Goal: Task Accomplishment & Management: Manage account settings

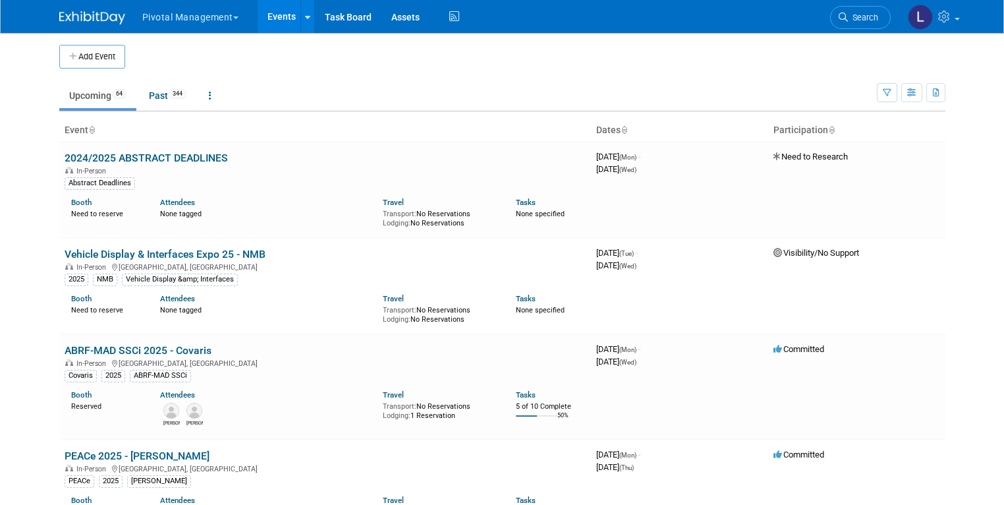
scroll to position [2, 0]
click at [865, 16] on span "Search" at bounding box center [863, 18] width 30 height 10
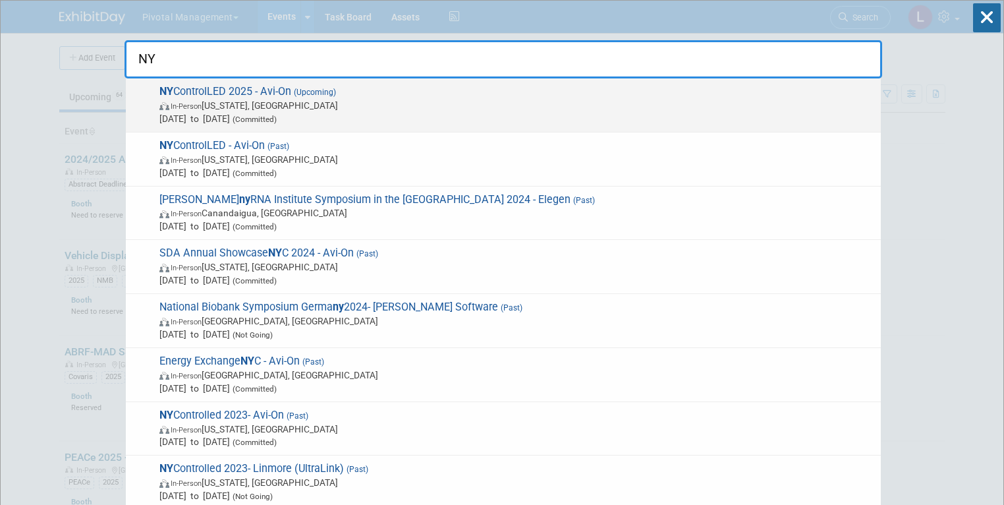
type input "NY"
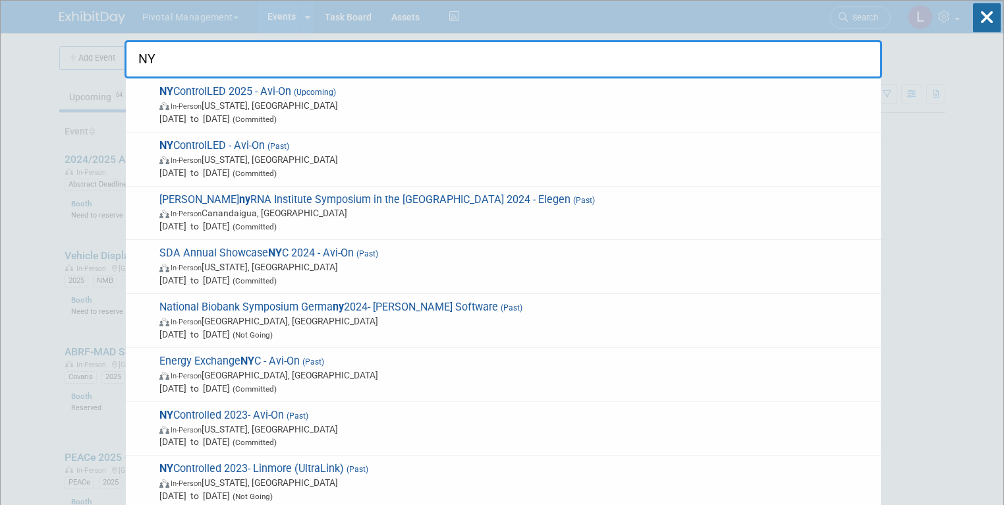
click at [397, 106] on span "In-Person [US_STATE], [GEOGRAPHIC_DATA]" at bounding box center [516, 105] width 715 height 13
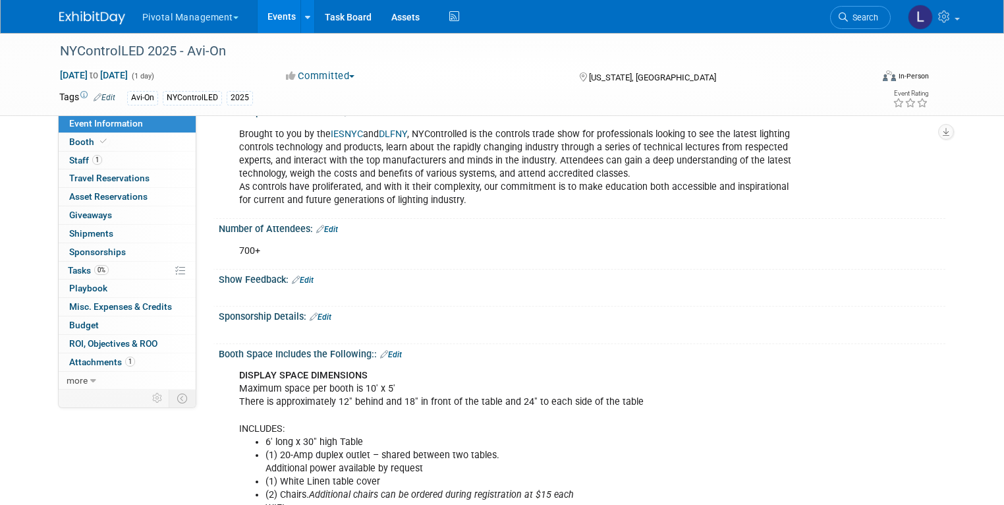
scroll to position [124, 0]
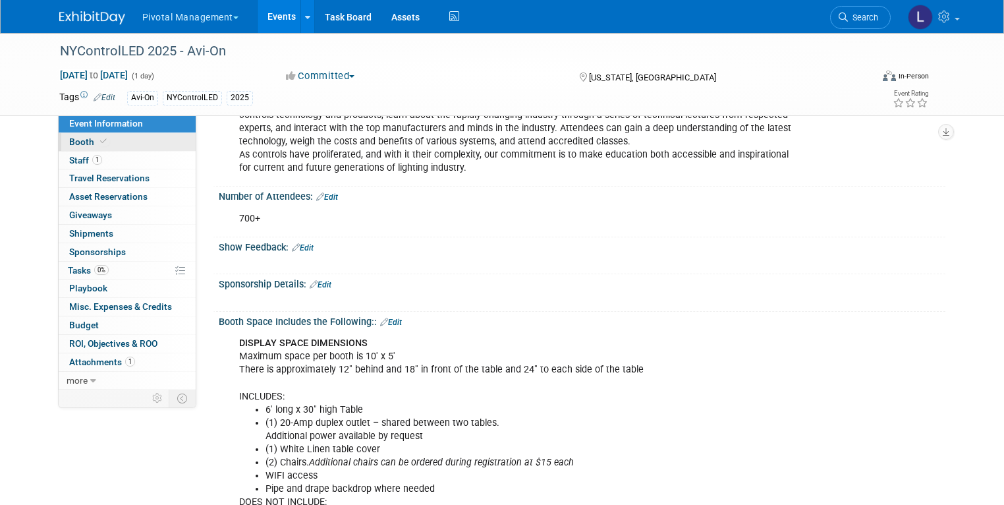
click at [98, 142] on span at bounding box center [104, 141] width 12 height 10
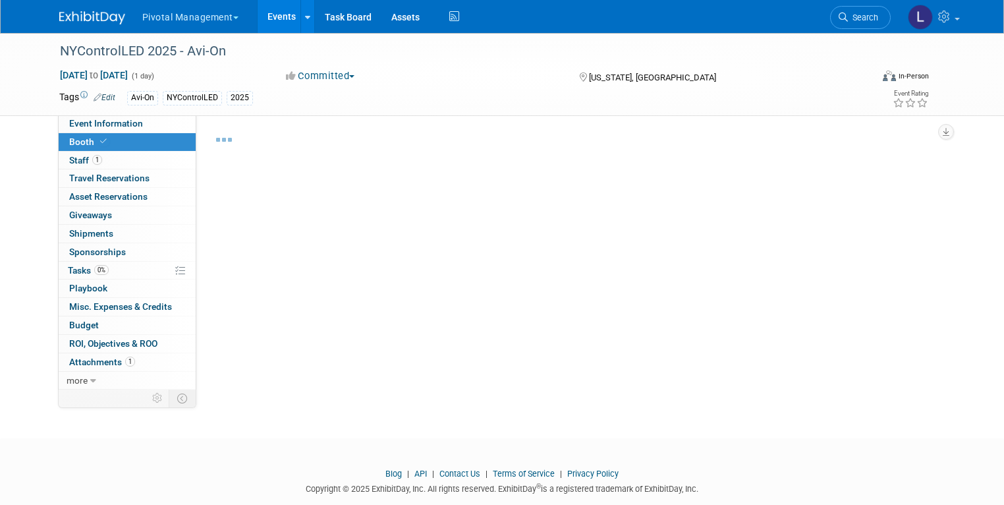
select select "Yes"
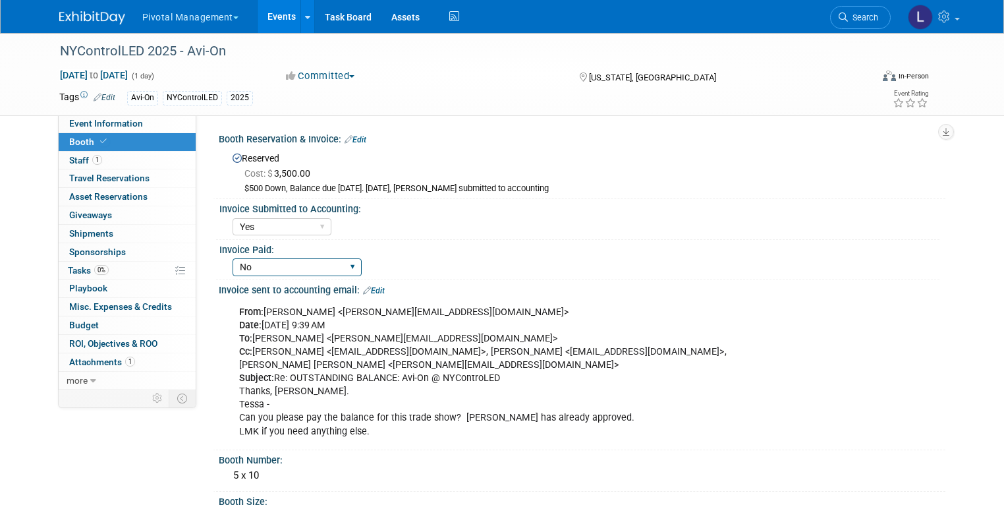
click at [346, 270] on select "Yes No Submitted to Accounting" at bounding box center [297, 267] width 129 height 18
select select "Yes"
click at [233, 258] on select "Yes No Submitted to Accounting" at bounding box center [297, 267] width 129 height 18
click at [352, 137] on link "Edit" at bounding box center [356, 139] width 22 height 9
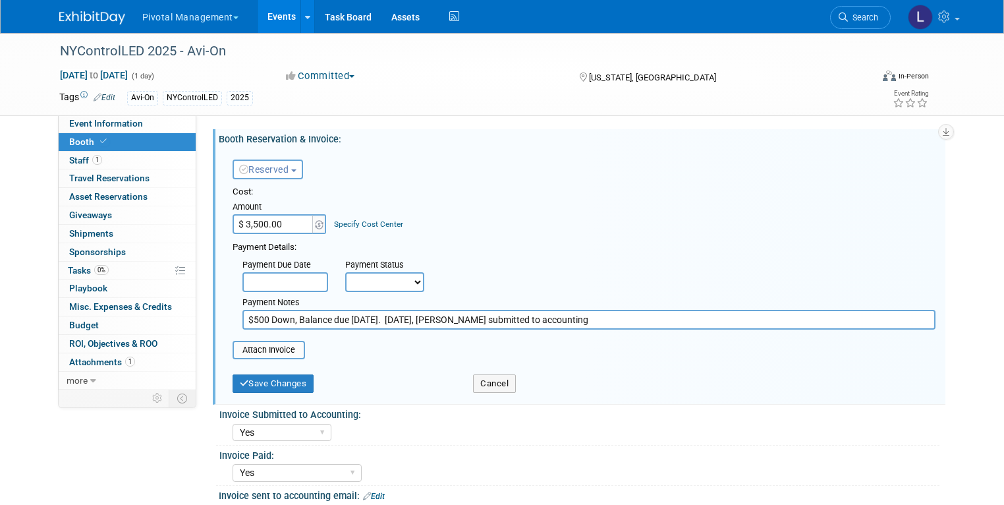
click at [382, 286] on select "Not Paid Yet Partially Paid Paid in Full" at bounding box center [384, 282] width 79 height 20
select select "1"
click at [345, 272] on select "Not Paid Yet Partially Paid Paid in Full" at bounding box center [384, 282] width 79 height 20
click at [290, 347] on input "file" at bounding box center [225, 350] width 157 height 16
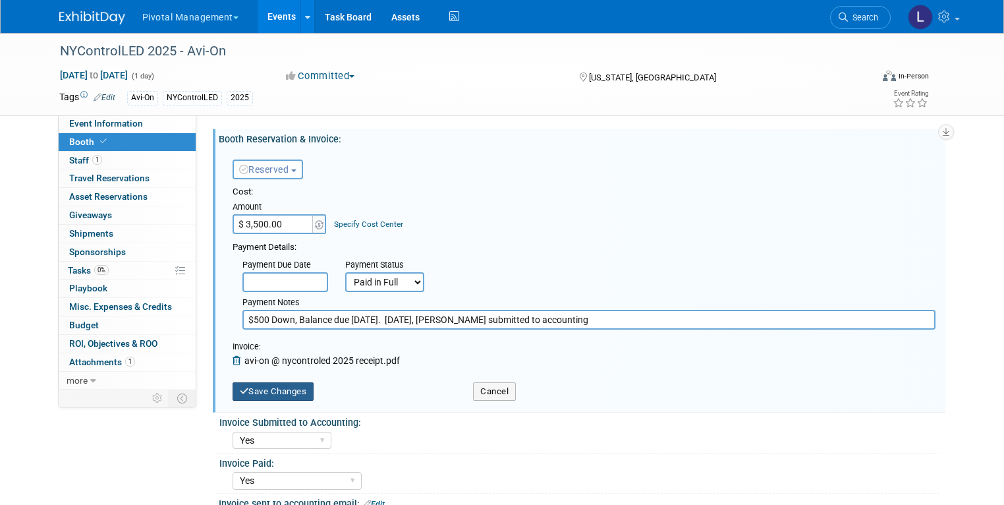
click at [266, 385] on button "Save Changes" at bounding box center [274, 391] width 82 height 18
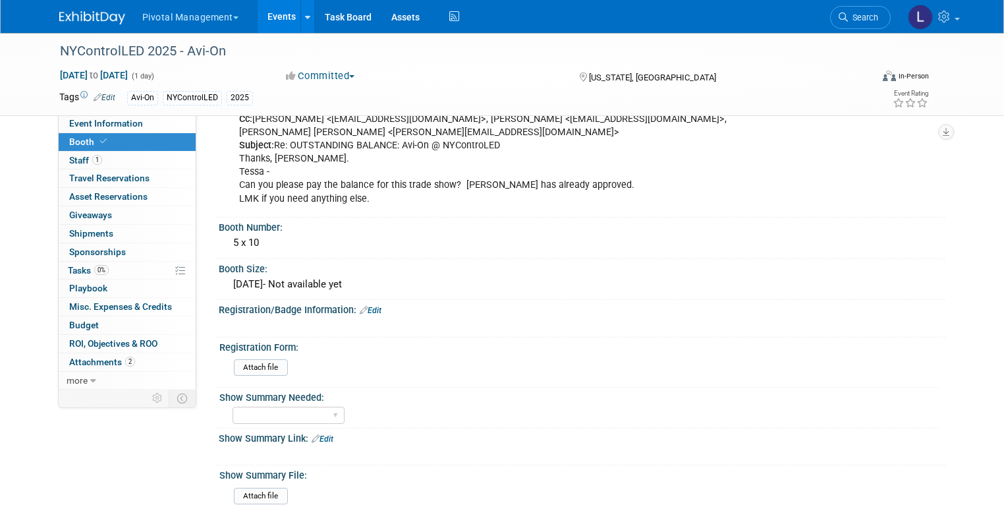
scroll to position [240, 0]
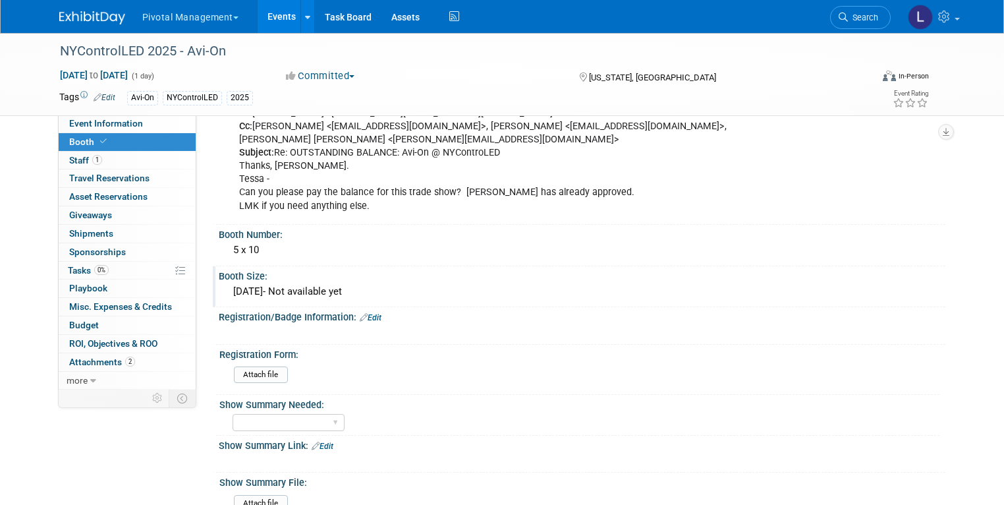
click at [259, 281] on div "8/18/25- Not available yet" at bounding box center [582, 291] width 707 height 20
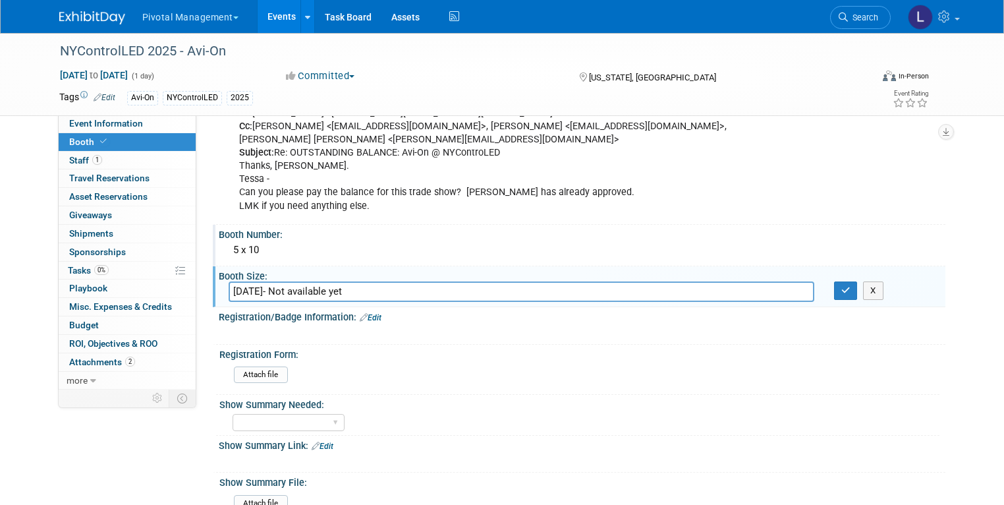
click at [256, 240] on div "5 x 10" at bounding box center [582, 250] width 707 height 20
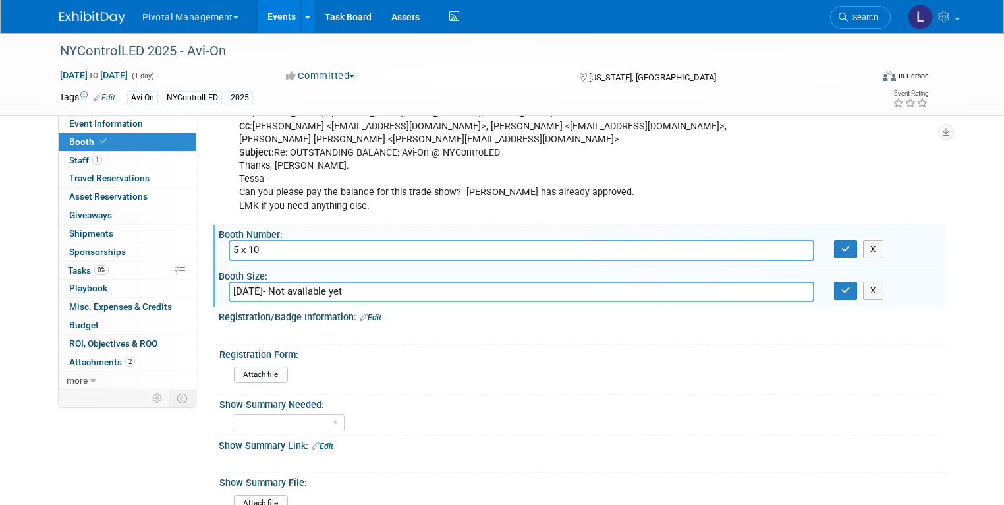
drag, startPoint x: 259, startPoint y: 234, endPoint x: 198, endPoint y: 234, distance: 60.6
drag, startPoint x: 372, startPoint y: 277, endPoint x: 206, endPoint y: 275, distance: 166.8
click at [213, 275] on div "Booth Size: 8/18/25- Not available yet 8/18/25- Not available yet X" at bounding box center [579, 287] width 733 height 42
paste input "5 x 10"
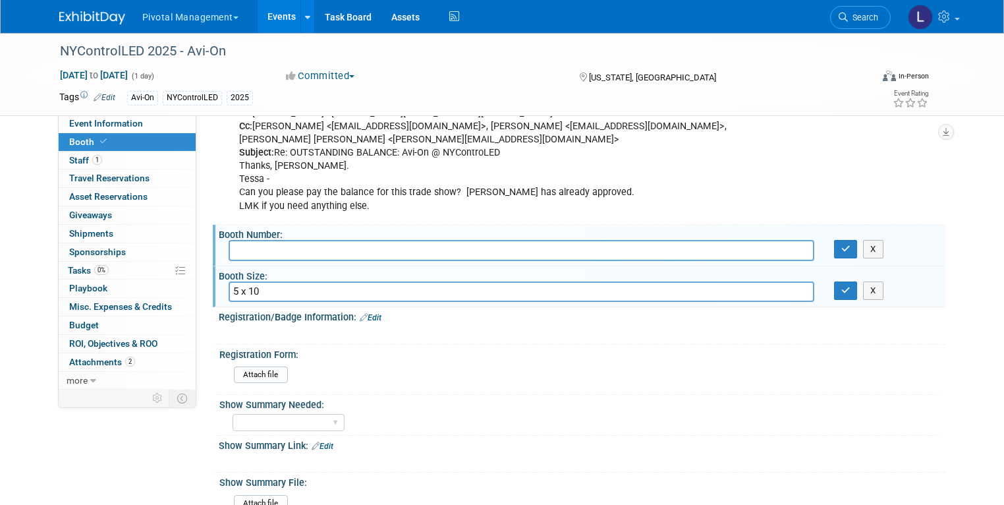
type input "5 x 10"
click at [235, 240] on input "text" at bounding box center [522, 250] width 586 height 20
type input "8/18/25 Not available yet"
click at [850, 240] on button "button" at bounding box center [846, 249] width 24 height 18
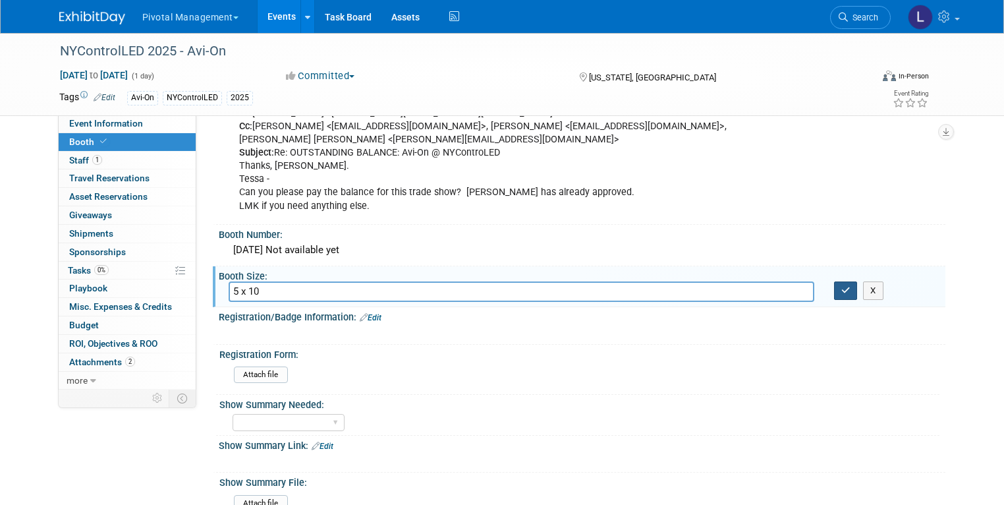
click at [851, 286] on icon "button" at bounding box center [846, 290] width 9 height 9
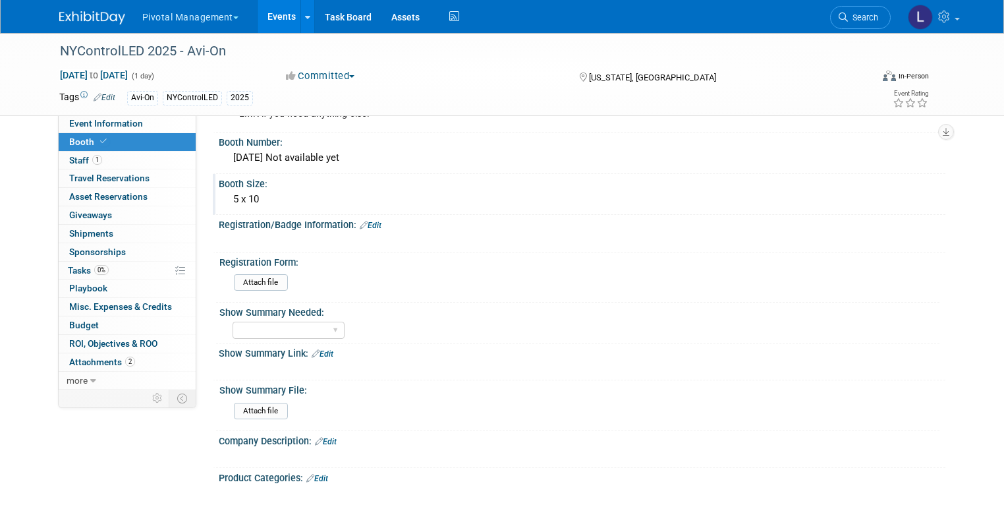
scroll to position [399, 0]
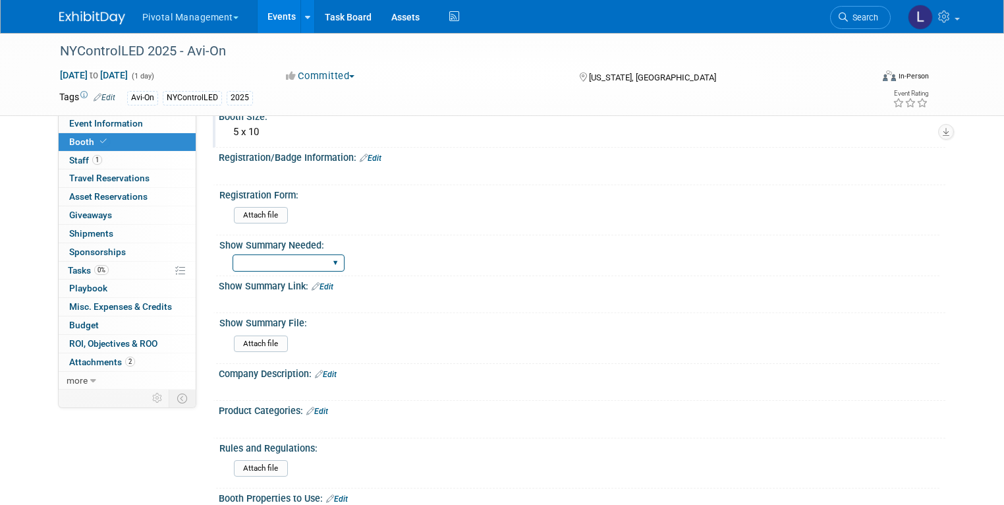
click at [325, 254] on select "Yes No Email Summary Only" at bounding box center [289, 263] width 112 height 18
click at [233, 254] on select "Yes No Email Summary Only" at bounding box center [289, 263] width 112 height 18
click at [329, 254] on select "Yes No Email Summary Only" at bounding box center [289, 263] width 112 height 18
select select "Email Summary Only"
click at [233, 254] on select "Yes No Email Summary Only" at bounding box center [289, 263] width 112 height 18
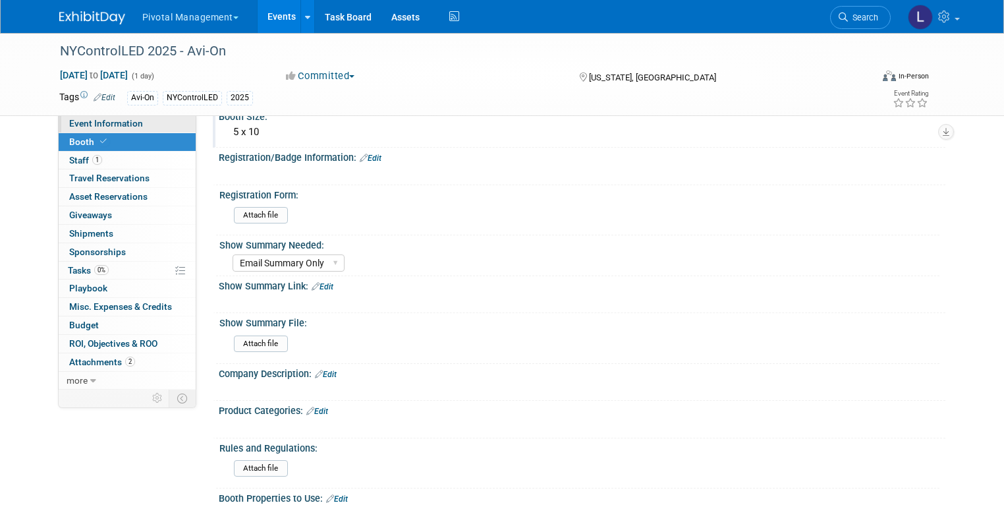
click at [130, 120] on link "Event Information" at bounding box center [127, 124] width 137 height 18
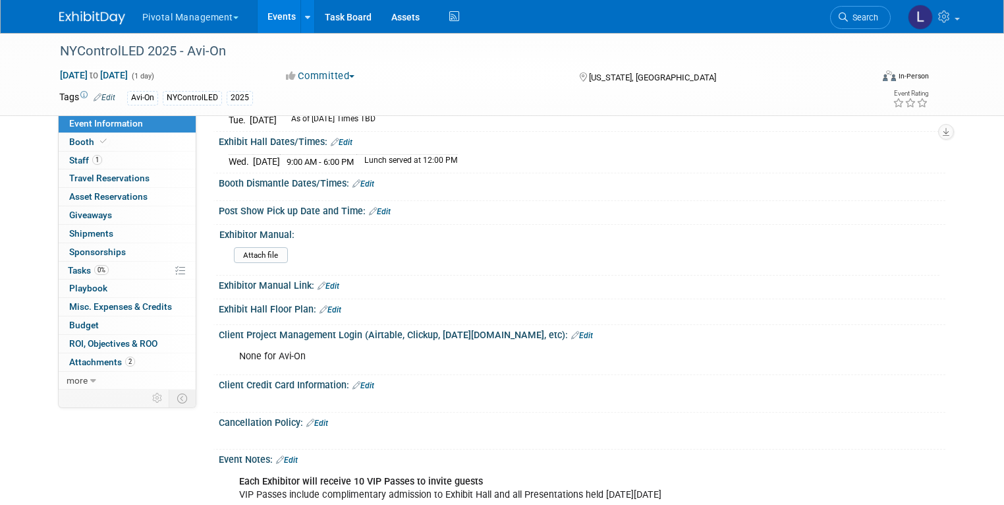
scroll to position [1321, 0]
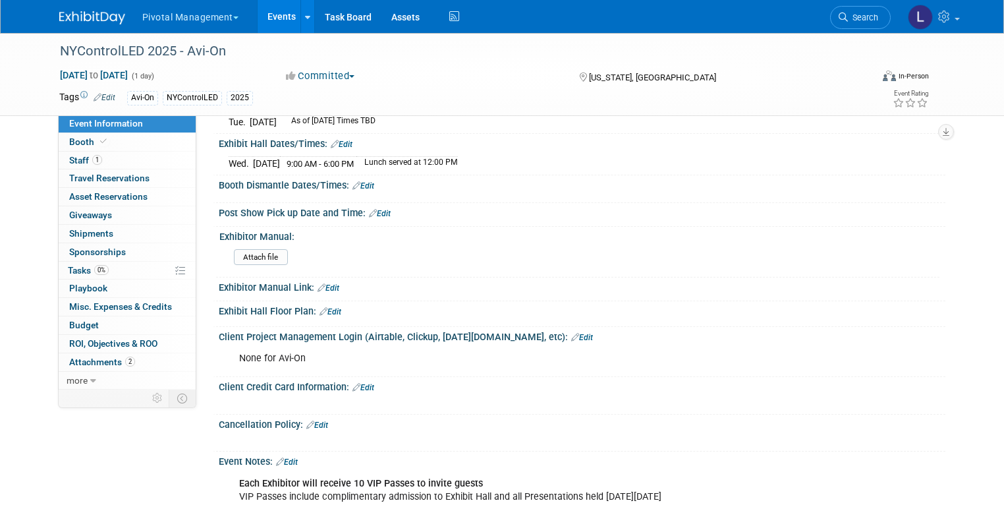
click at [328, 293] on link "Edit" at bounding box center [329, 287] width 22 height 9
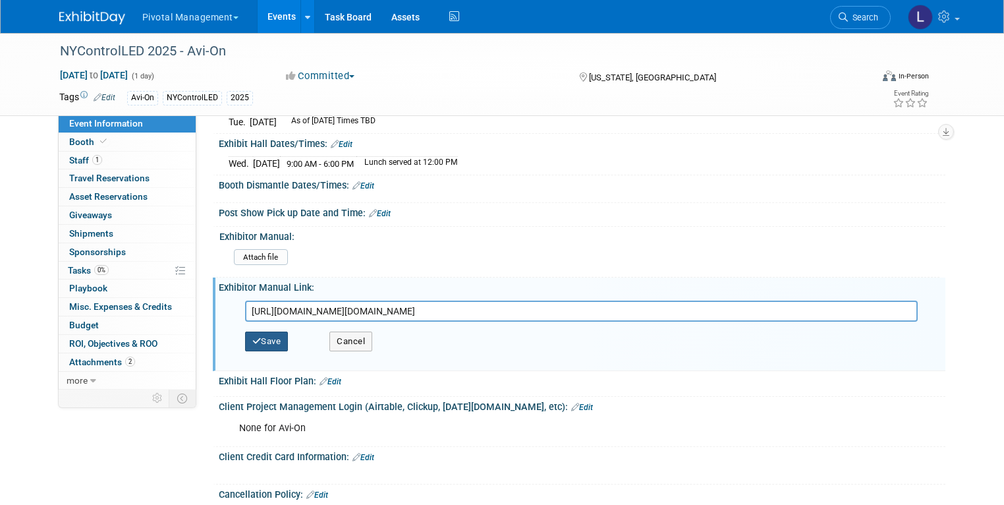
scroll to position [0, 842]
type input "https://urldefense.proofpoint.com/v2/url?u=https-3A__nycontrolled.com_exhibitor…"
click at [252, 345] on icon "button" at bounding box center [256, 341] width 9 height 9
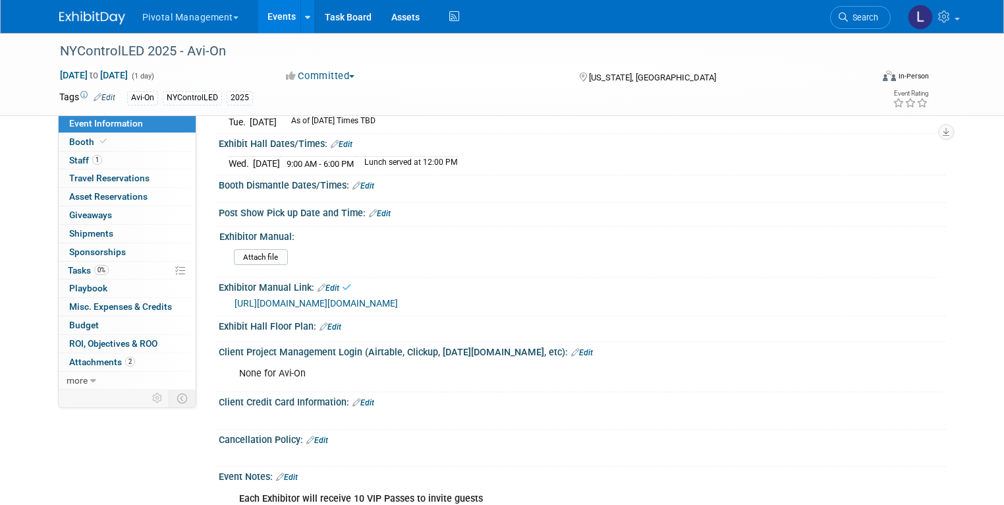
click at [435, 311] on div "https://urldefense.proofpoint.com/v2/url?u=https-3A__nycontrolled.com_exhibitor…" at bounding box center [585, 303] width 701 height 15
click at [398, 308] on link "https://urldefense.proofpoint.com/v2/url?u=https-3A__nycontrolled.com_exhibitor…" at bounding box center [316, 303] width 163 height 11
click at [344, 108] on link "Edit" at bounding box center [349, 103] width 22 height 9
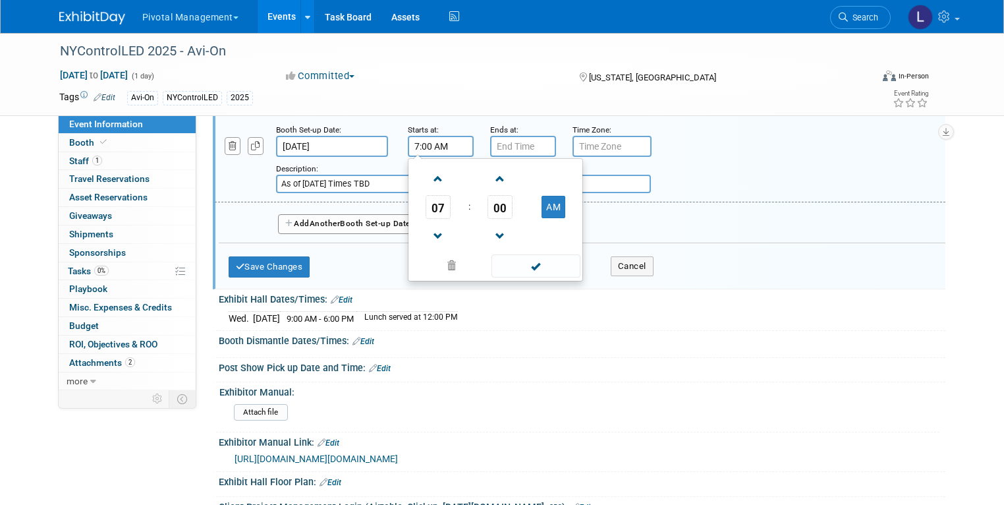
click at [420, 157] on input "7:00 AM" at bounding box center [441, 146] width 66 height 21
click at [426, 219] on span "07" at bounding box center [438, 207] width 25 height 24
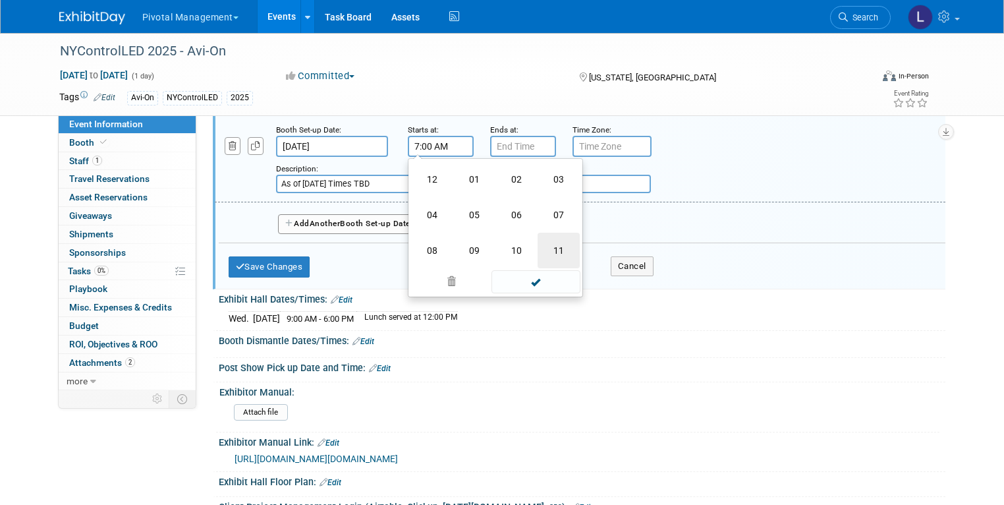
click at [558, 268] on td "11" at bounding box center [559, 251] width 42 height 36
type input "11:00 AM"
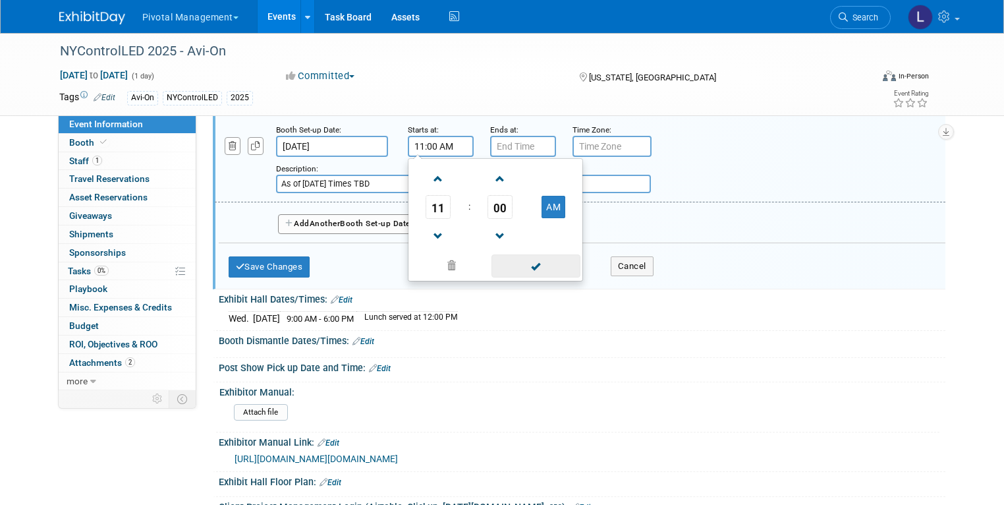
click at [544, 277] on span at bounding box center [536, 265] width 89 height 23
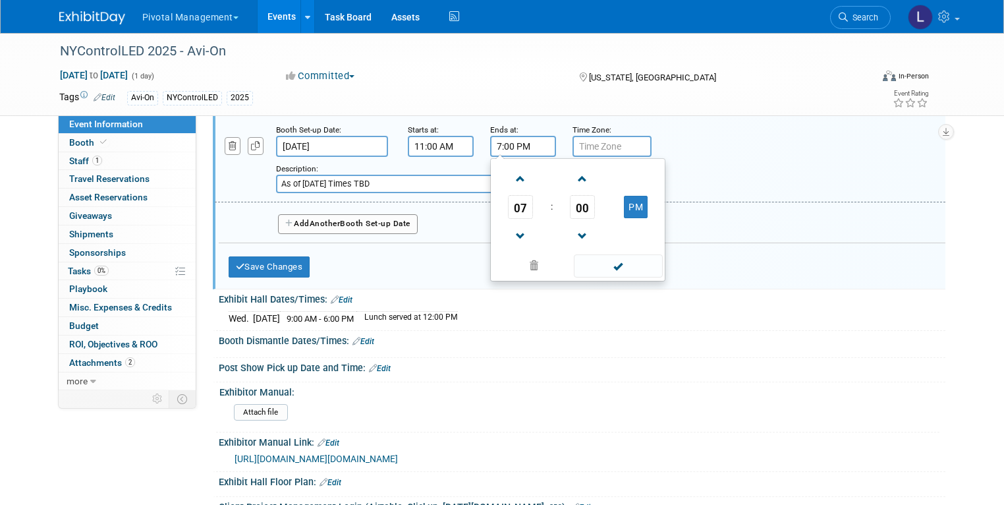
click at [519, 157] on input "7:00 PM" at bounding box center [523, 146] width 66 height 21
click at [516, 219] on span "07" at bounding box center [520, 207] width 25 height 24
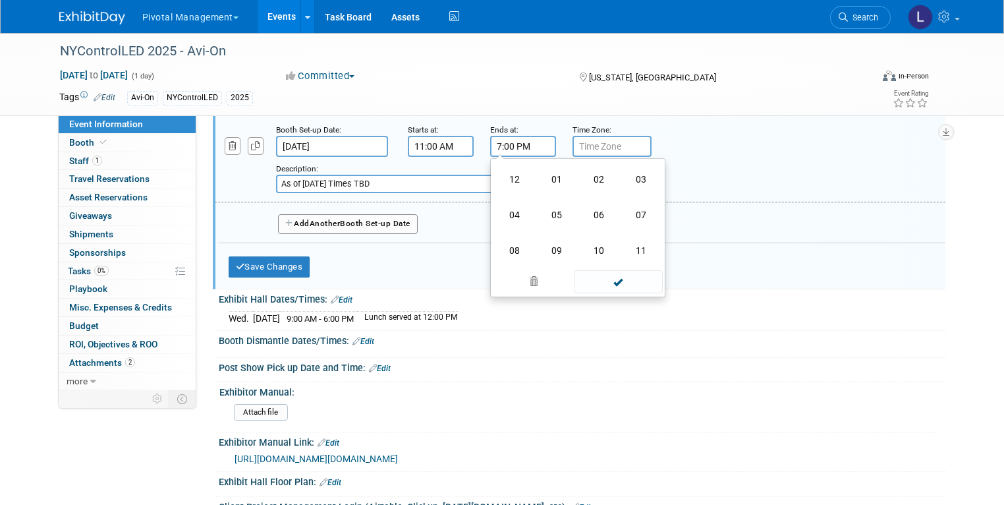
click at [516, 225] on td "04" at bounding box center [515, 215] width 42 height 36
type input "4:00 PM"
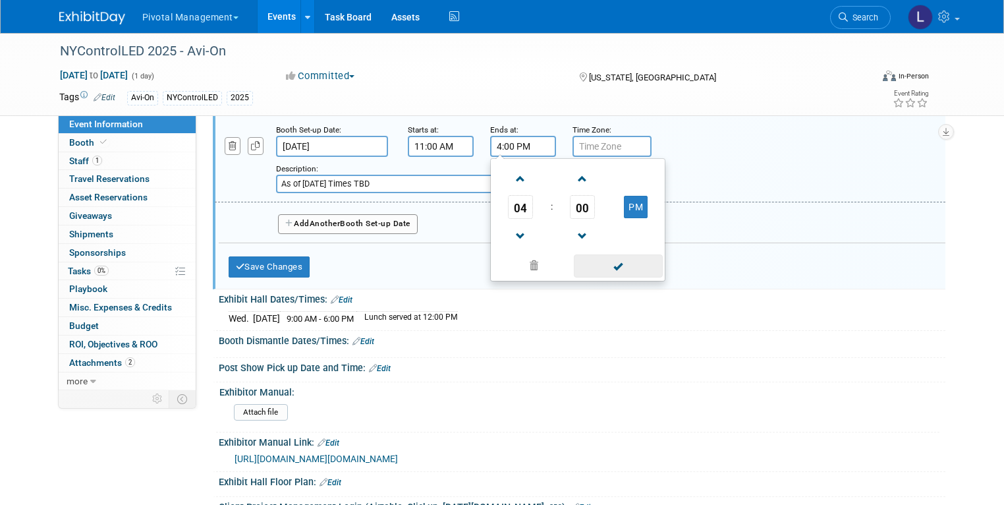
click at [623, 277] on span at bounding box center [618, 265] width 89 height 23
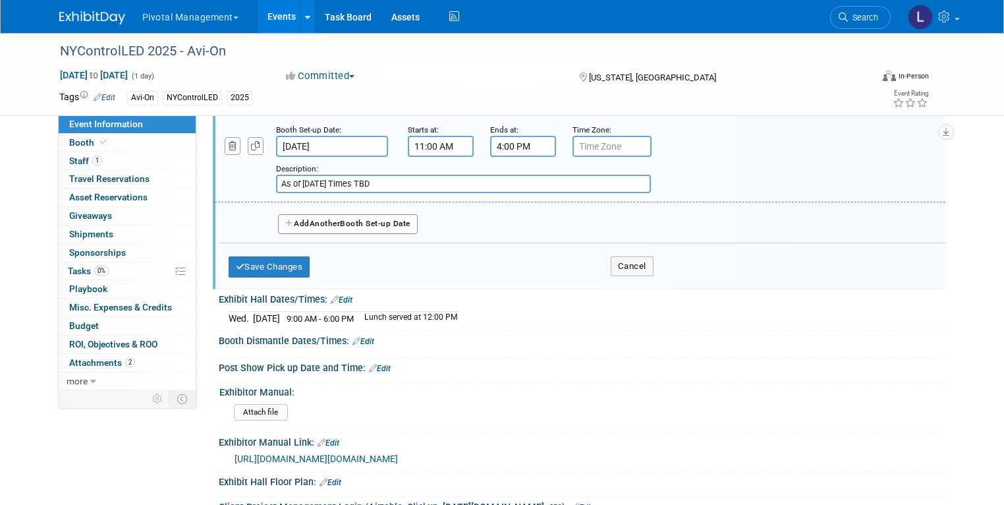
click at [603, 157] on input "text" at bounding box center [612, 146] width 79 height 21
type input "EDT"
drag, startPoint x: 372, startPoint y: 204, endPoint x: 249, endPoint y: 203, distance: 123.2
click at [249, 193] on div "Add a Description Description: As of 5/9/25 Times TBD" at bounding box center [517, 175] width 625 height 36
click at [274, 277] on button "Save Changes" at bounding box center [270, 266] width 82 height 21
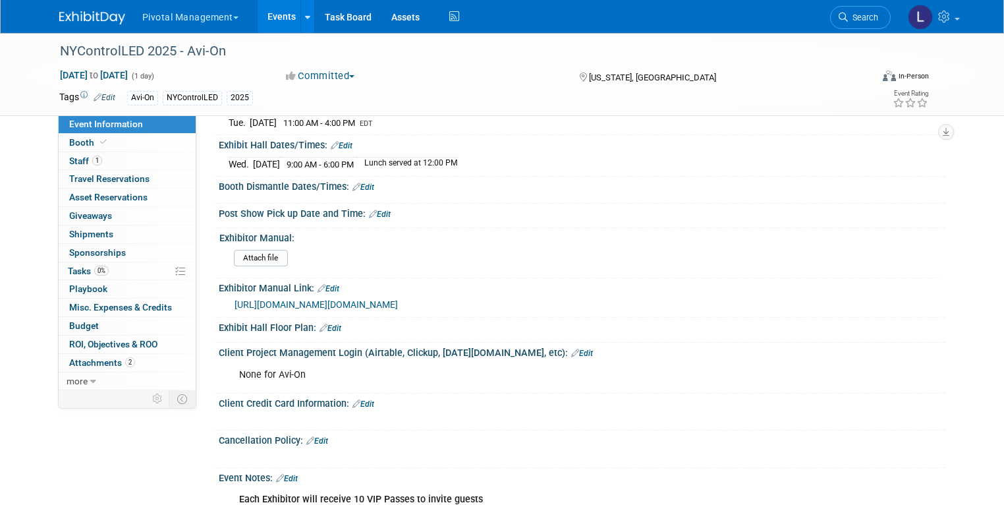
click at [352, 110] on div "Booth Set-up Dates/Times: Edit" at bounding box center [582, 101] width 727 height 17
click at [347, 108] on link "Edit" at bounding box center [349, 103] width 22 height 9
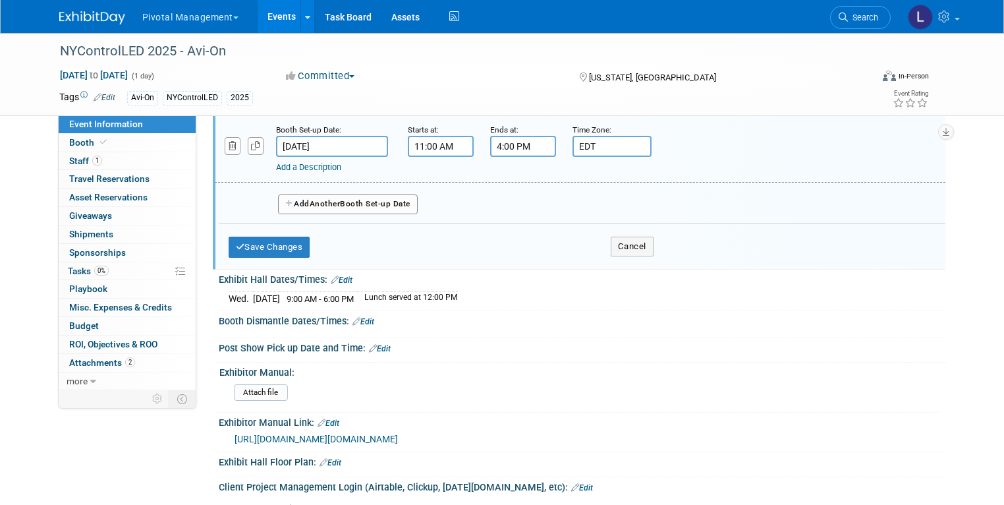
click at [315, 208] on span "Another" at bounding box center [325, 203] width 31 height 9
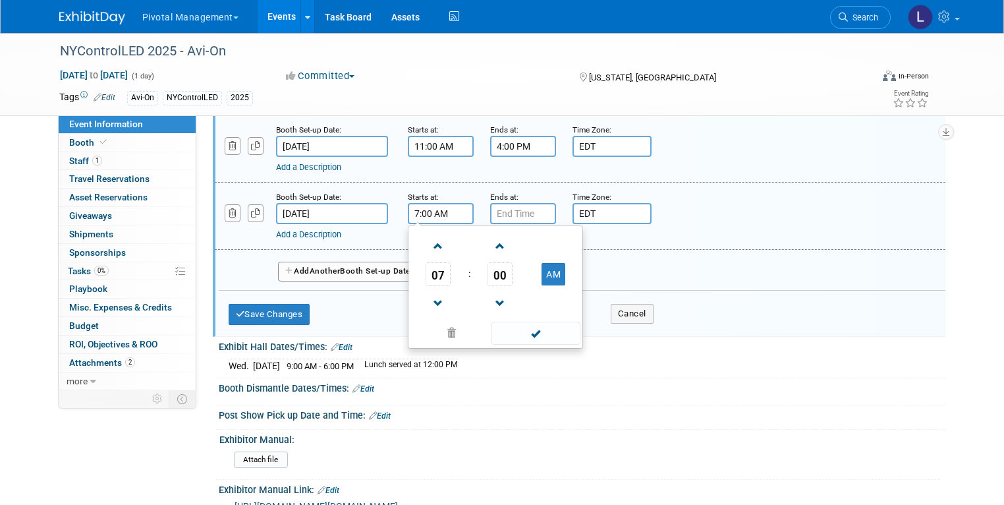
click at [409, 224] on input "7:00 AM" at bounding box center [441, 213] width 66 height 21
click at [426, 286] on span "07" at bounding box center [438, 274] width 25 height 24
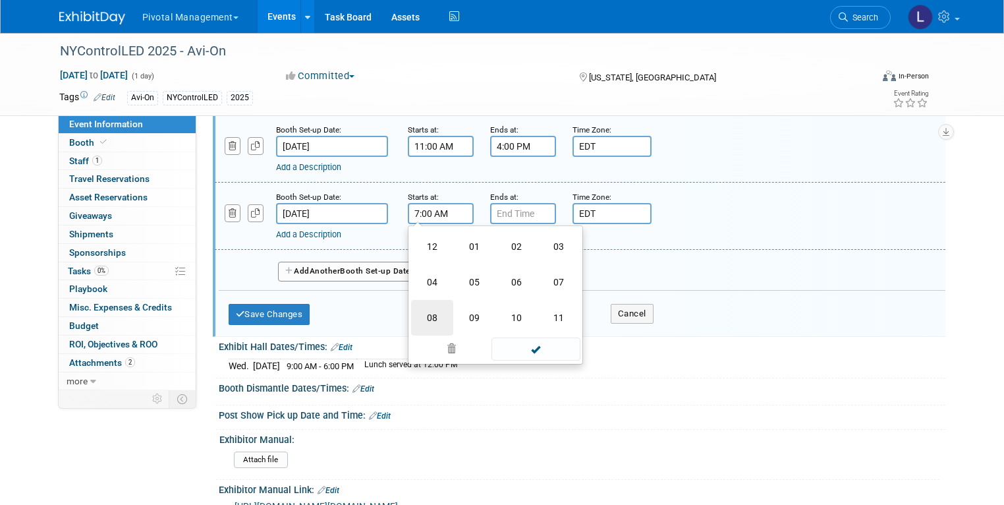
click at [436, 333] on td "08" at bounding box center [432, 318] width 42 height 36
type input "8:00 AM"
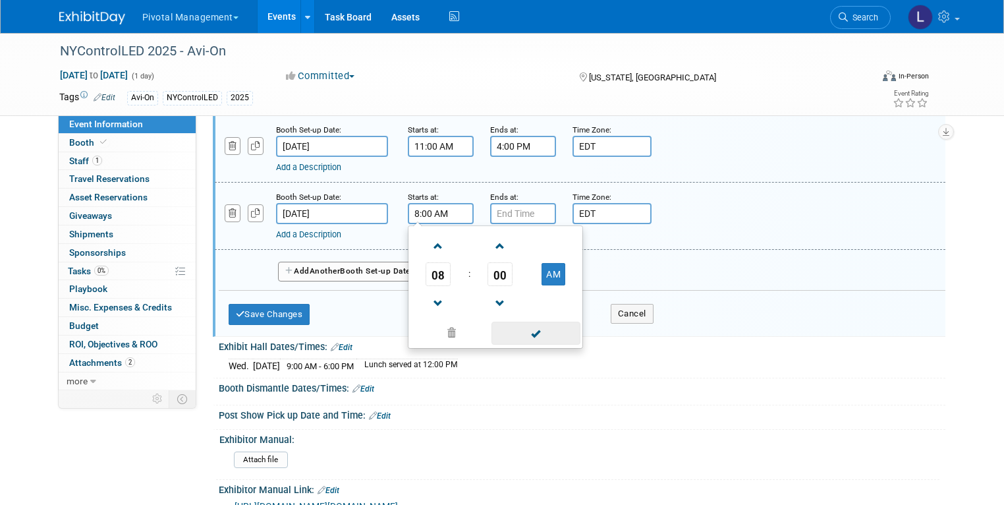
click at [541, 345] on span at bounding box center [536, 333] width 89 height 23
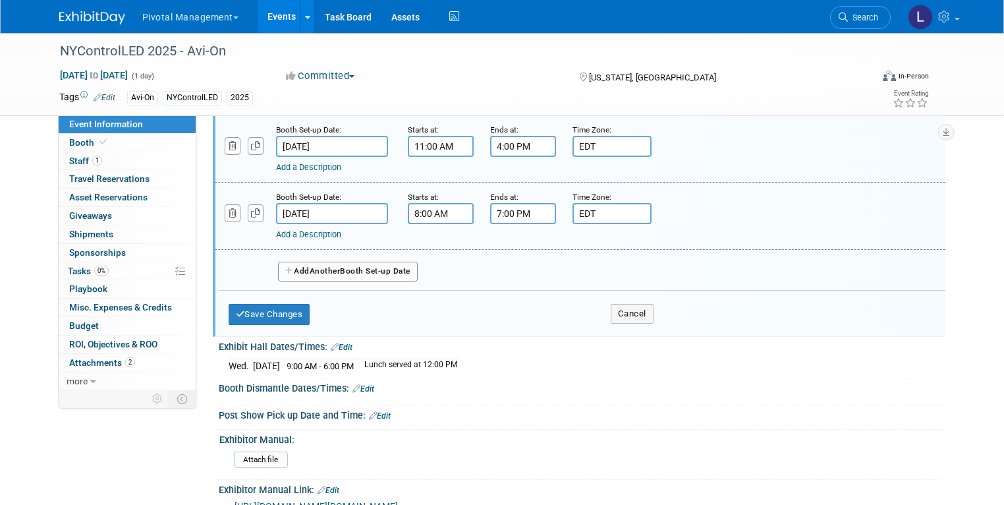
click at [519, 224] on input "7:00 PM" at bounding box center [523, 213] width 66 height 21
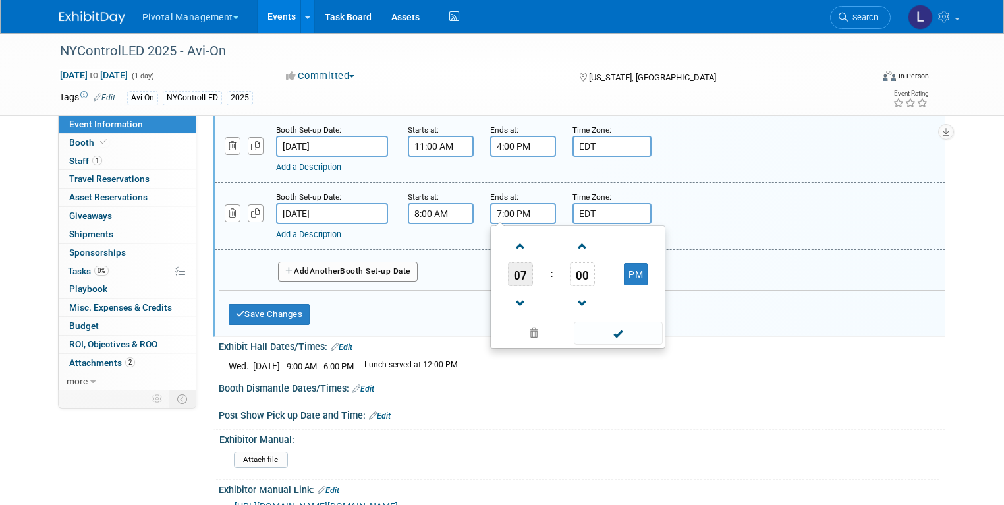
click at [518, 286] on span "07" at bounding box center [520, 274] width 25 height 24
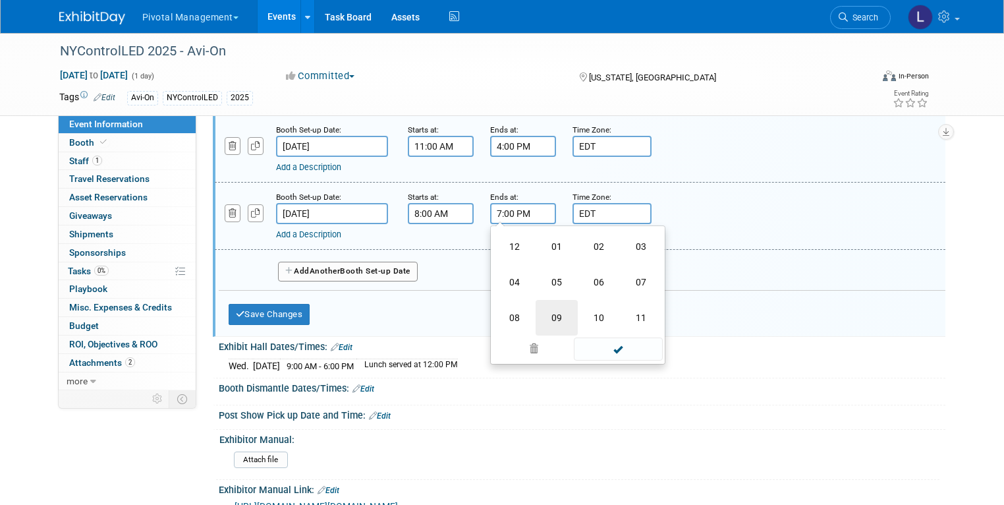
click at [548, 335] on td "09" at bounding box center [557, 318] width 42 height 36
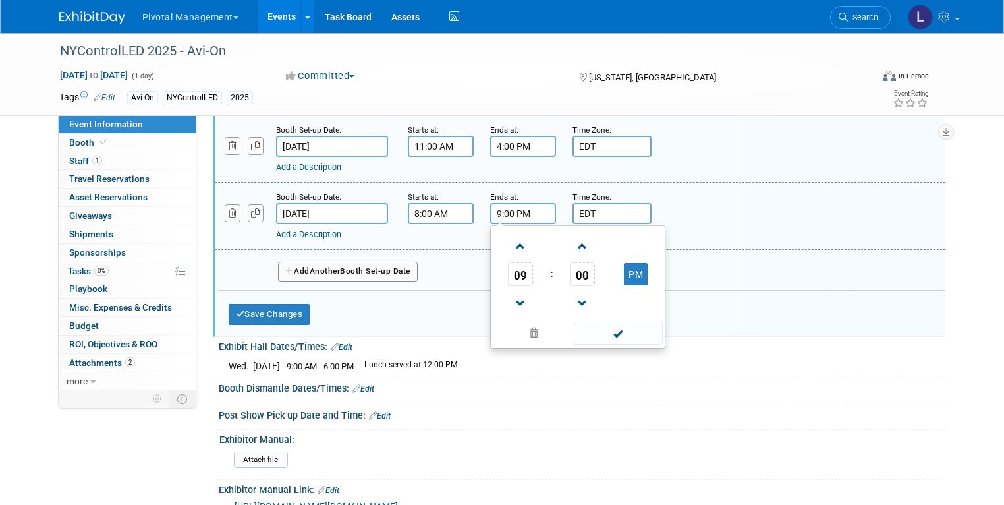
drag, startPoint x: 621, startPoint y: 295, endPoint x: 623, endPoint y: 320, distance: 25.8
click at [624, 285] on button "PM" at bounding box center [636, 274] width 24 height 22
type input "9:00 AM"
click at [622, 345] on span at bounding box center [618, 333] width 89 height 23
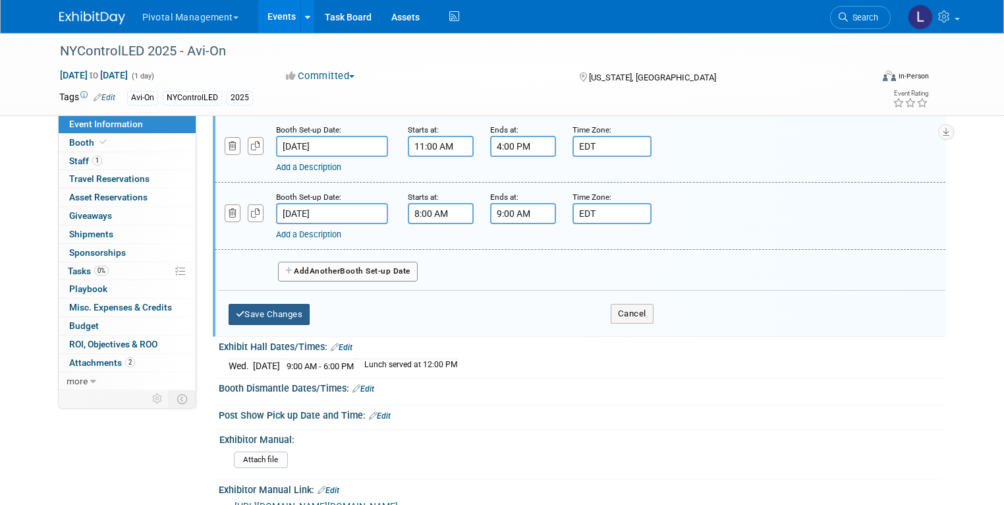
click at [283, 325] on button "Save Changes" at bounding box center [270, 314] width 82 height 21
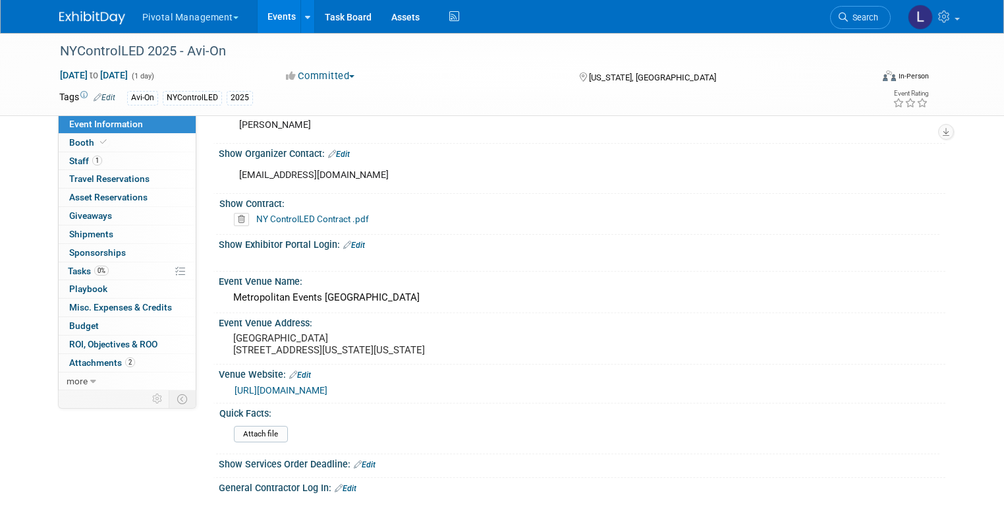
scroll to position [768, 0]
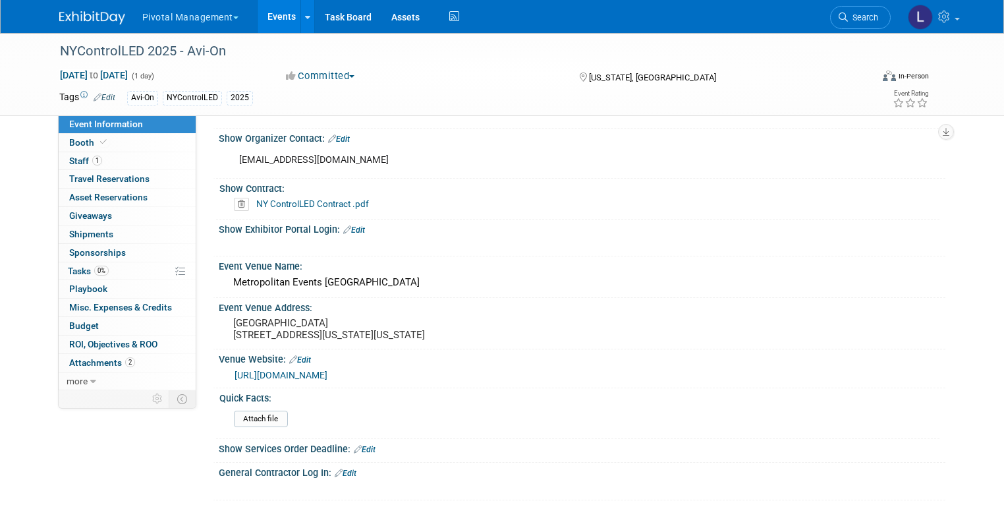
click at [281, 202] on link "NY ControlLED Contract .pdf" at bounding box center [312, 203] width 113 height 11
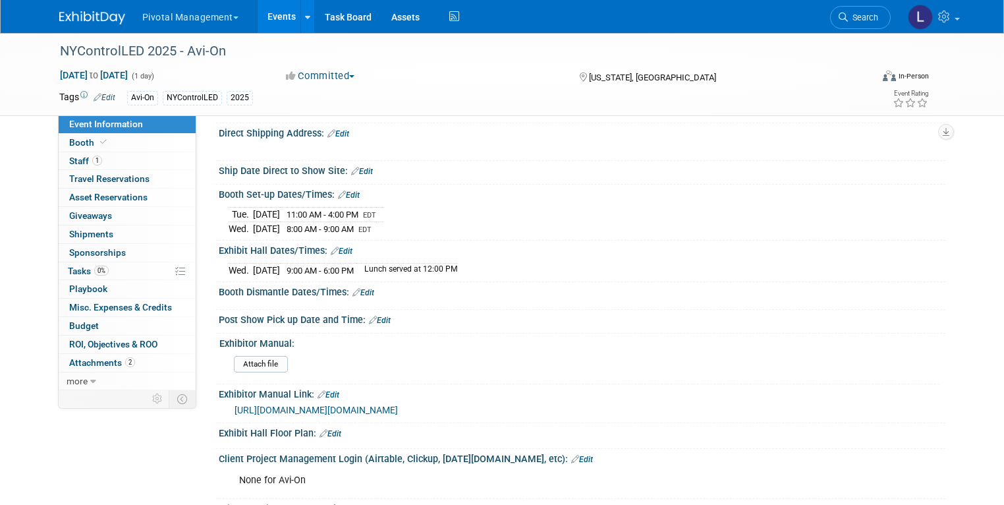
scroll to position [1232, 0]
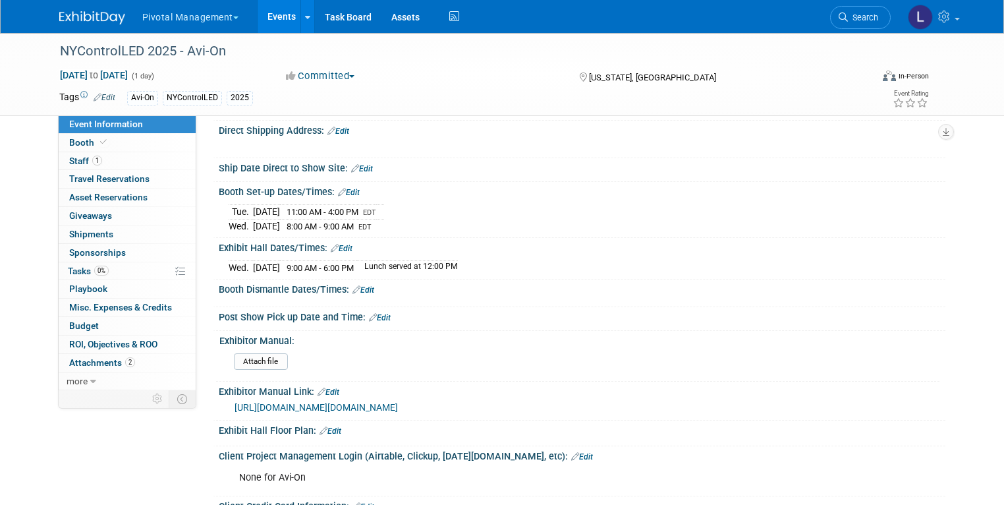
click at [358, 295] on link "Edit" at bounding box center [364, 289] width 22 height 9
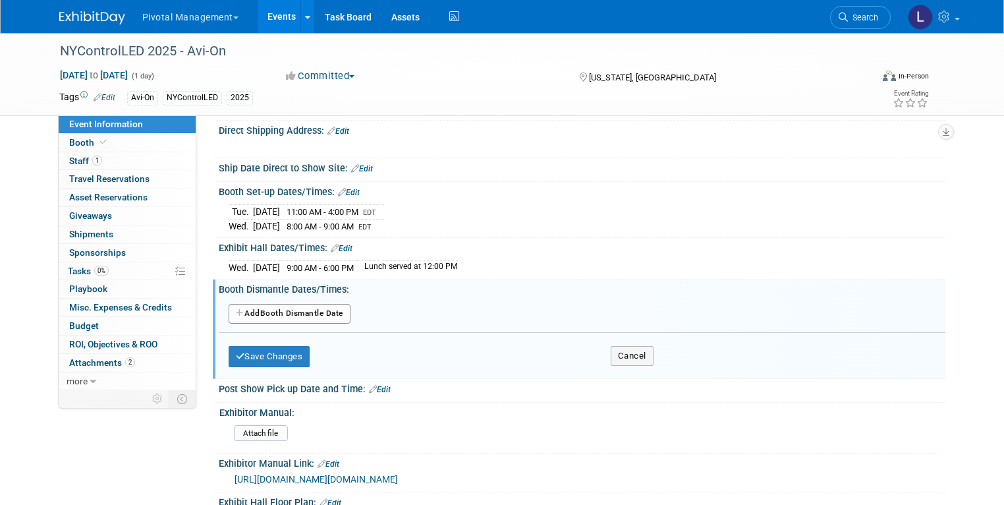
click at [312, 324] on button "Add Another Booth Dismantle Date" at bounding box center [290, 314] width 122 height 20
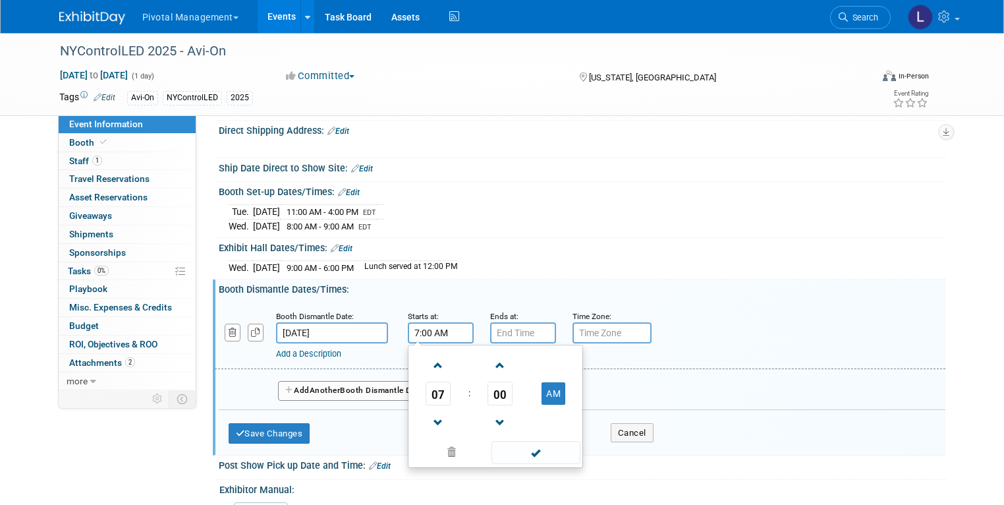
click at [425, 343] on input "7:00 AM" at bounding box center [441, 332] width 66 height 21
click at [438, 405] on span "07" at bounding box center [438, 394] width 25 height 24
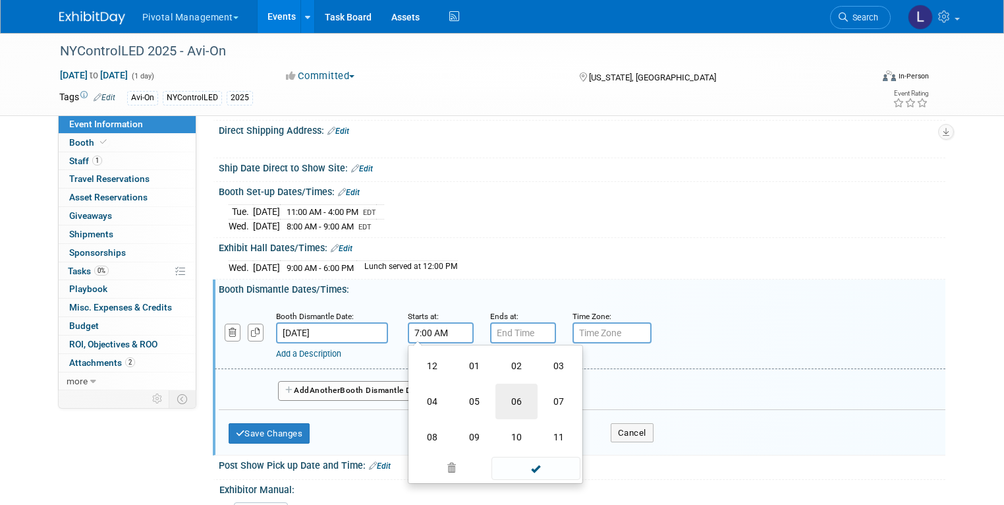
click at [497, 418] on td "06" at bounding box center [517, 402] width 42 height 36
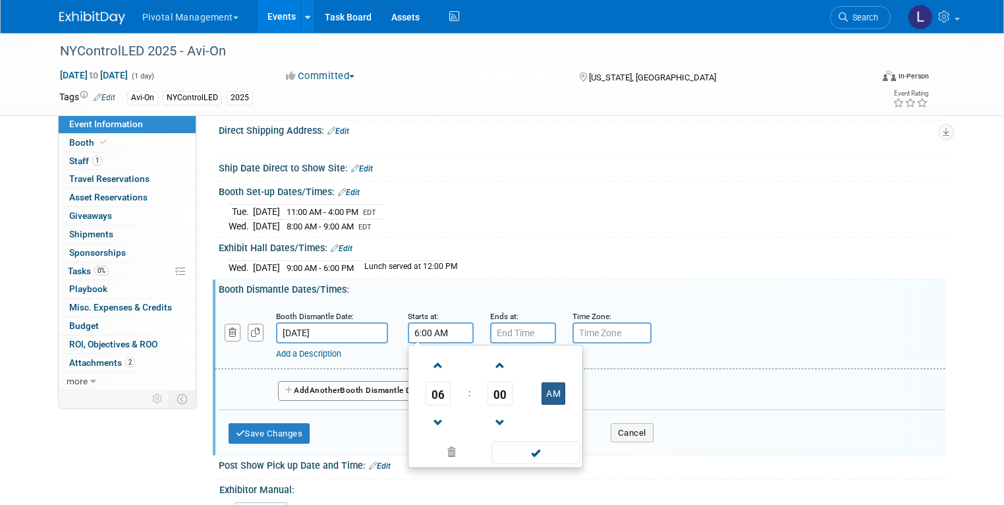
click at [549, 405] on button "AM" at bounding box center [554, 393] width 24 height 22
type input "6:00 PM"
drag, startPoint x: 541, startPoint y: 467, endPoint x: 541, endPoint y: 446, distance: 21.7
click at [541, 464] on span at bounding box center [536, 452] width 89 height 23
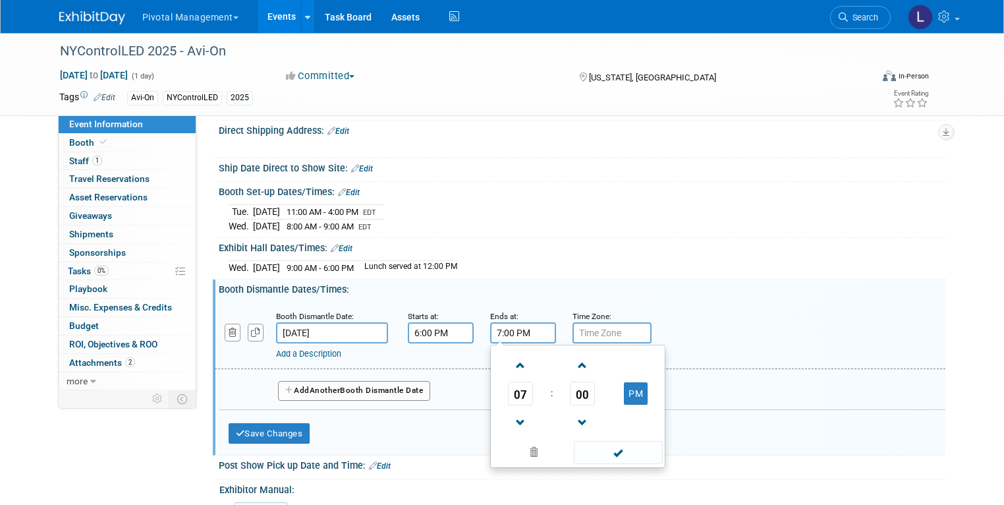
click at [513, 343] on input "7:00 PM" at bounding box center [523, 332] width 66 height 21
click at [513, 405] on span "07" at bounding box center [520, 394] width 25 height 24
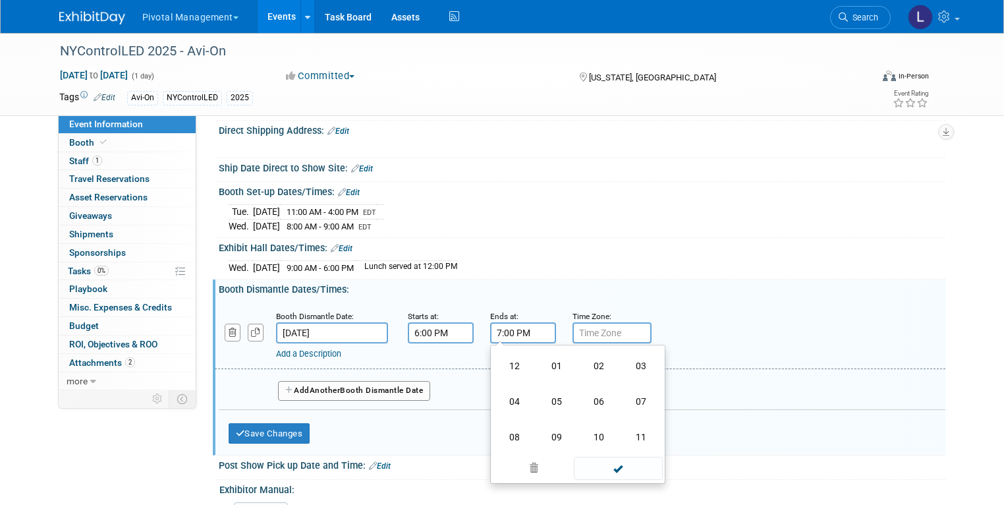
drag, startPoint x: 495, startPoint y: 455, endPoint x: 507, endPoint y: 409, distance: 47.6
click at [495, 455] on td "08" at bounding box center [515, 437] width 42 height 36
type input "8:00 PM"
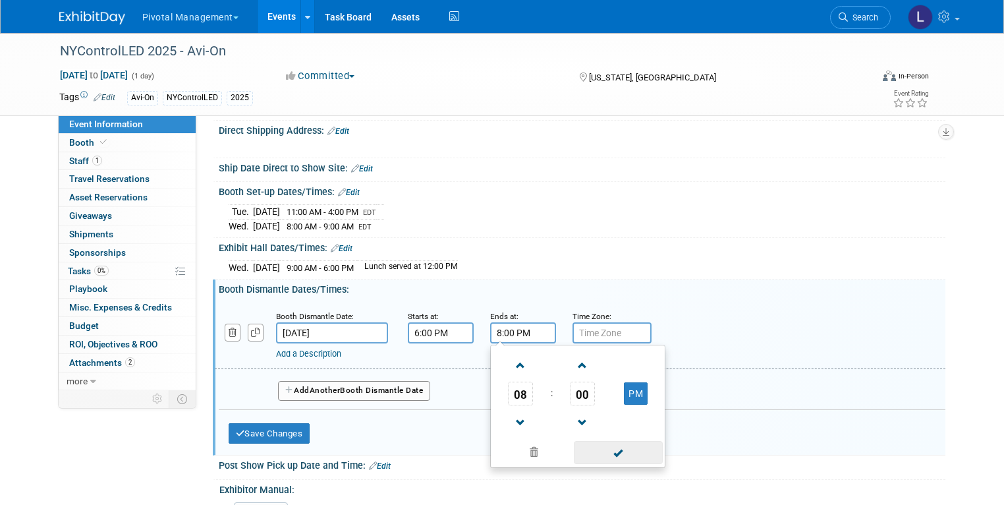
click at [622, 464] on span at bounding box center [618, 452] width 89 height 23
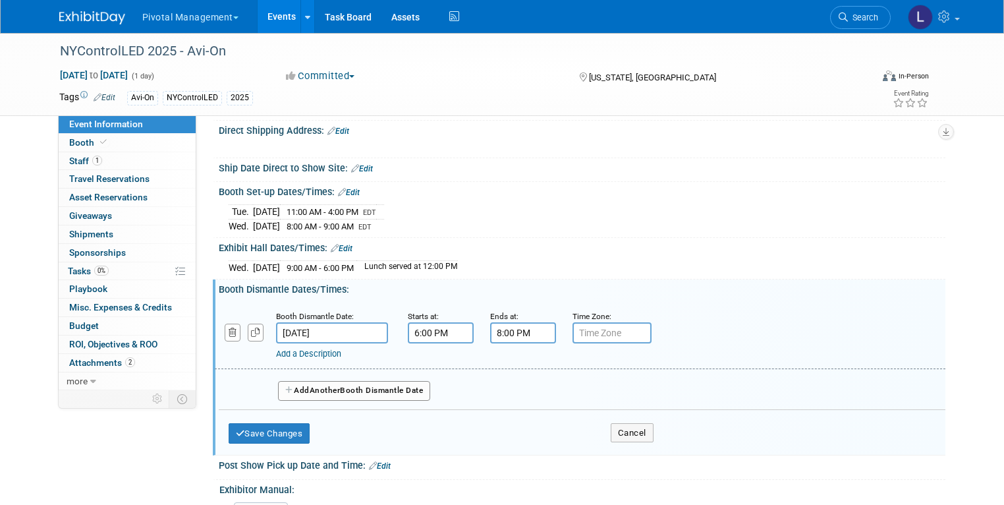
click at [596, 343] on input "text" at bounding box center [612, 332] width 79 height 21
type input "EDT"
click at [288, 444] on button "Save Changes" at bounding box center [270, 433] width 82 height 21
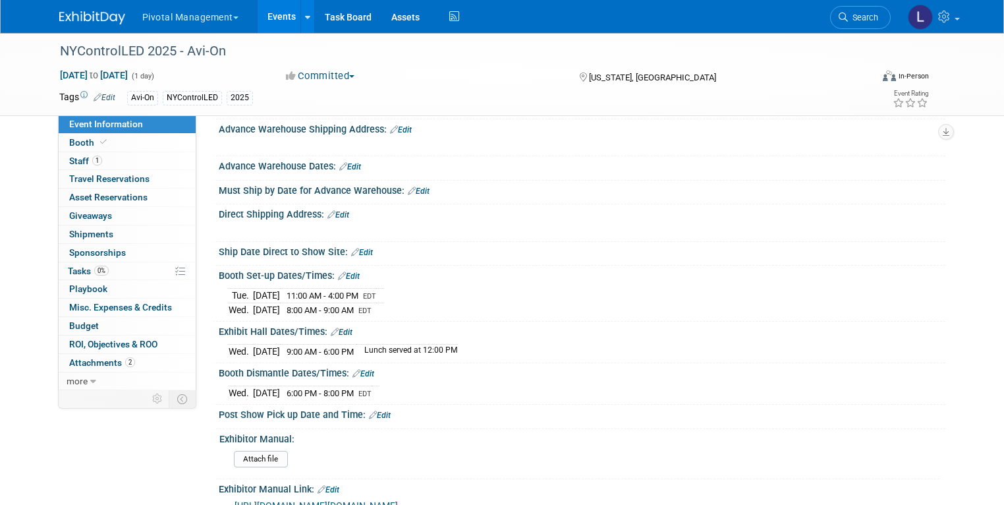
scroll to position [1145, 0]
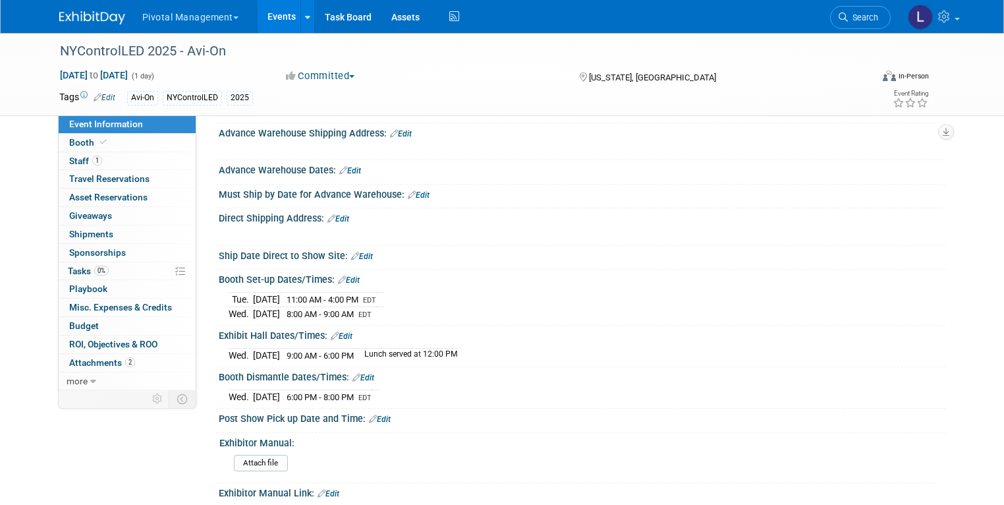
click at [390, 138] on link "Edit" at bounding box center [401, 133] width 22 height 9
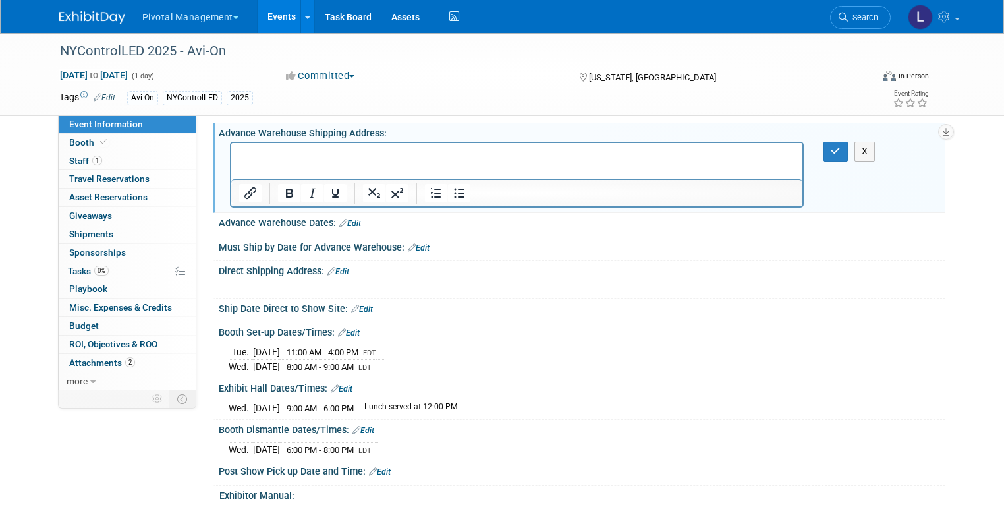
scroll to position [0, 0]
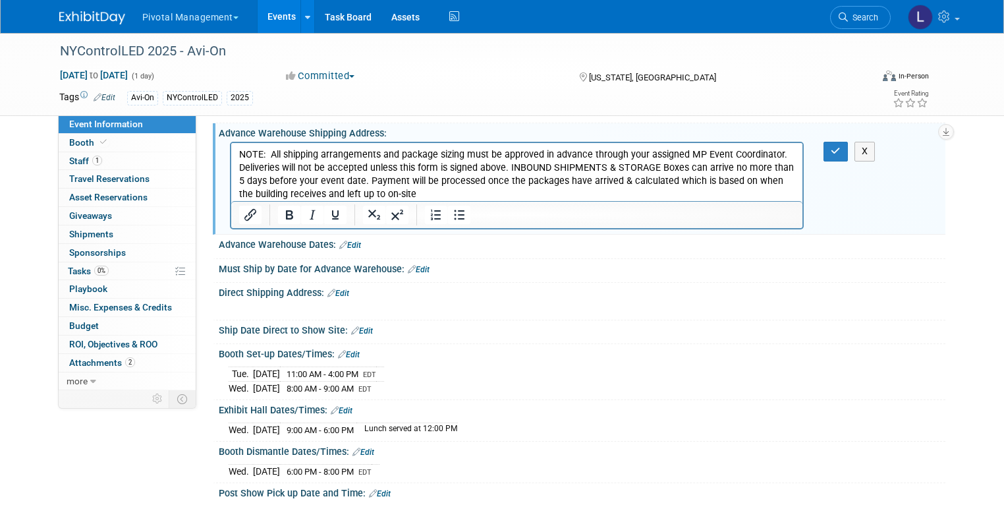
click at [507, 166] on p "NOTE: All shipping arrangements and package sizing must be approved in advance …" at bounding box center [517, 174] width 557 height 53
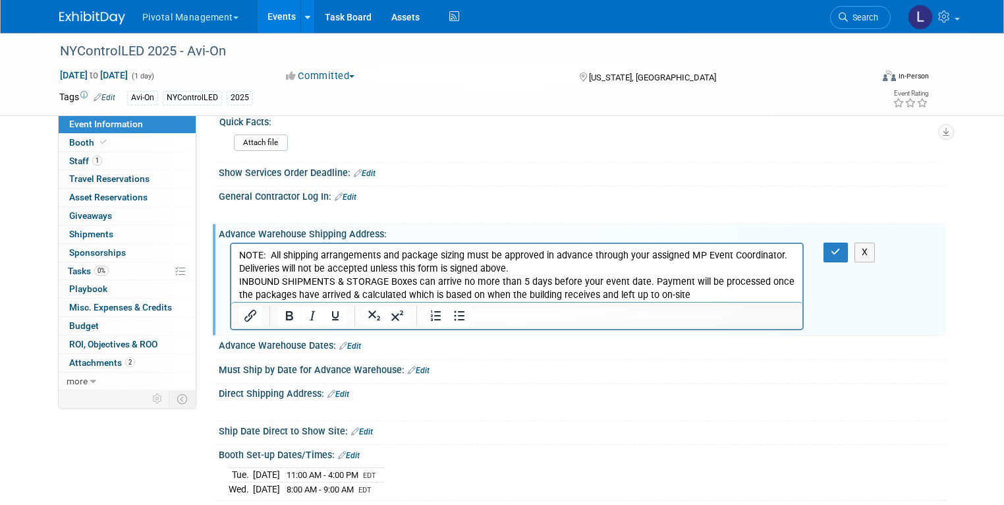
scroll to position [1040, 0]
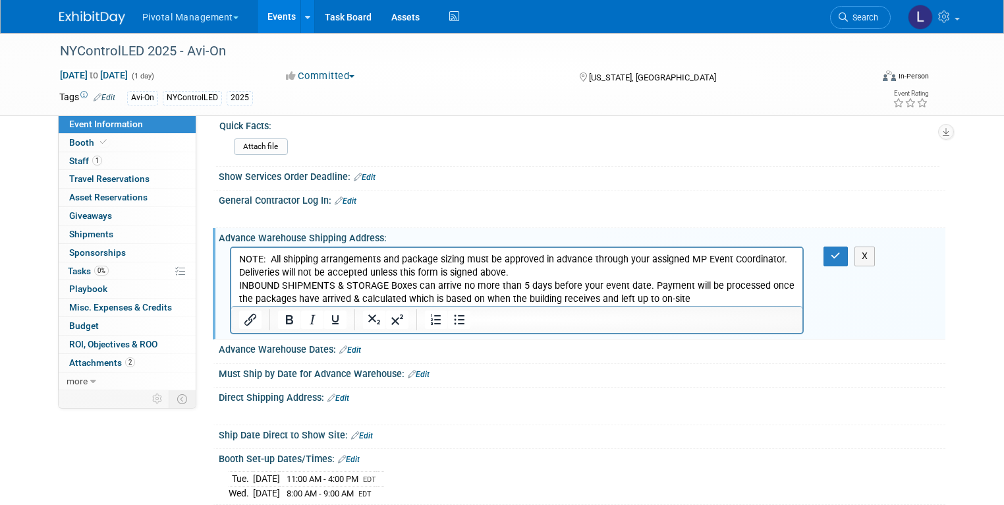
click at [240, 261] on p "NOTE: All shipping arrangements and package sizing must be approved in advance …" at bounding box center [517, 266] width 557 height 26
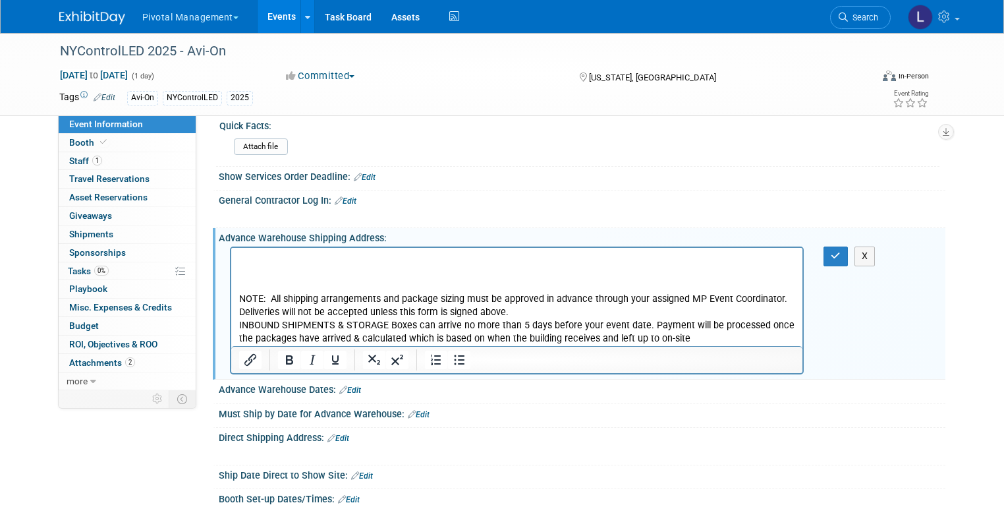
click at [251, 251] on html "NOTE: All shipping arrangements and package sizing must be approved in advance …" at bounding box center [517, 297] width 572 height 98
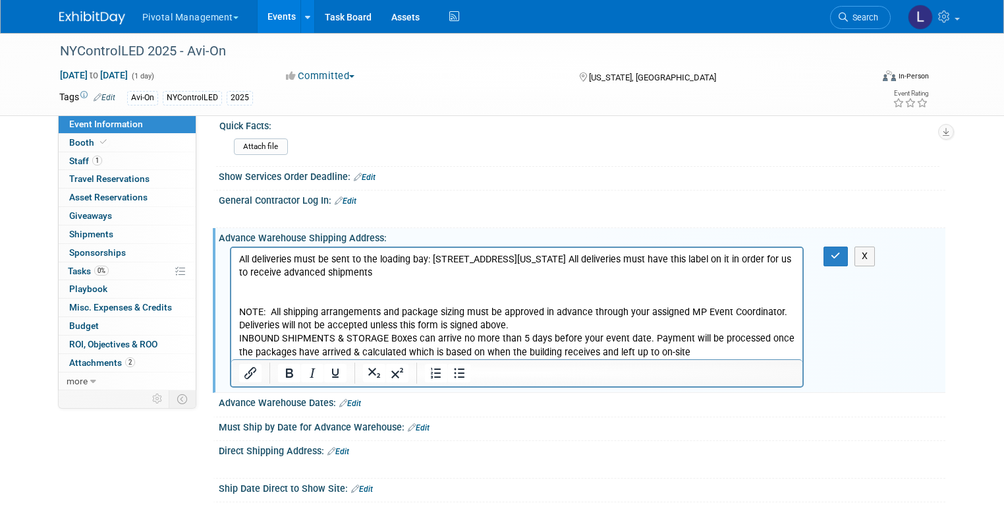
click at [496, 276] on p "All deliveries must be sent to the loading bay: 124 West 19th Street, New York,…" at bounding box center [517, 266] width 557 height 26
click at [841, 260] on icon "button" at bounding box center [836, 255] width 10 height 9
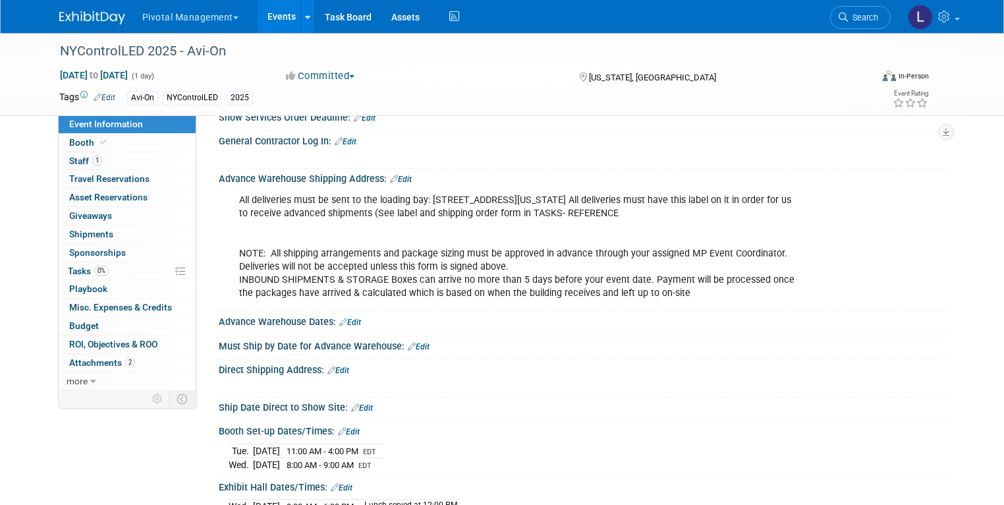
scroll to position [1113, 0]
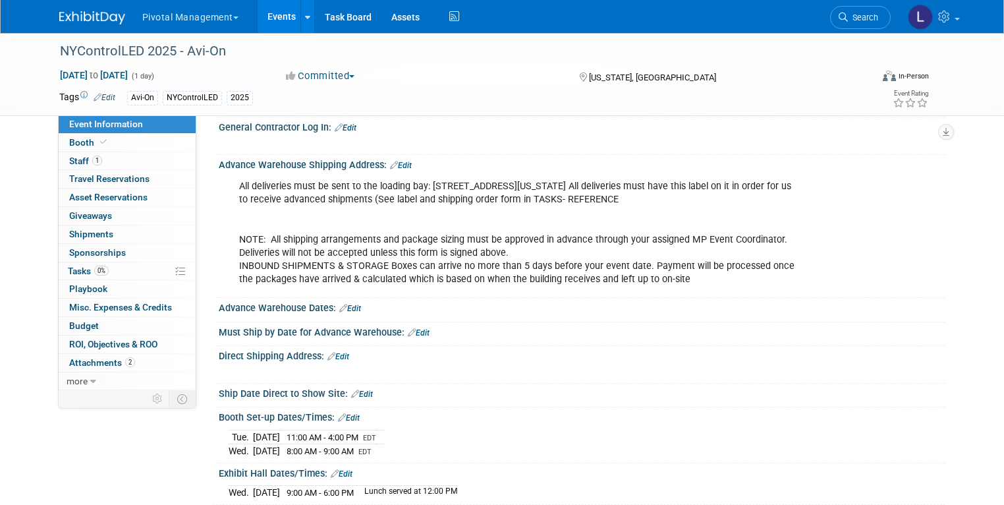
click at [345, 313] on link "Edit" at bounding box center [350, 308] width 22 height 9
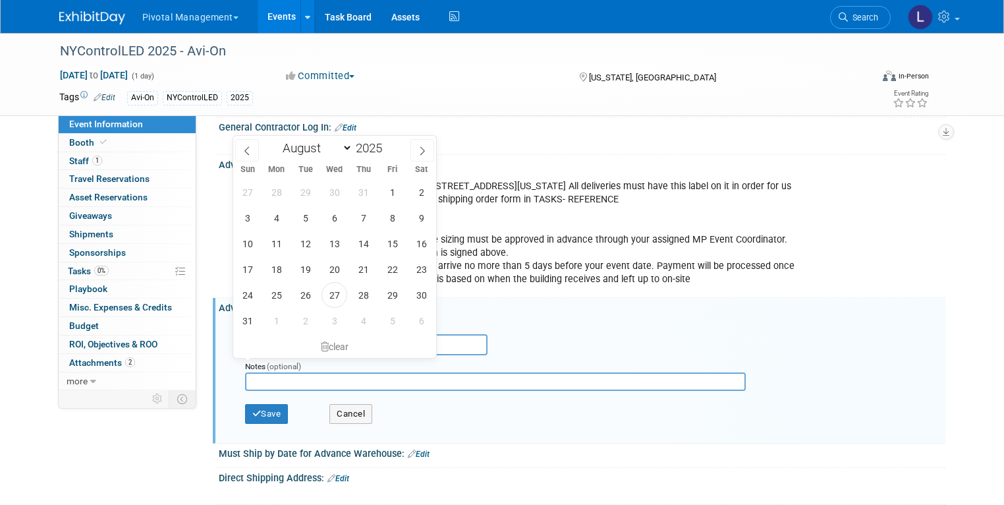
click at [308, 355] on input "text" at bounding box center [300, 344] width 111 height 21
click at [281, 243] on span "11" at bounding box center [277, 244] width 26 height 26
type input "Aug 11, 2025"
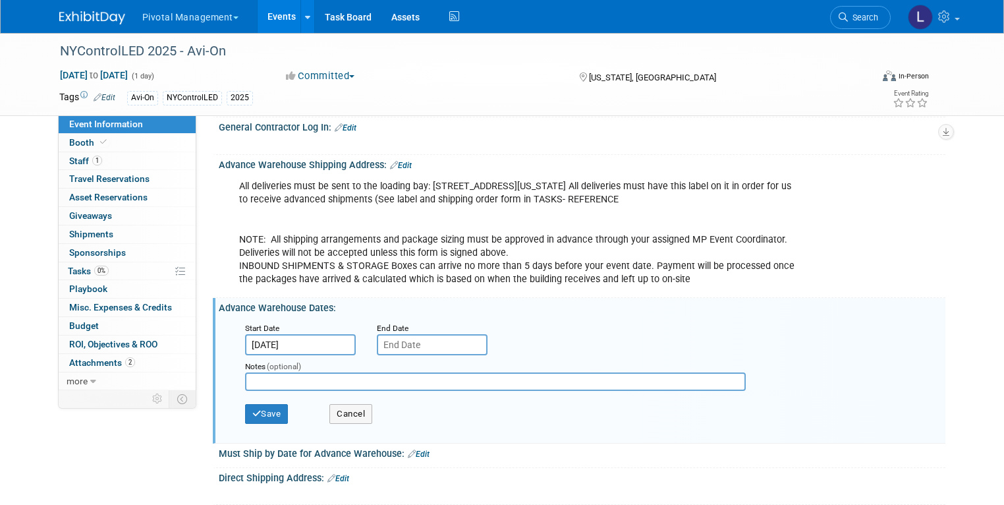
click at [312, 355] on input "Aug 11, 2025" at bounding box center [300, 344] width 111 height 21
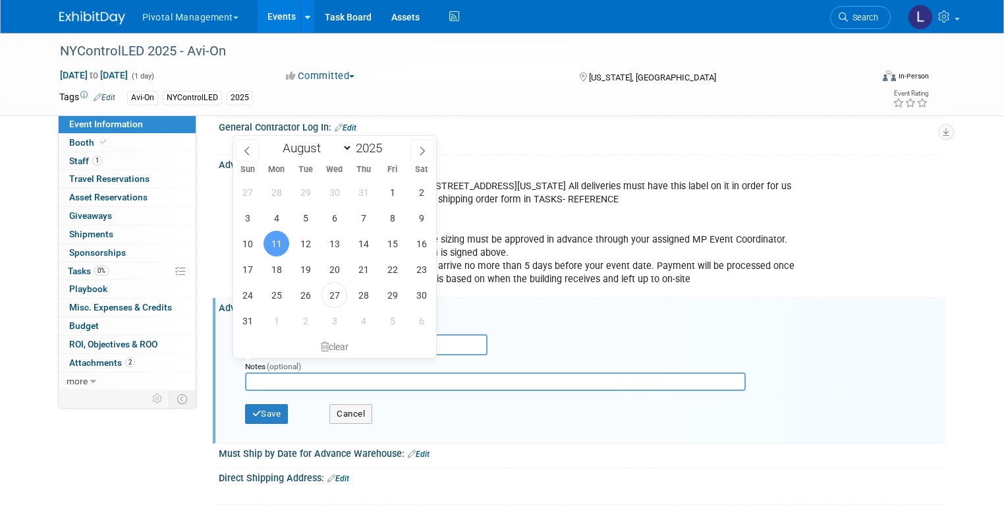
click at [423, 136] on div "January February March April May June July August September October November De…" at bounding box center [334, 147] width 203 height 22
click at [422, 144] on span at bounding box center [423, 150] width 24 height 22
select select "9"
click at [401, 214] on span "10" at bounding box center [393, 218] width 26 height 26
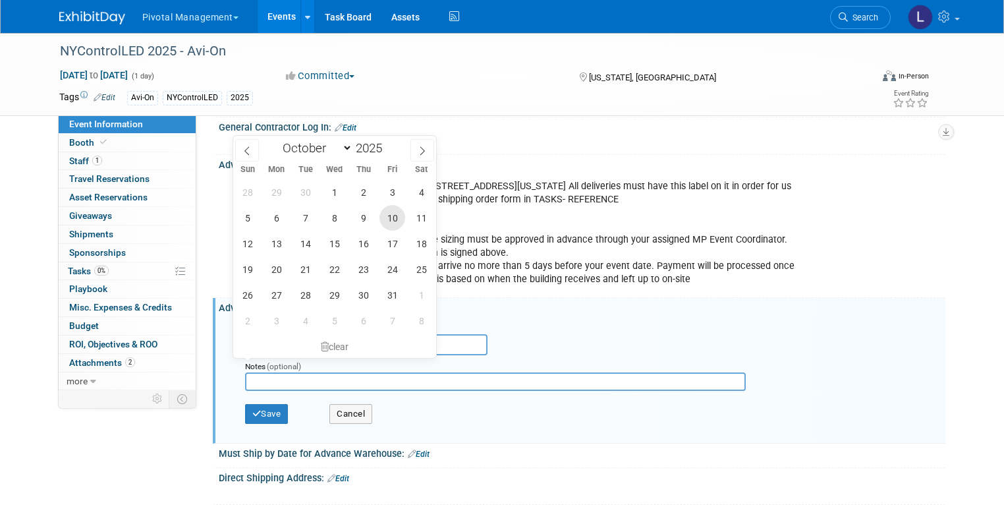
type input "Oct 10, 2025"
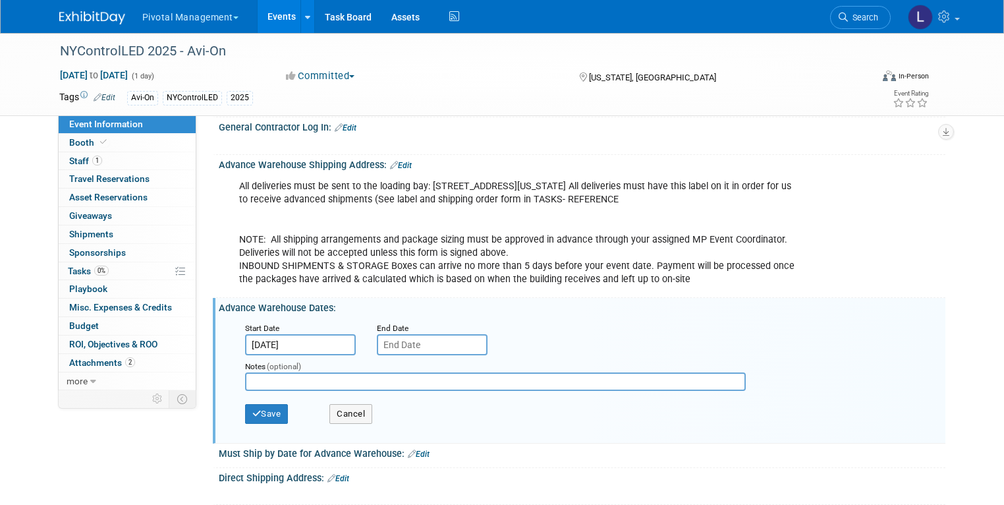
click at [382, 355] on input "text" at bounding box center [432, 344] width 111 height 21
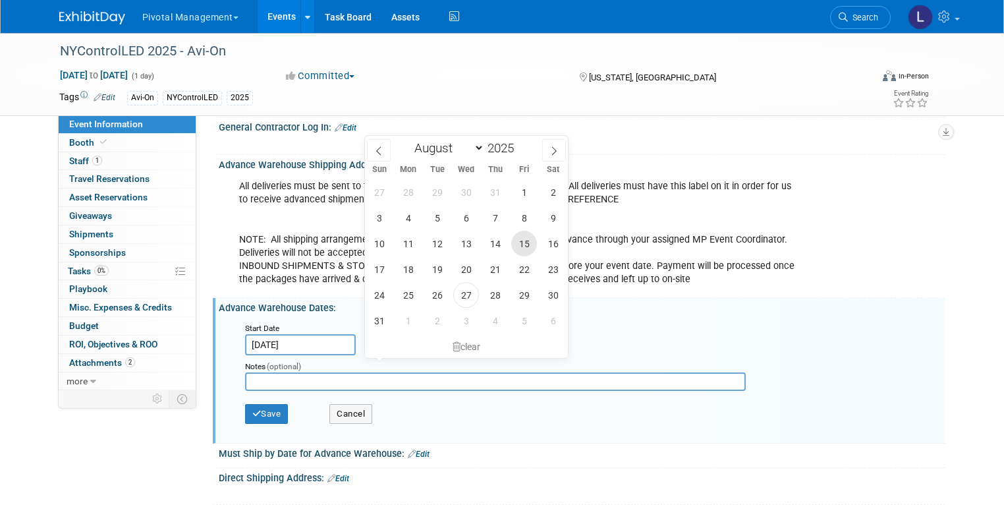
click at [517, 245] on span "15" at bounding box center [524, 244] width 26 height 26
type input "Aug 15, 2025"
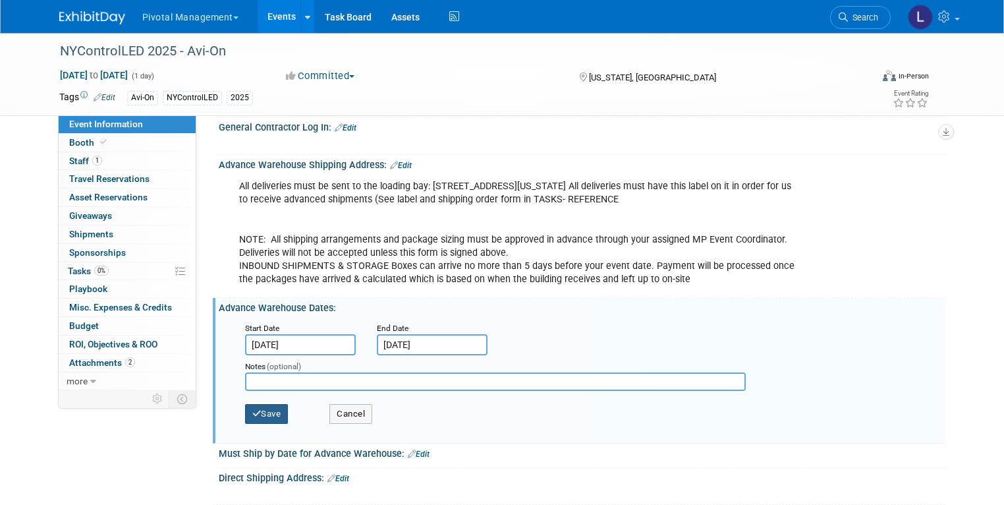
click at [252, 424] on button "Save" at bounding box center [266, 414] width 43 height 20
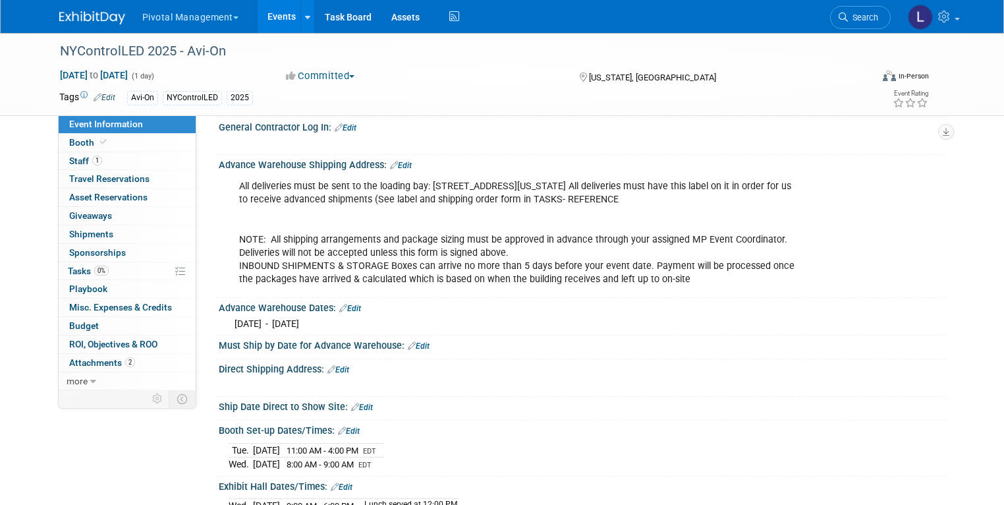
click at [350, 313] on link "Edit" at bounding box center [350, 308] width 22 height 9
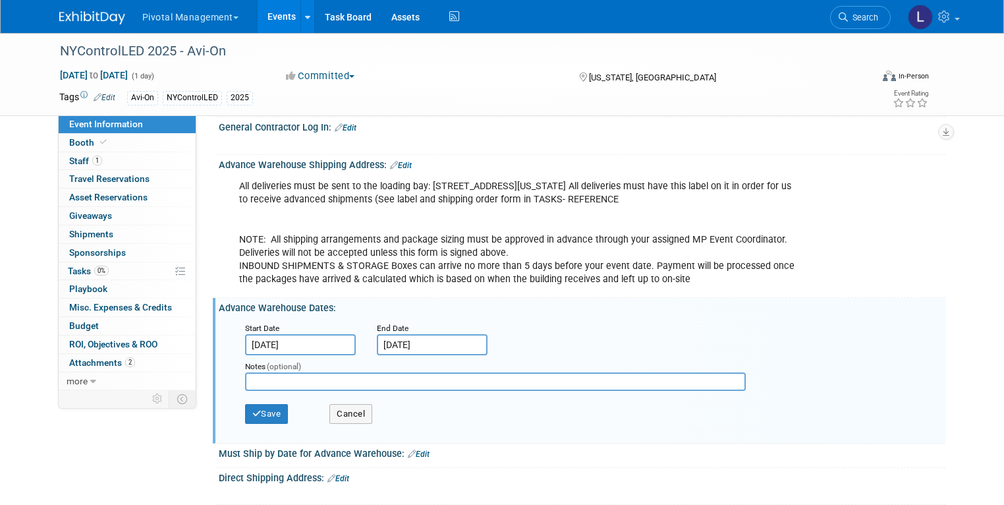
click at [391, 355] on input "Aug 15, 2025" at bounding box center [432, 344] width 111 height 21
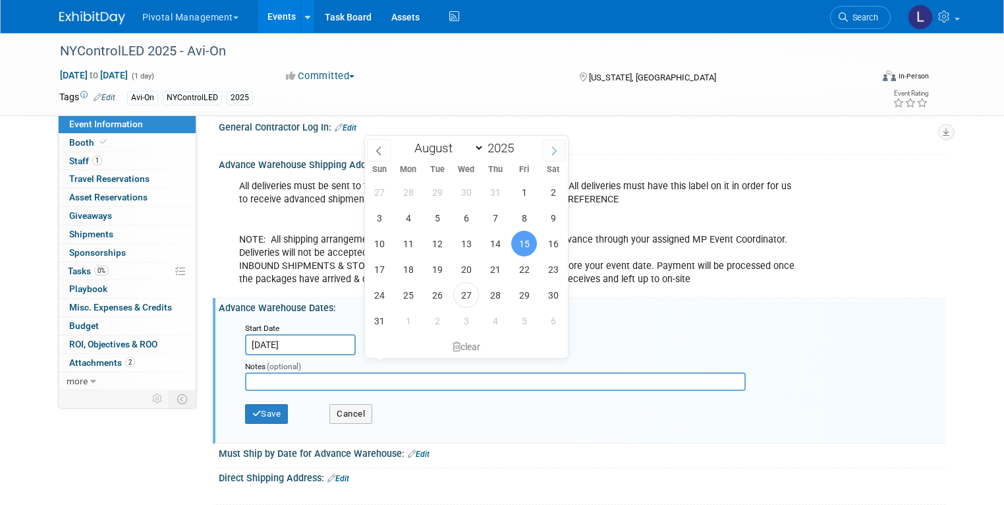
click at [555, 146] on icon at bounding box center [554, 150] width 9 height 9
select select "9"
click at [465, 246] on span "15" at bounding box center [466, 244] width 26 height 26
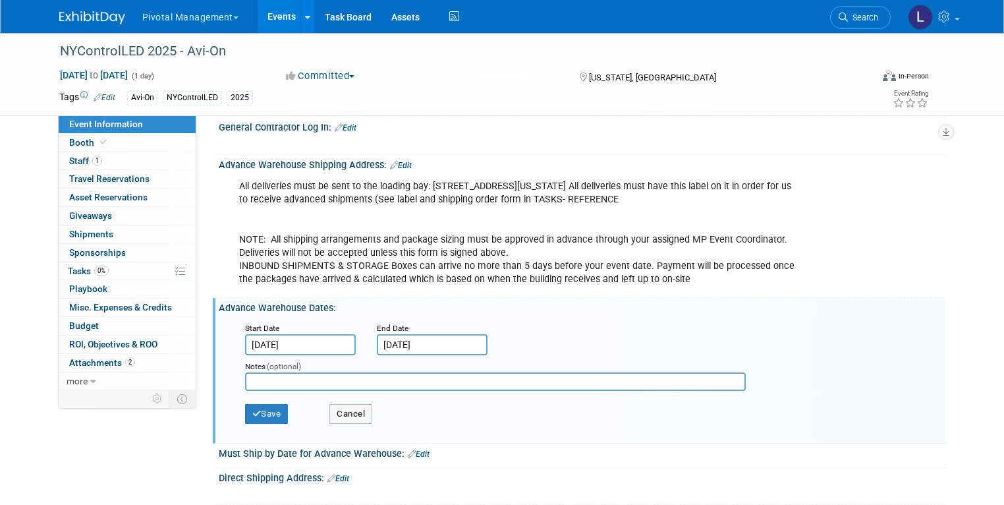
click at [413, 355] on input "Oct 15, 2025" at bounding box center [432, 344] width 111 height 21
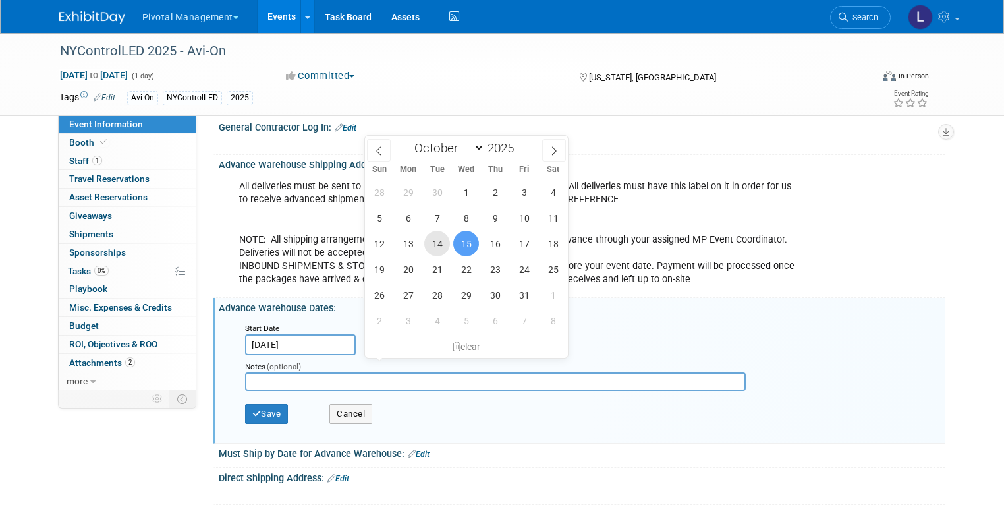
click at [446, 245] on span "14" at bounding box center [437, 244] width 26 height 26
type input "Oct 14, 2025"
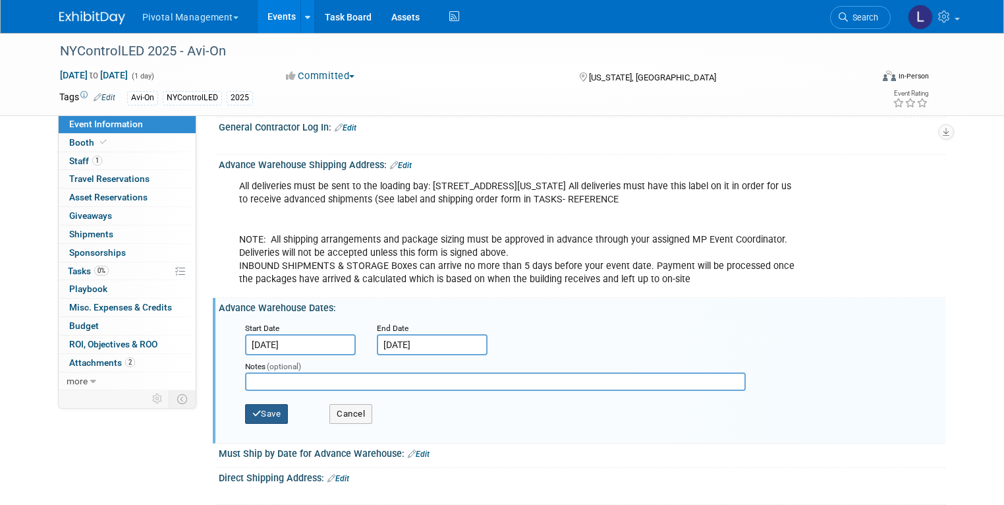
click at [256, 424] on button "Save" at bounding box center [266, 414] width 43 height 20
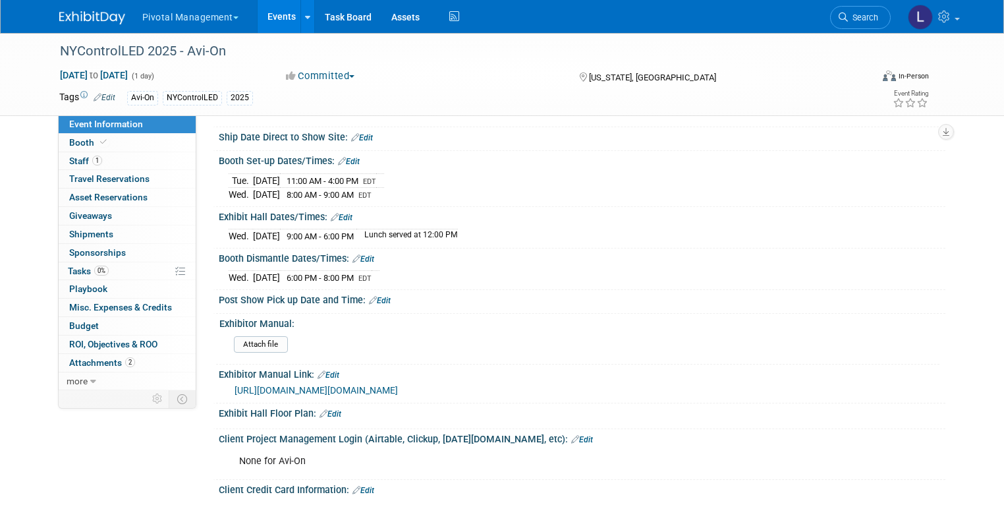
scroll to position [1391, 0]
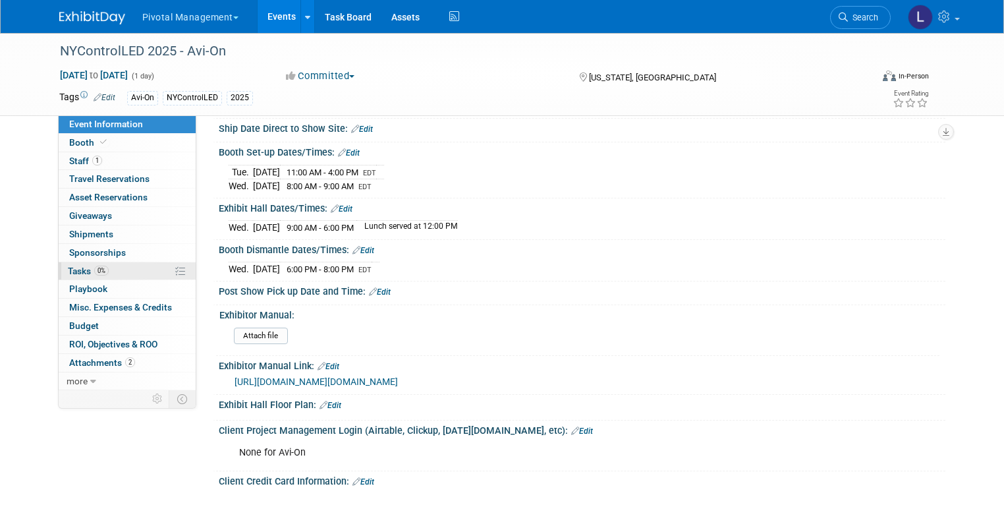
click at [68, 269] on span "Tasks 0%" at bounding box center [88, 271] width 41 height 11
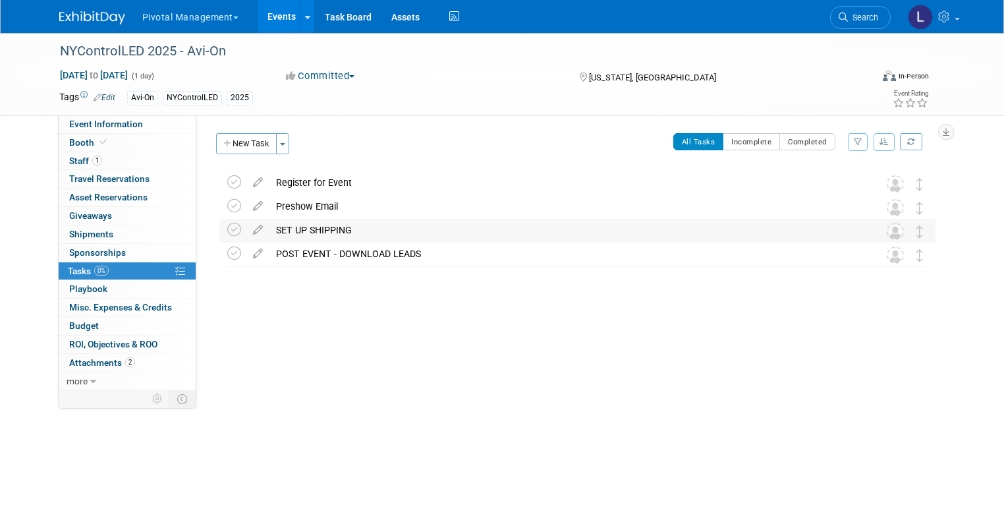
click at [270, 225] on div "SET UP SHIPPING" at bounding box center [565, 230] width 591 height 22
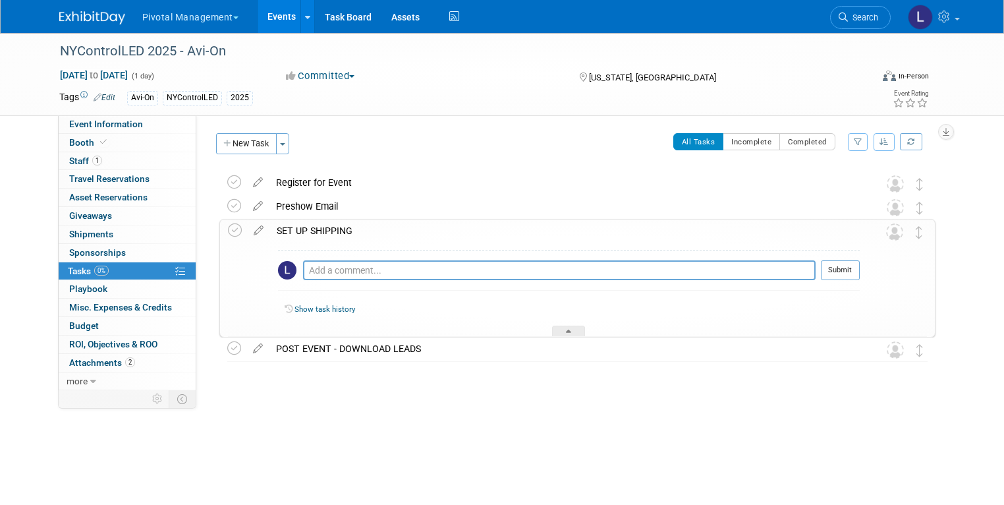
drag, startPoint x: 496, startPoint y: 149, endPoint x: 486, endPoint y: 134, distance: 18.1
click at [496, 148] on div "All Tasks Incomplete Completed Filter by Assignee -- Select Assignee -- All una…" at bounding box center [616, 147] width 639 height 28
click at [276, 140] on button "Toggle Dropdown" at bounding box center [282, 143] width 13 height 21
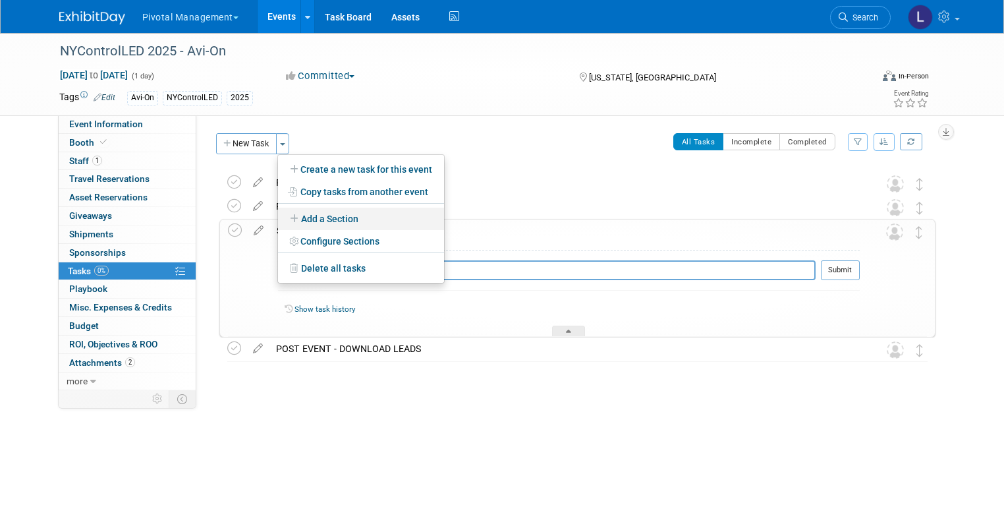
click at [323, 211] on link "Add a Section" at bounding box center [361, 219] width 166 height 22
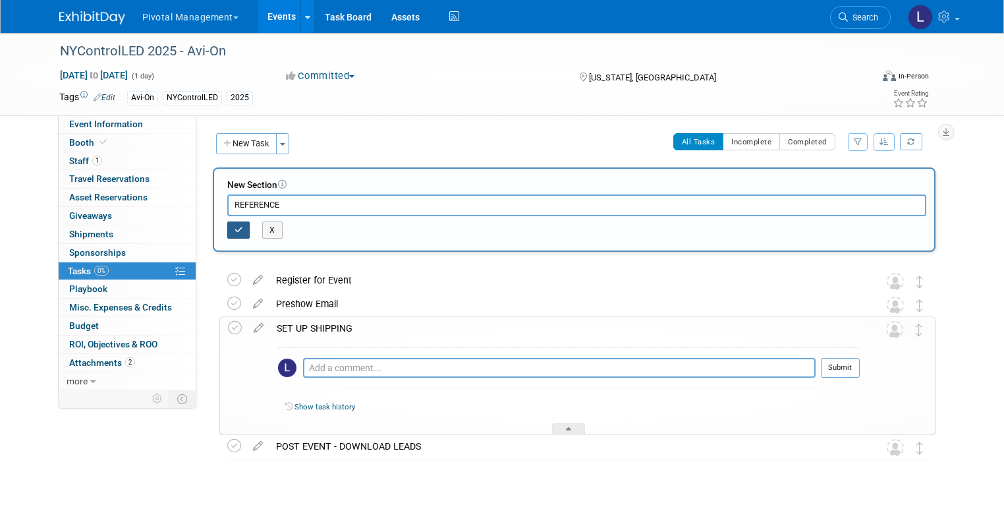
type input "REFERENCE"
click at [235, 227] on icon "button" at bounding box center [239, 230] width 9 height 8
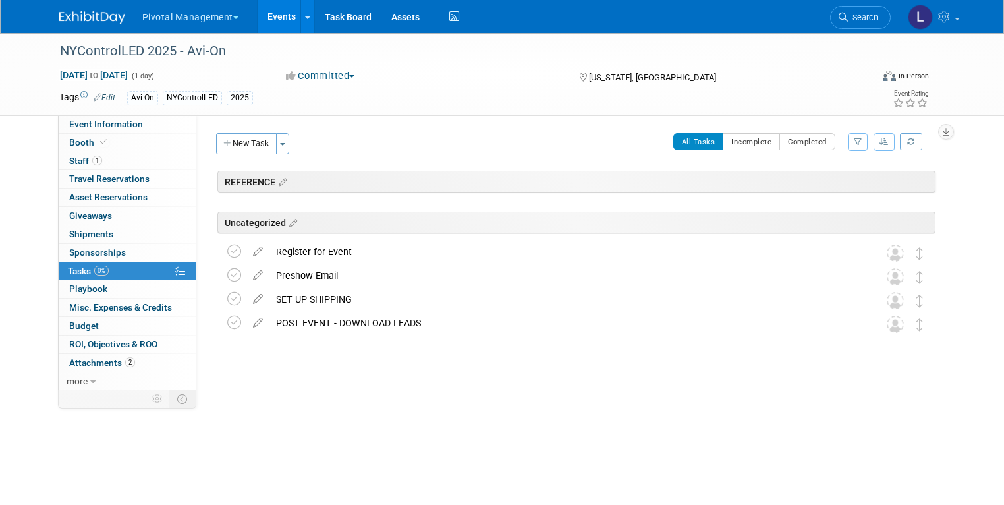
click at [250, 178] on div "REFERENCE" at bounding box center [576, 182] width 718 height 22
click at [276, 151] on button "Toggle Dropdown" at bounding box center [282, 143] width 13 height 21
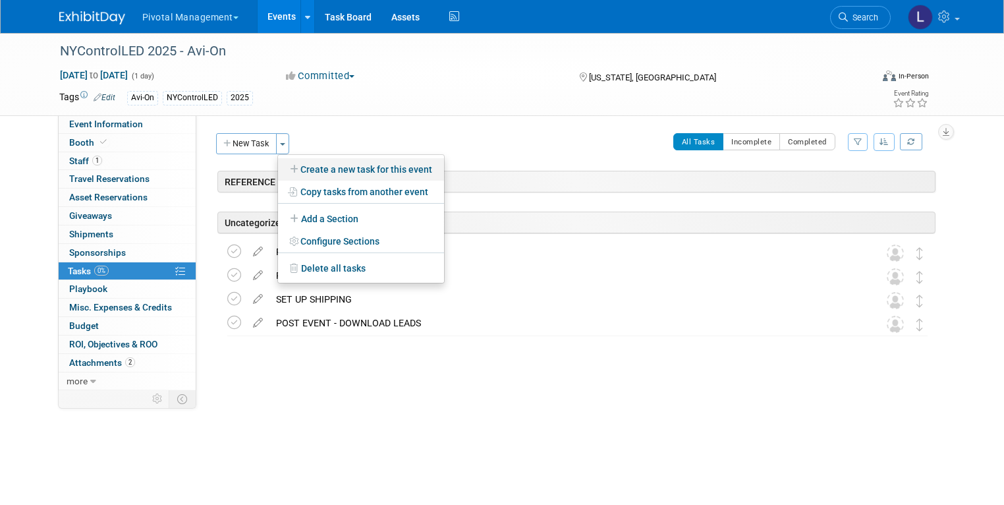
click at [328, 168] on link "Create a new task for this event" at bounding box center [361, 169] width 166 height 22
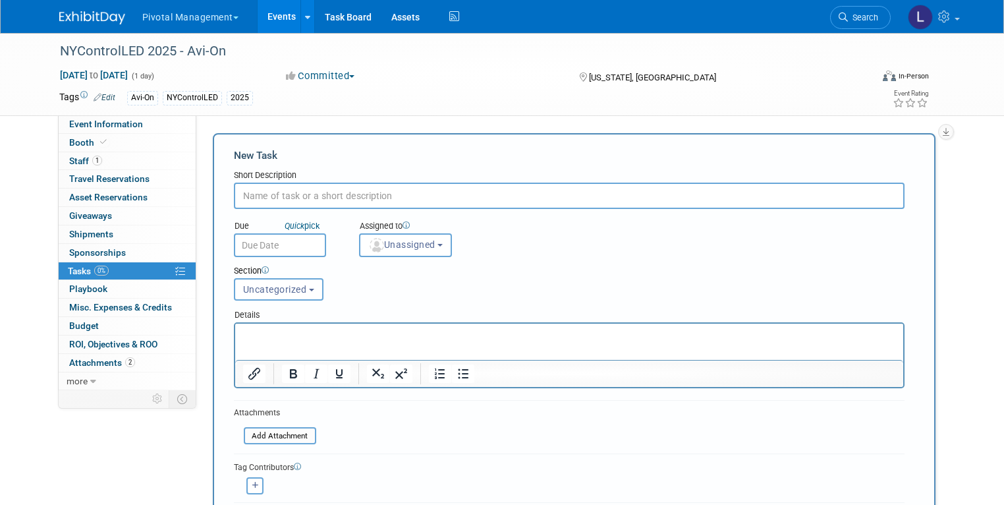
click at [312, 197] on input "text" at bounding box center [569, 196] width 671 height 26
type input "REF: ADVANCED SHIPPING FORM"
click at [268, 289] on span "Uncategorized" at bounding box center [275, 289] width 64 height 11
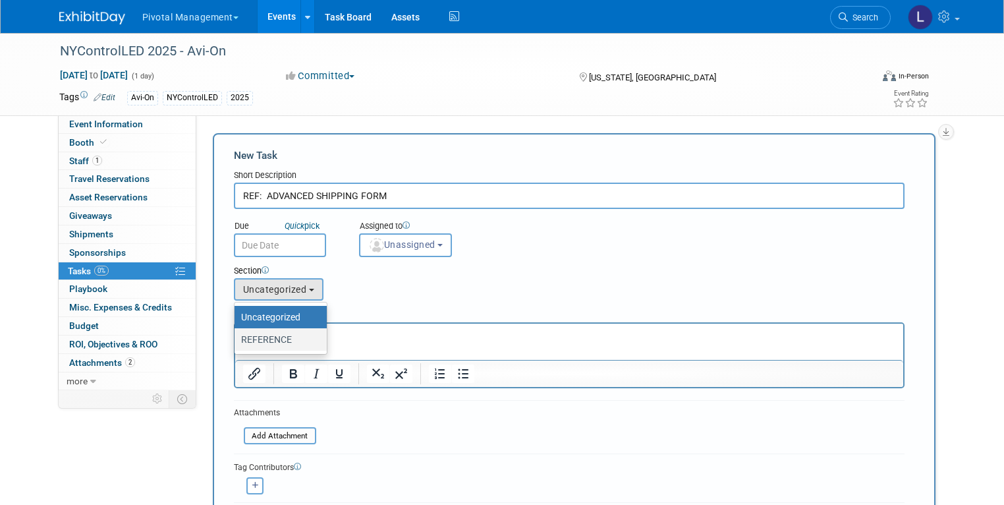
click at [278, 336] on label "REFERENCE" at bounding box center [277, 339] width 72 height 17
click at [237, 336] on input "REFERENCE" at bounding box center [232, 339] width 9 height 9
select select "11274195"
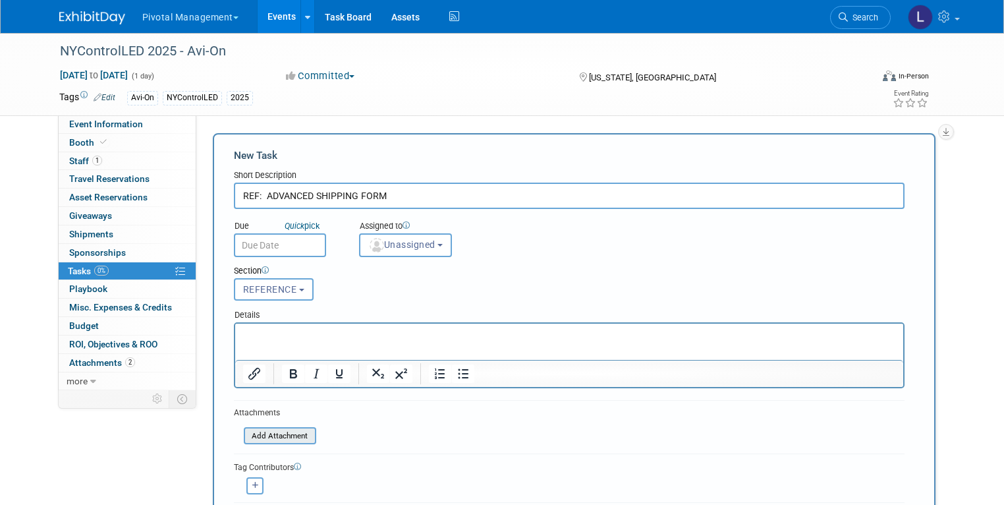
click at [262, 430] on input "file" at bounding box center [236, 435] width 157 height 15
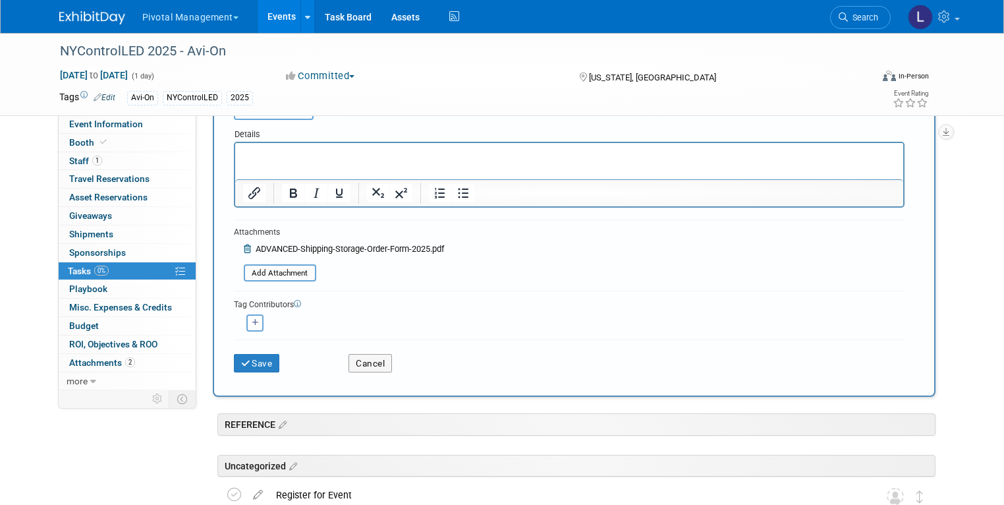
scroll to position [184, 0]
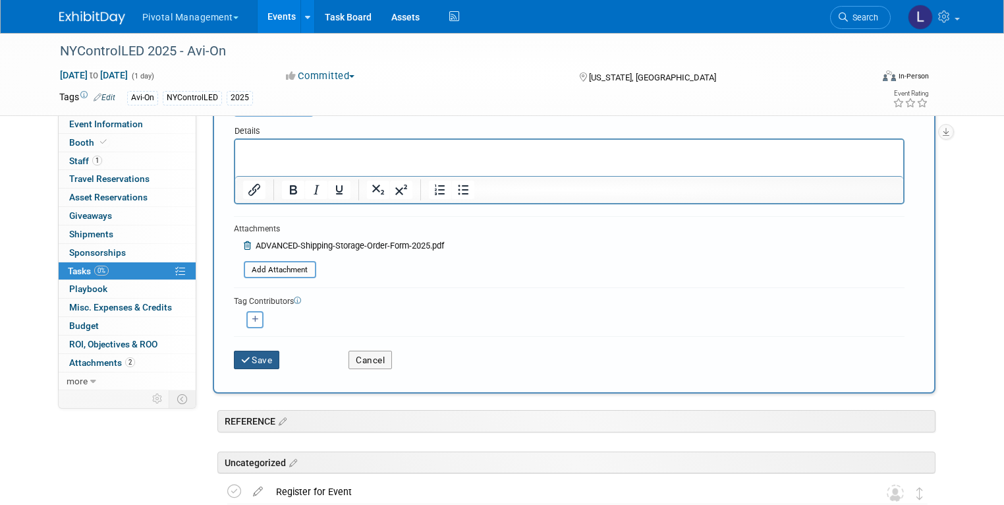
click at [234, 351] on button "Save" at bounding box center [257, 360] width 46 height 18
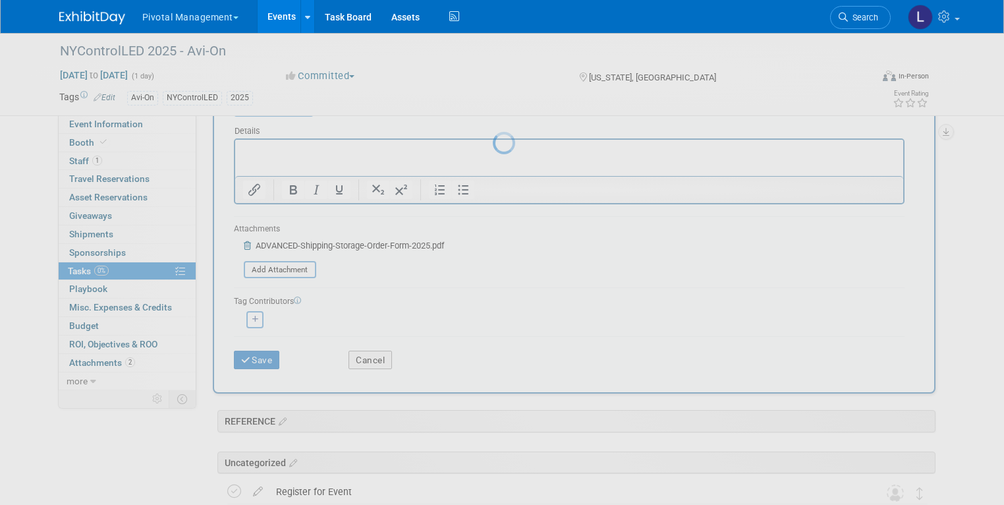
scroll to position [0, 0]
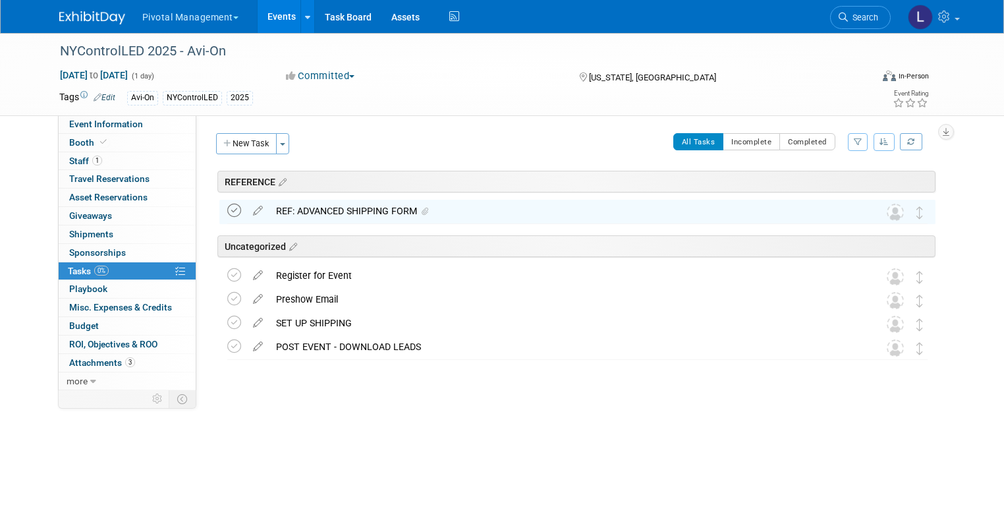
click at [227, 212] on icon at bounding box center [234, 211] width 14 height 14
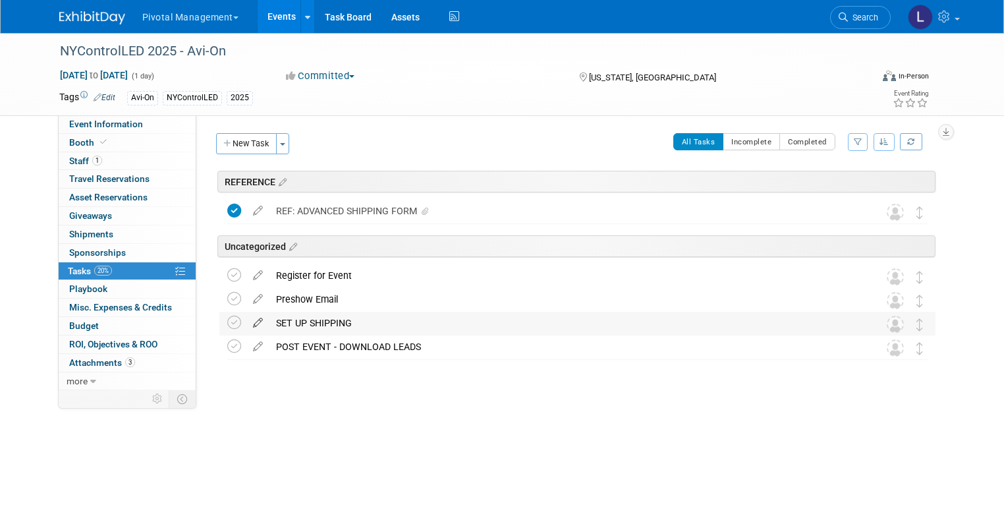
click at [246, 322] on icon at bounding box center [257, 320] width 23 height 16
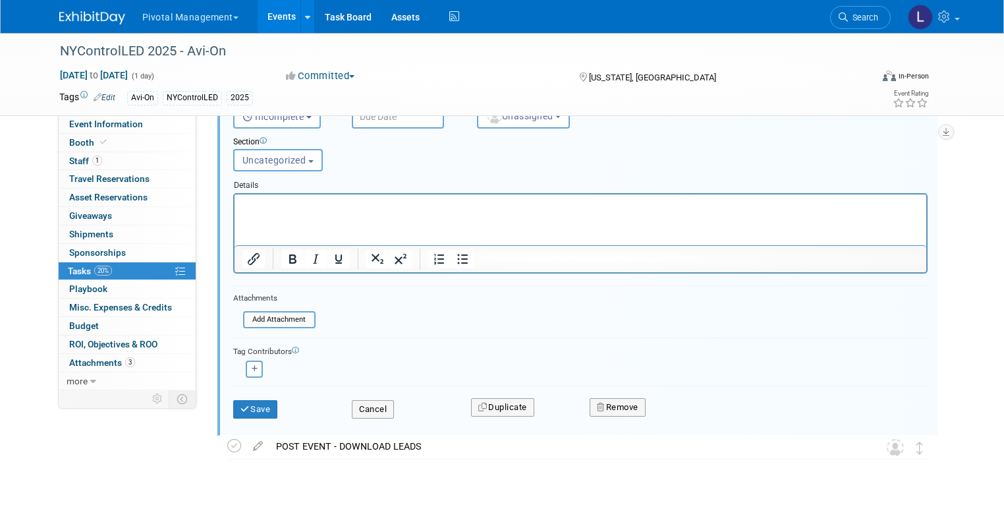
scroll to position [282, 0]
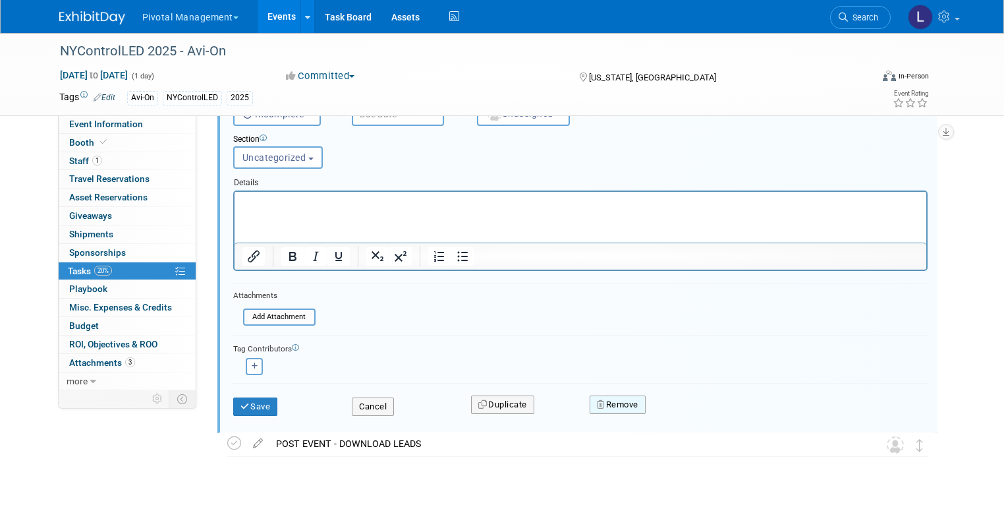
click at [618, 407] on button "Remove" at bounding box center [618, 404] width 56 height 18
click at [682, 413] on icon at bounding box center [683, 416] width 8 height 7
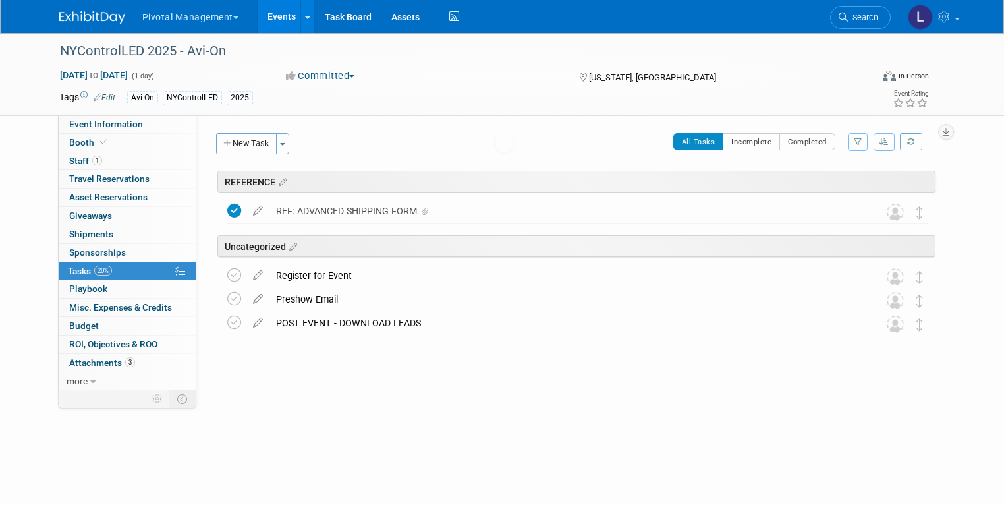
scroll to position [0, 0]
click at [113, 125] on span "Event Information" at bounding box center [106, 124] width 74 height 11
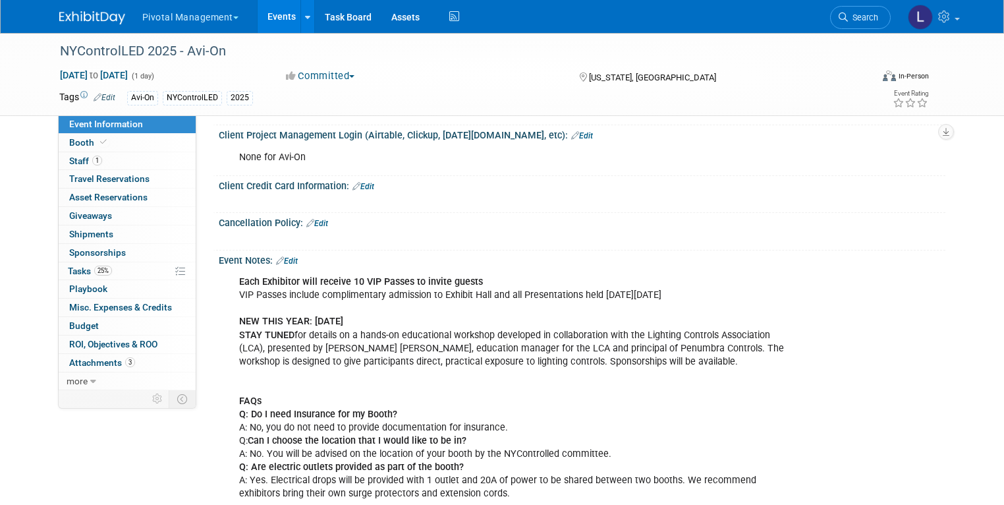
scroll to position [1688, 0]
click at [77, 236] on span "Shipments 0" at bounding box center [91, 234] width 44 height 11
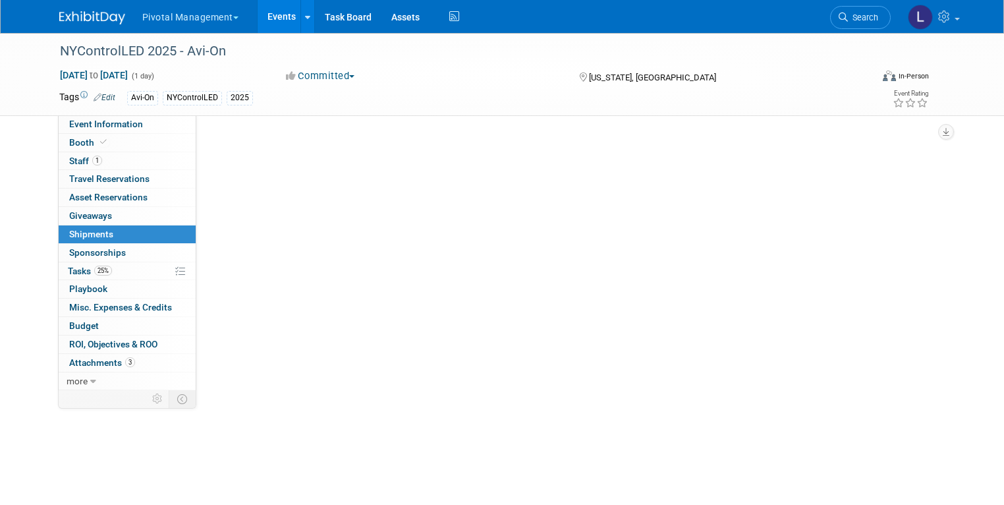
scroll to position [0, 0]
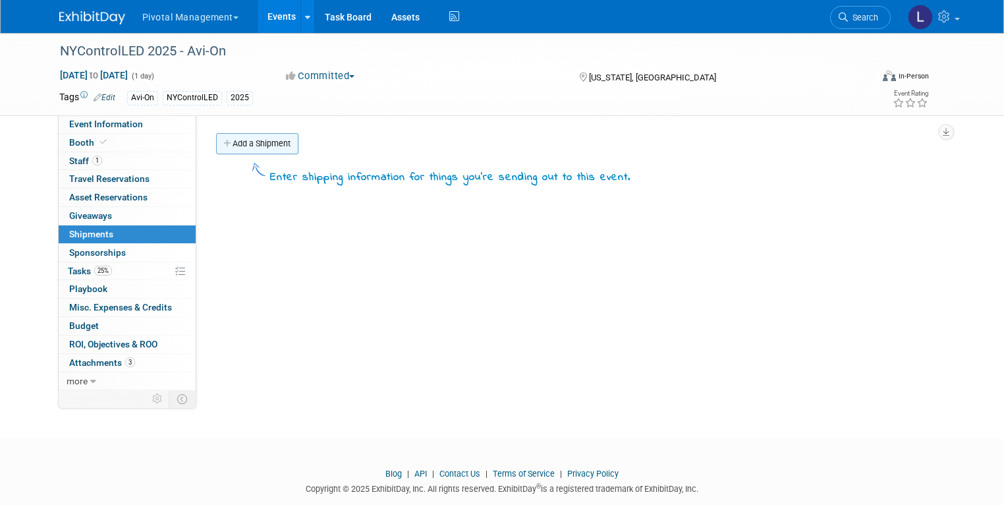
click at [241, 142] on link "Add a Shipment" at bounding box center [257, 143] width 82 height 21
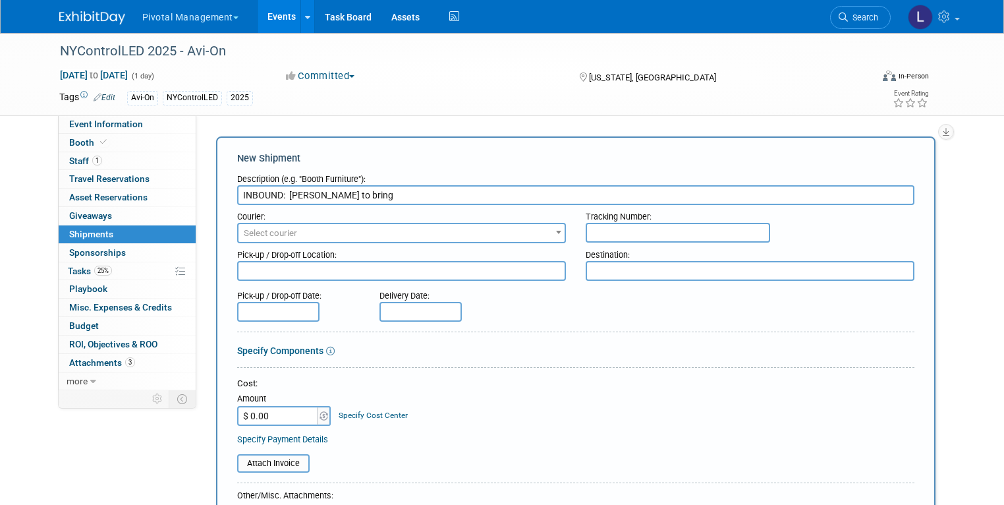
click at [275, 196] on input "INBOUND: Joe McGrath to bring" at bounding box center [576, 195] width 678 height 20
drag, startPoint x: 411, startPoint y: 191, endPoint x: 459, endPoint y: 170, distance: 53.1
click at [477, 186] on input "INBOUND and OUTBOUND: Joe McGrath to bring" at bounding box center [576, 195] width 678 height 20
click at [460, 179] on div "Description (e.g. "Booth Furniture"):" at bounding box center [576, 176] width 678 height 18
drag, startPoint x: 411, startPoint y: 195, endPoint x: 439, endPoint y: 194, distance: 27.7
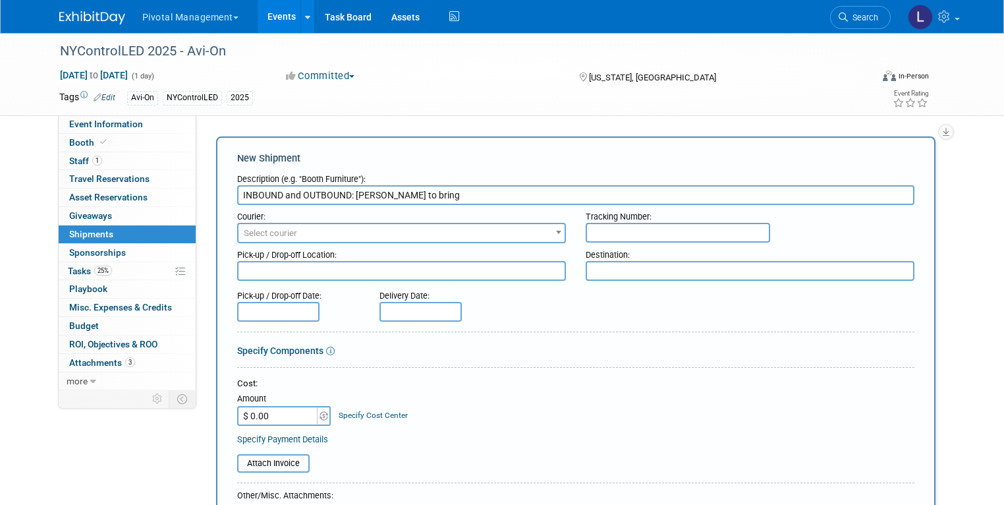
click at [440, 195] on input "INBOUND and OUTBOUND: Joe McGrath to bring" at bounding box center [576, 195] width 678 height 20
drag, startPoint x: 345, startPoint y: 198, endPoint x: 412, endPoint y: 195, distance: 66.6
click at [412, 195] on input "INBOUND and OUTBOUND: FEDEX TO" at bounding box center [576, 195] width 678 height 20
drag, startPoint x: 343, startPoint y: 192, endPoint x: 271, endPoint y: 191, distance: 71.9
click at [271, 191] on input "INBOUND and OUTBOUND: JOE TO NYCONTROLed" at bounding box center [576, 195] width 678 height 20
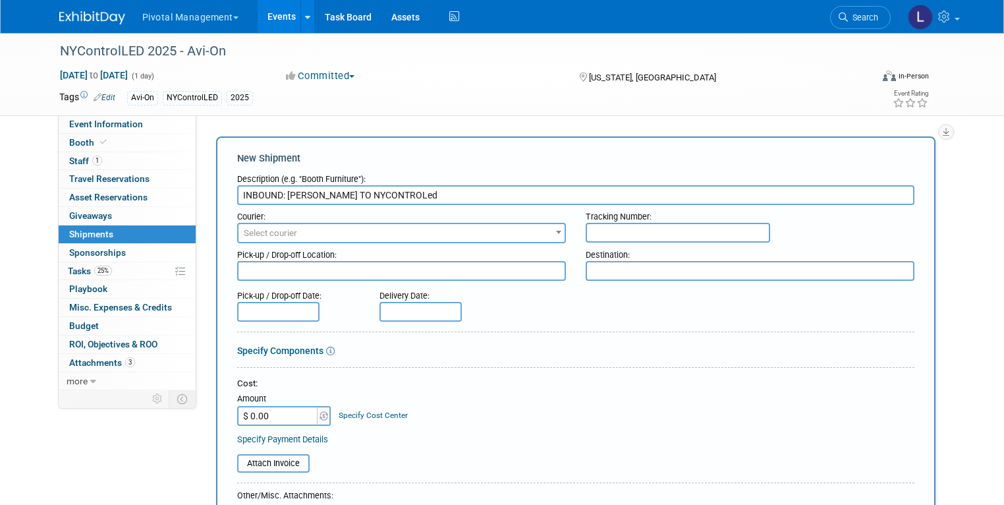
type input "INBOUND: JOE TO NYCONTROLed"
click at [272, 229] on span "Select courier" at bounding box center [270, 233] width 53 height 10
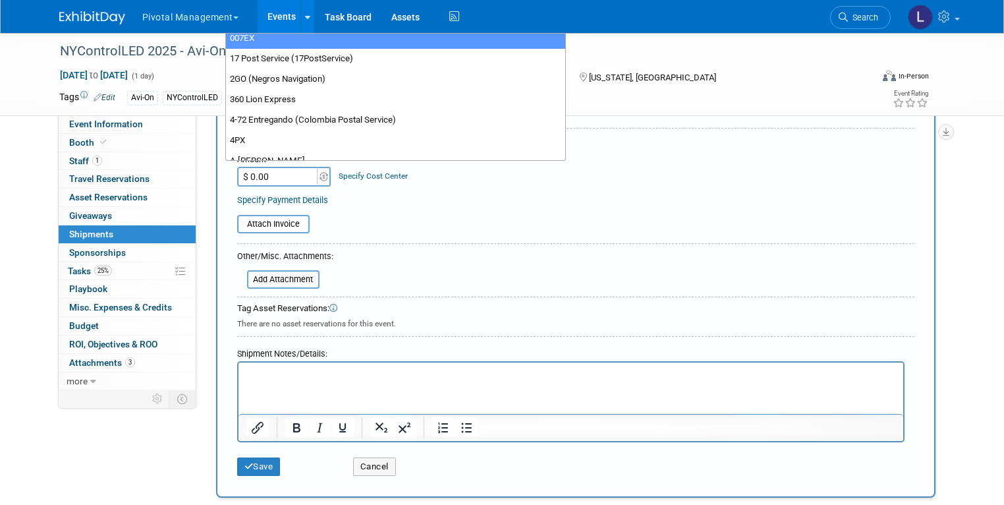
scroll to position [240, 0]
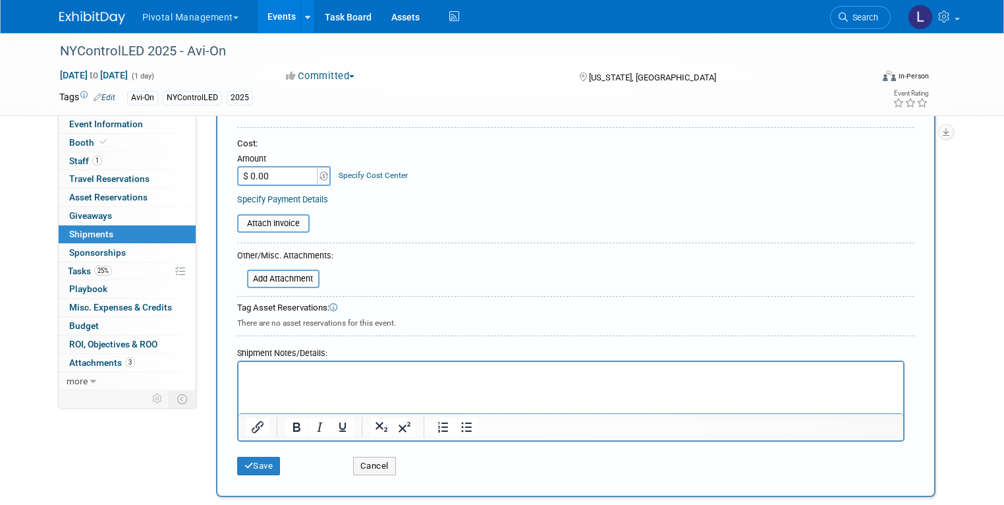
click at [291, 267] on div "Add Attachment" at bounding box center [285, 266] width 96 height 2
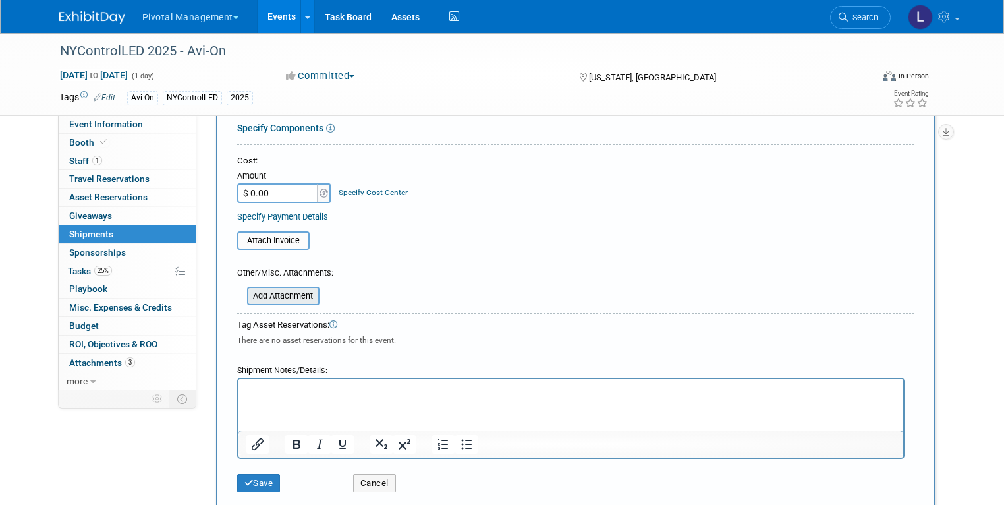
click at [287, 301] on input "file" at bounding box center [239, 296] width 157 height 16
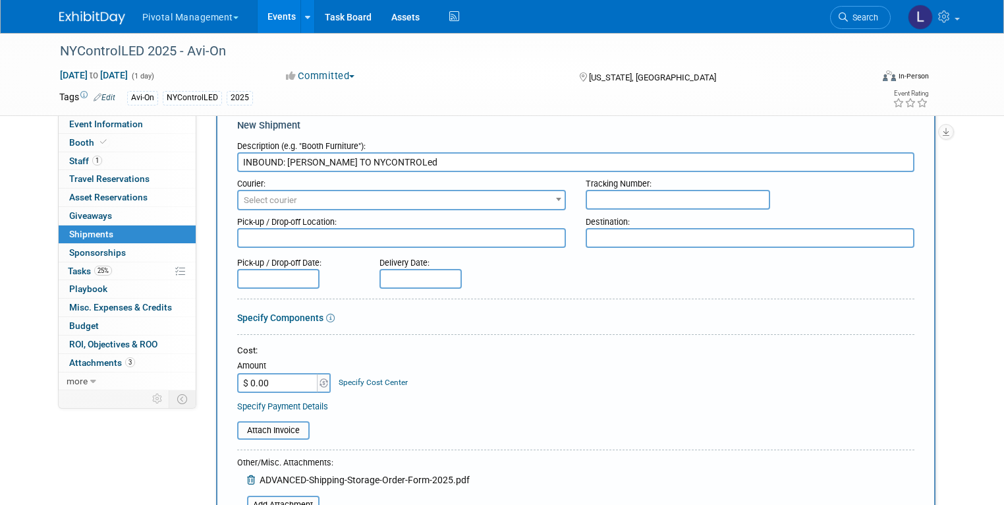
scroll to position [34, 0]
click at [310, 200] on span "Select courier" at bounding box center [402, 199] width 326 height 18
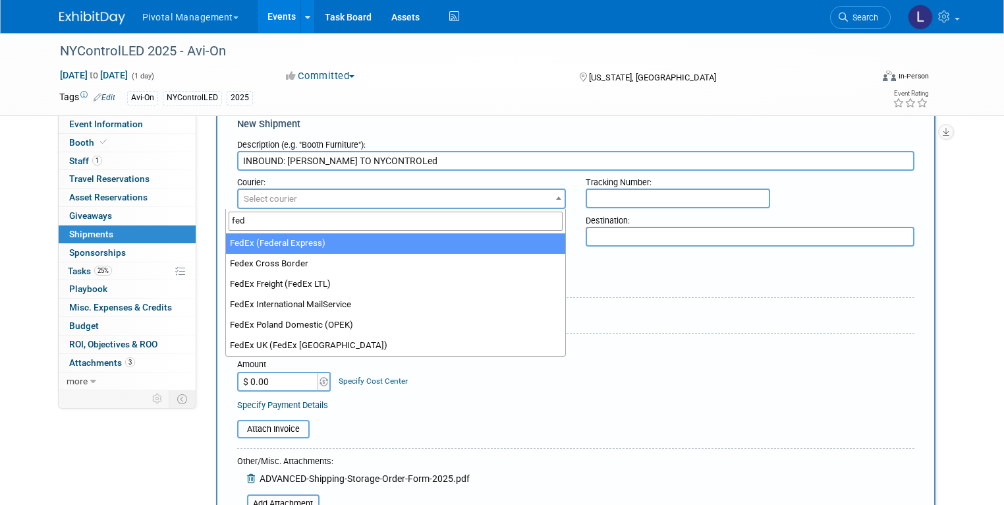
type input "fed"
select select "206"
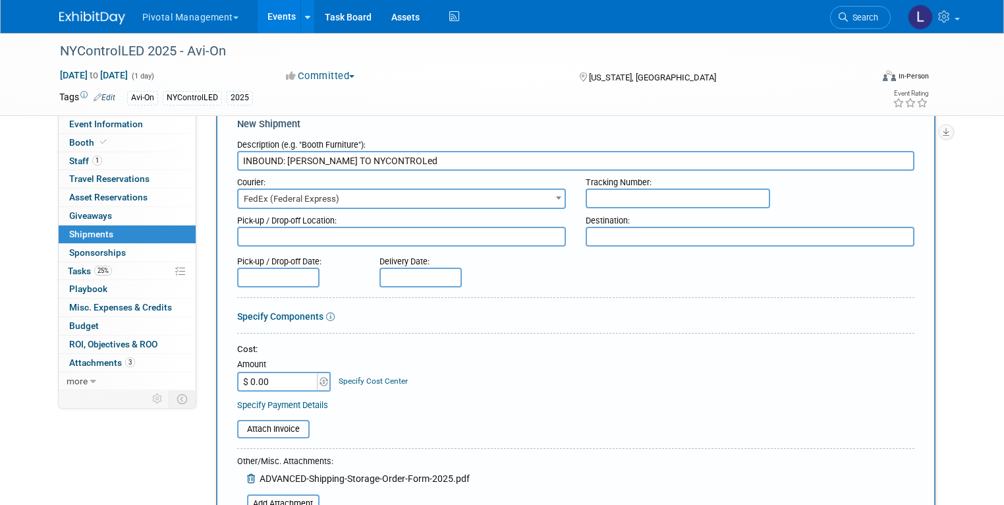
click at [296, 237] on textarea at bounding box center [401, 237] width 329 height 20
type textarea "Joe McGrath"
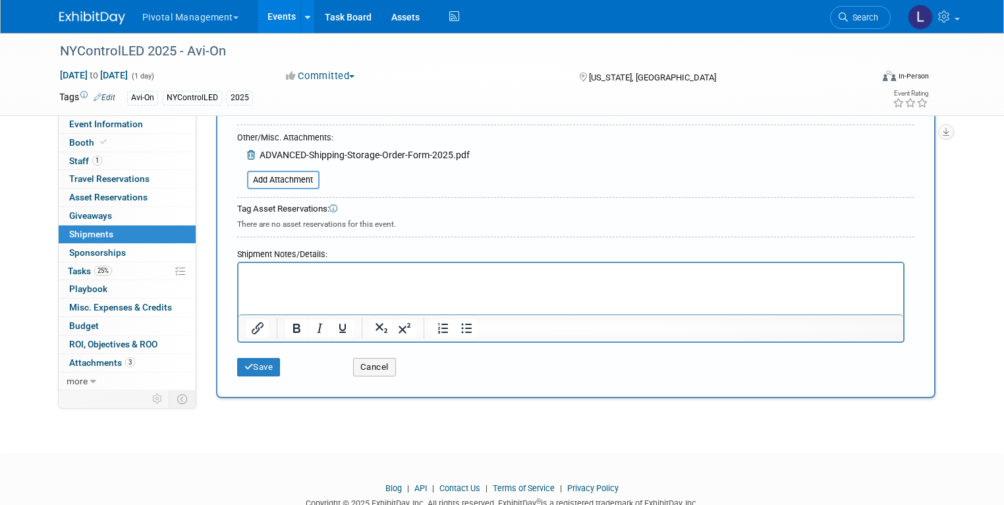
scroll to position [397, 0]
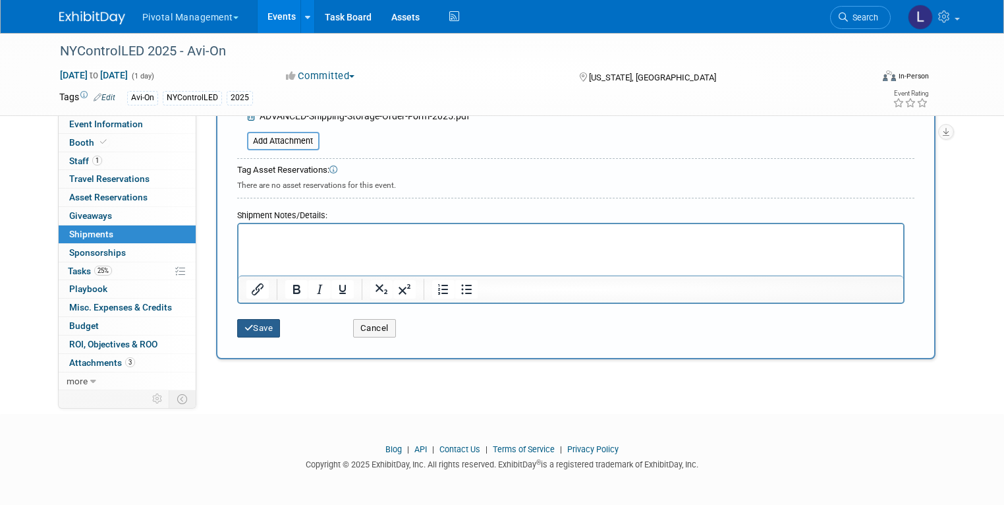
click at [252, 324] on button "Save" at bounding box center [258, 328] width 43 height 18
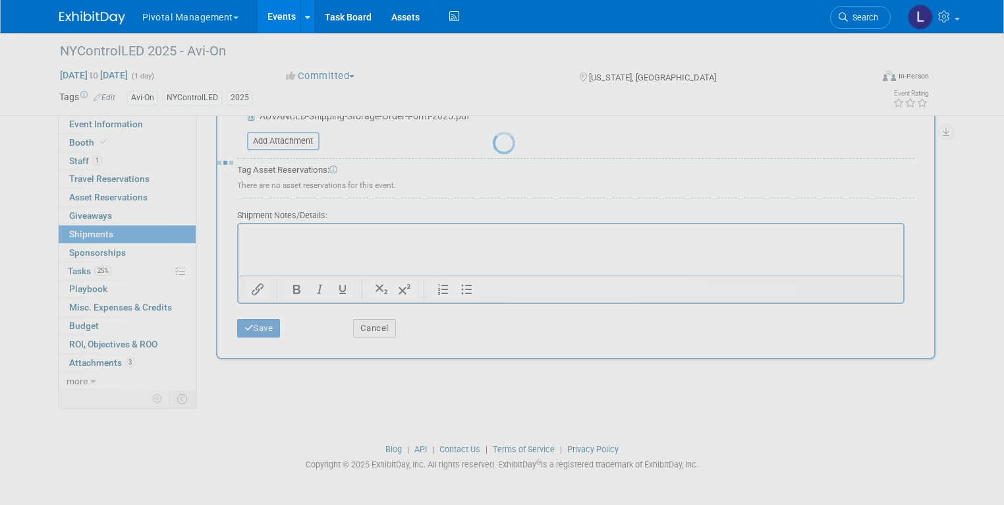
scroll to position [25, 0]
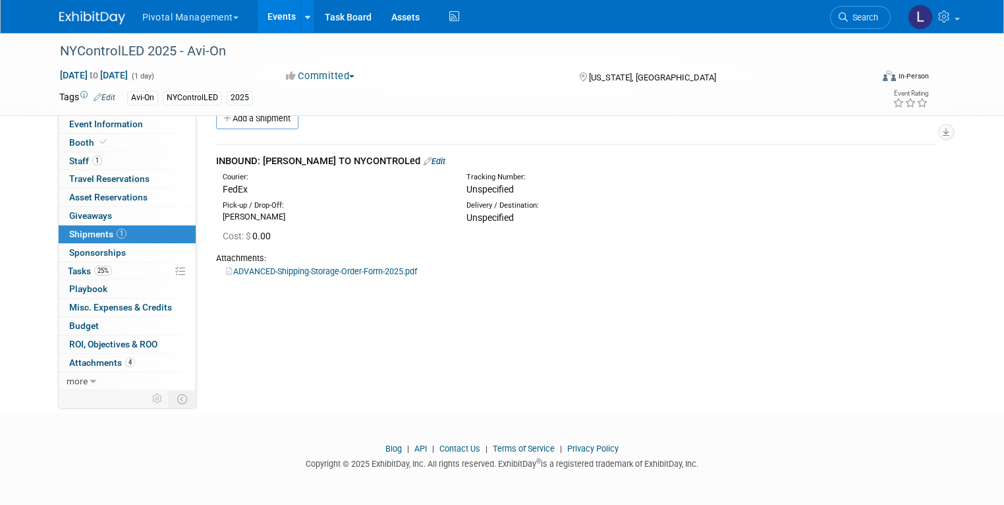
click at [424, 162] on link "Edit" at bounding box center [435, 161] width 22 height 10
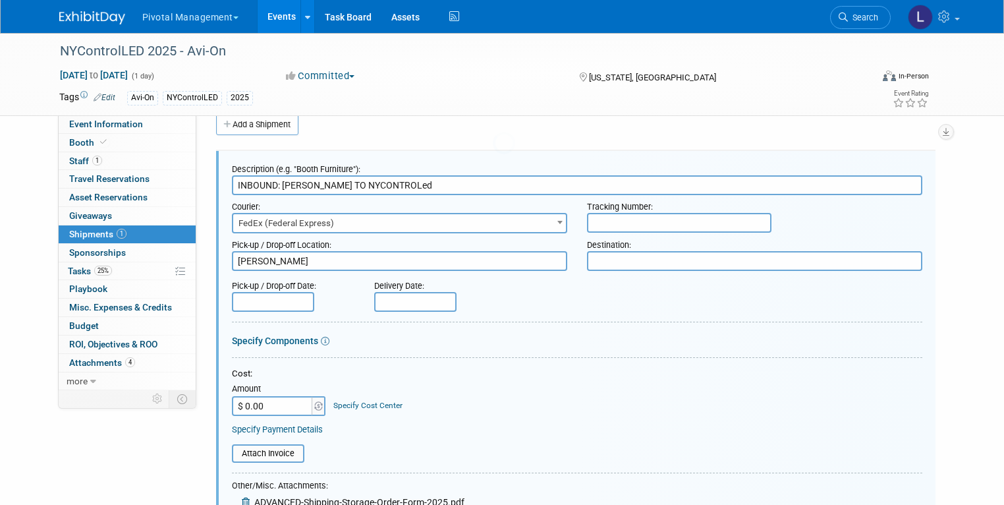
scroll to position [0, 0]
drag, startPoint x: 356, startPoint y: 183, endPoint x: 370, endPoint y: 185, distance: 14.0
click at [370, 185] on input "INBOUND: JOE TO NYCONTROLed" at bounding box center [577, 185] width 691 height 20
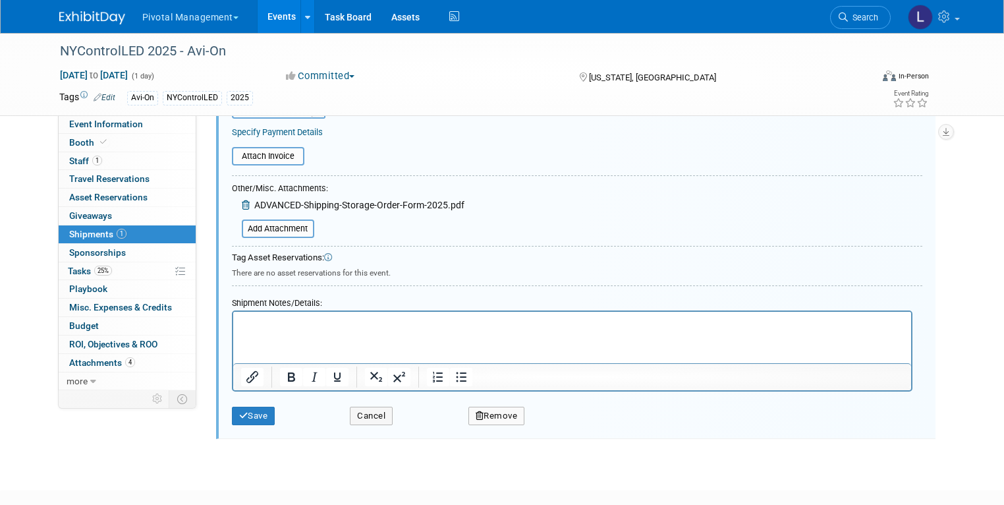
scroll to position [392, 0]
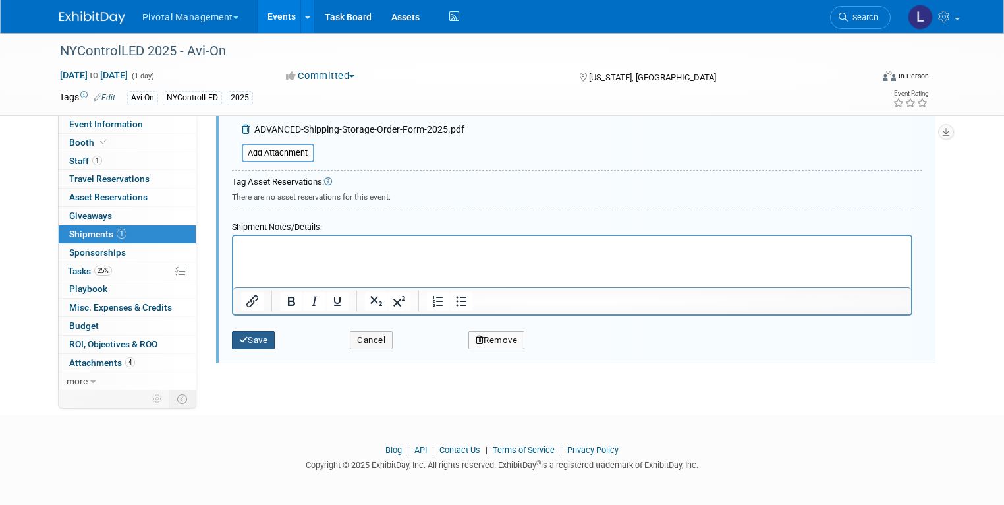
type input "INBOUND: JOE TO NYCONTROLED"
click at [243, 334] on button "Save" at bounding box center [253, 340] width 43 height 18
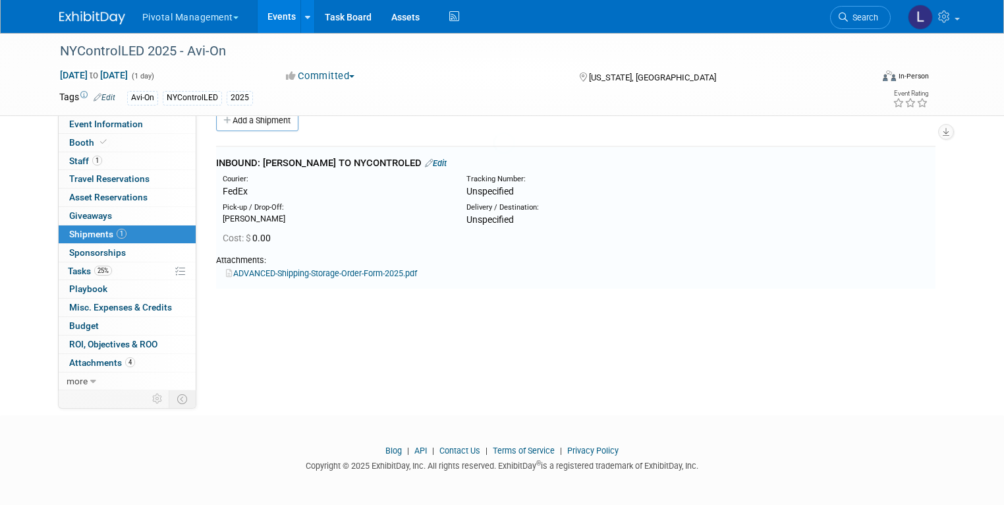
scroll to position [19, 0]
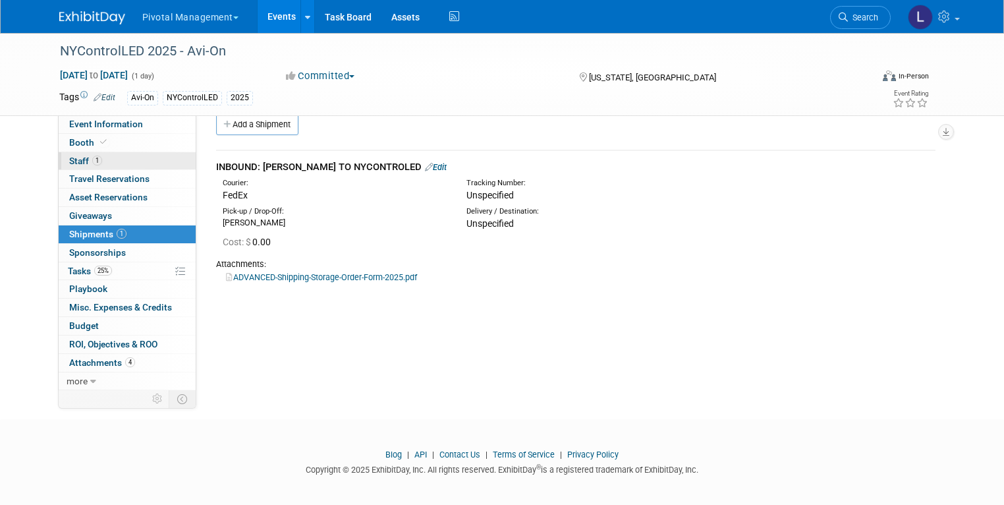
click at [76, 166] on link "1 Staff 1" at bounding box center [127, 161] width 137 height 18
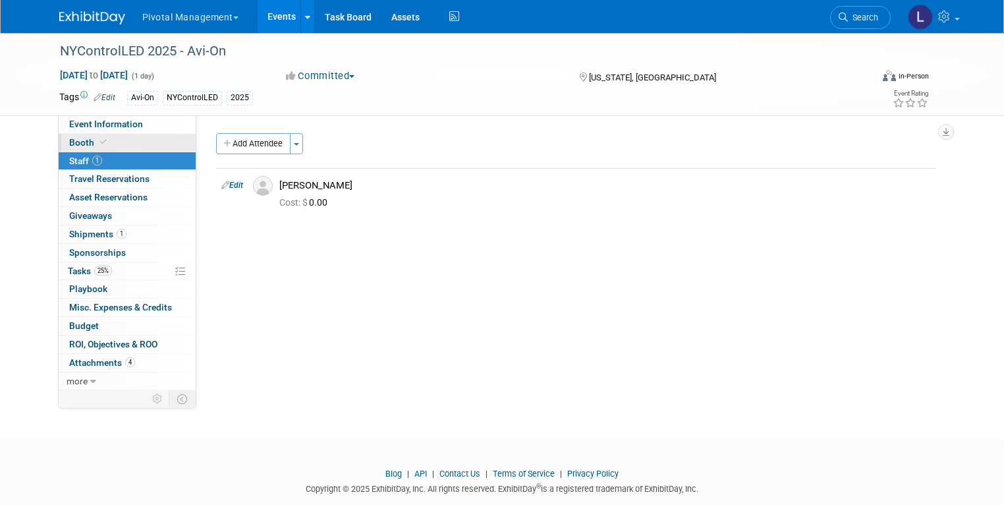
click at [80, 142] on span "Booth" at bounding box center [89, 142] width 40 height 11
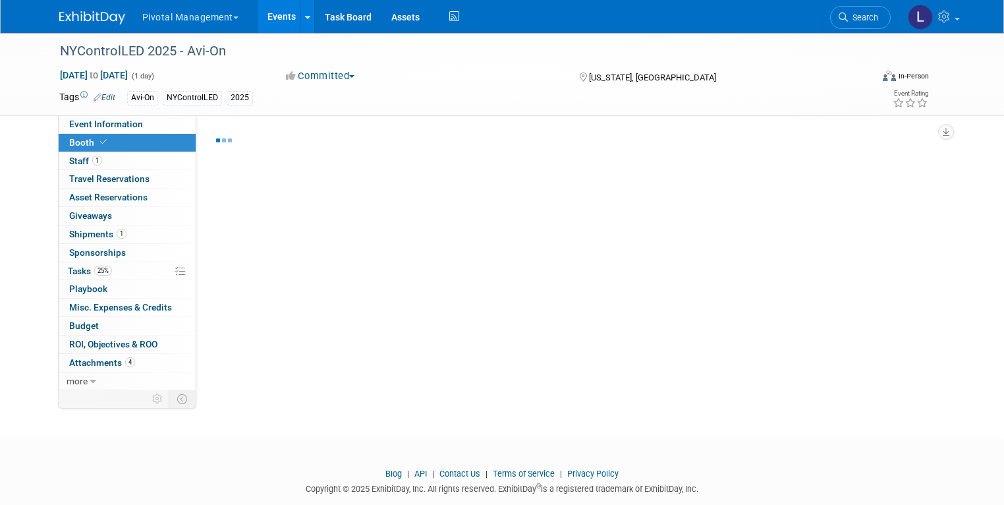
select select "Yes"
select select "Email Summary Only"
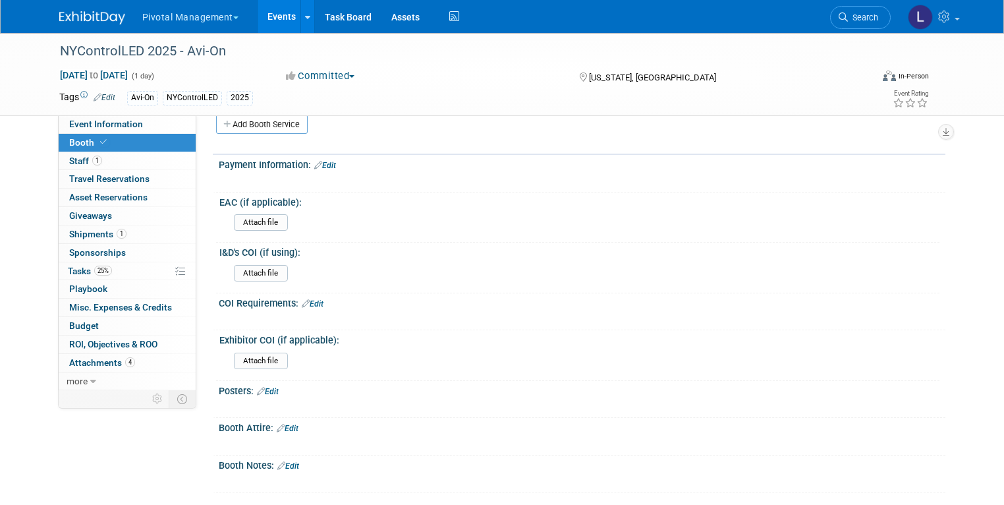
scroll to position [767, 0]
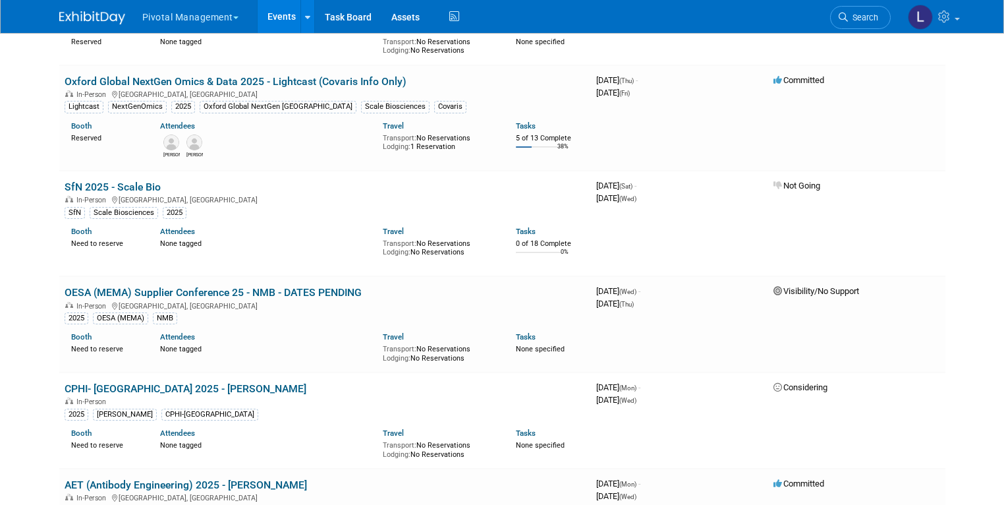
scroll to position [3861, 0]
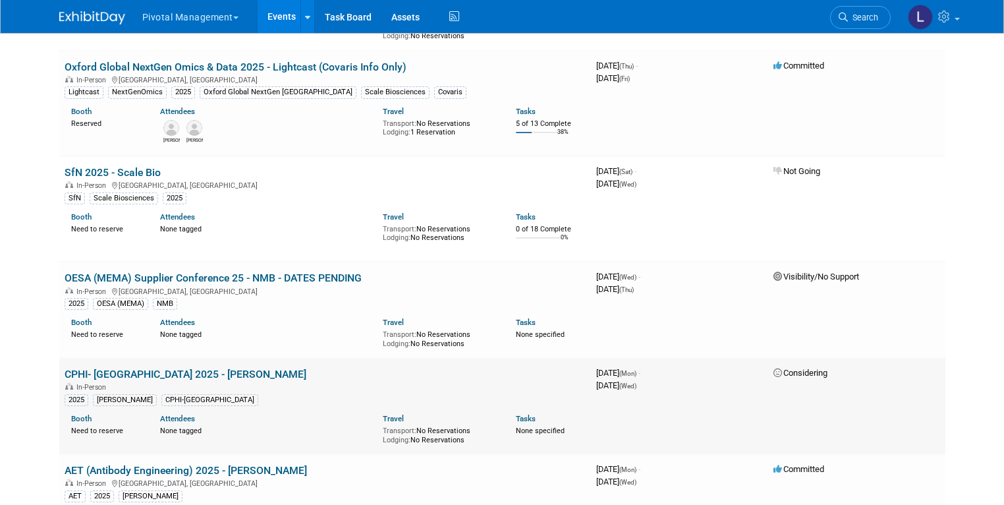
click at [187, 368] on link "CPHI- [GEOGRAPHIC_DATA] 2025 - [PERSON_NAME]" at bounding box center [186, 374] width 242 height 13
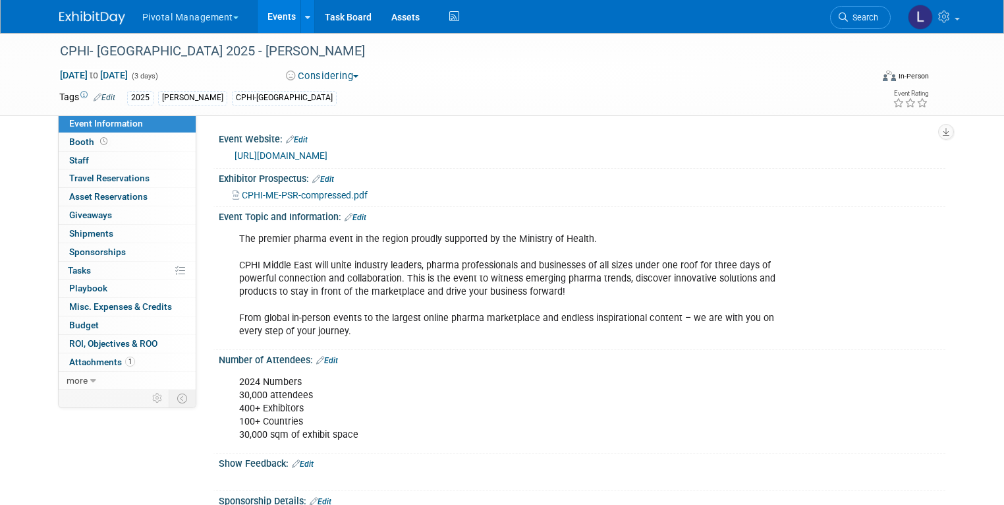
click at [332, 75] on button "Considering" at bounding box center [322, 76] width 82 height 14
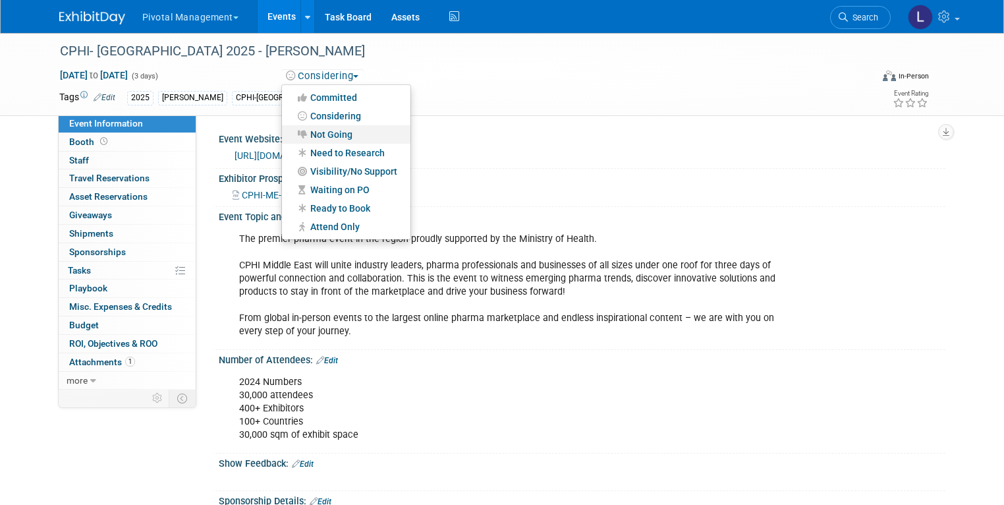
click at [331, 130] on link "Not Going" at bounding box center [346, 134] width 129 height 18
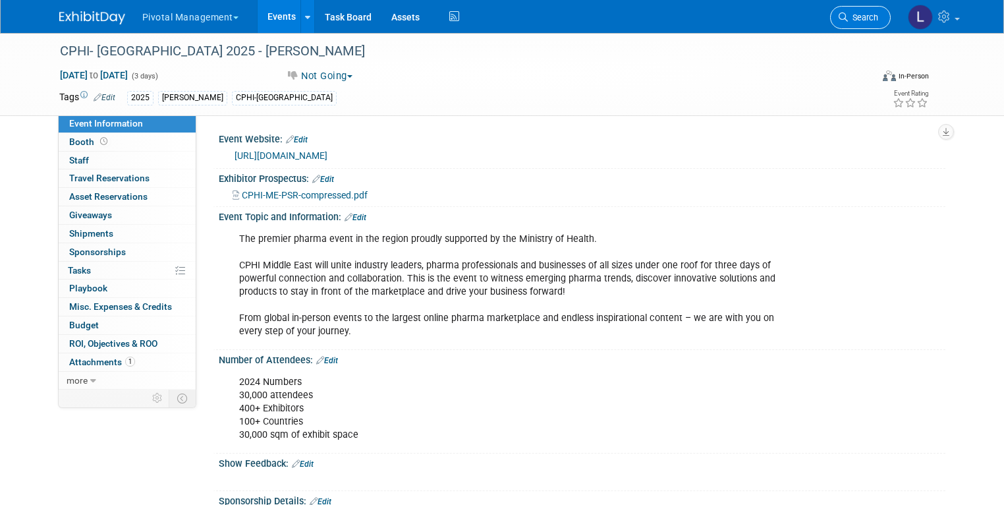
click at [865, 18] on span "Search" at bounding box center [863, 18] width 30 height 10
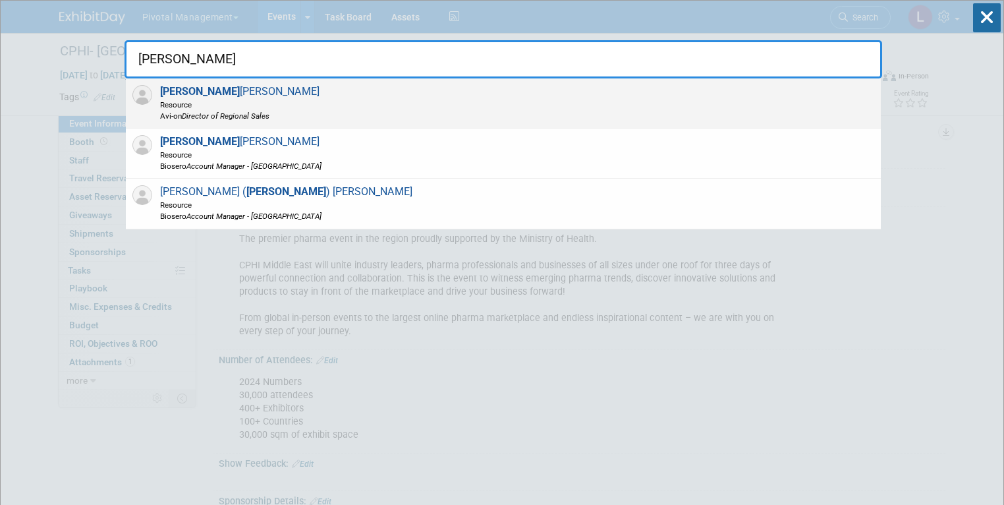
click at [280, 86] on div "Joe McGrath Resource Avi-on Director of Regional Sales" at bounding box center [503, 103] width 755 height 50
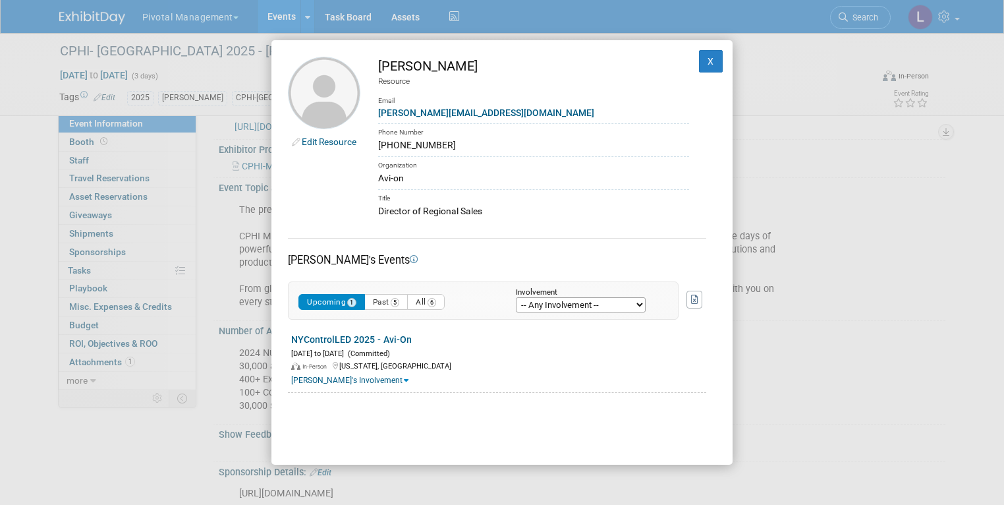
scroll to position [50, 0]
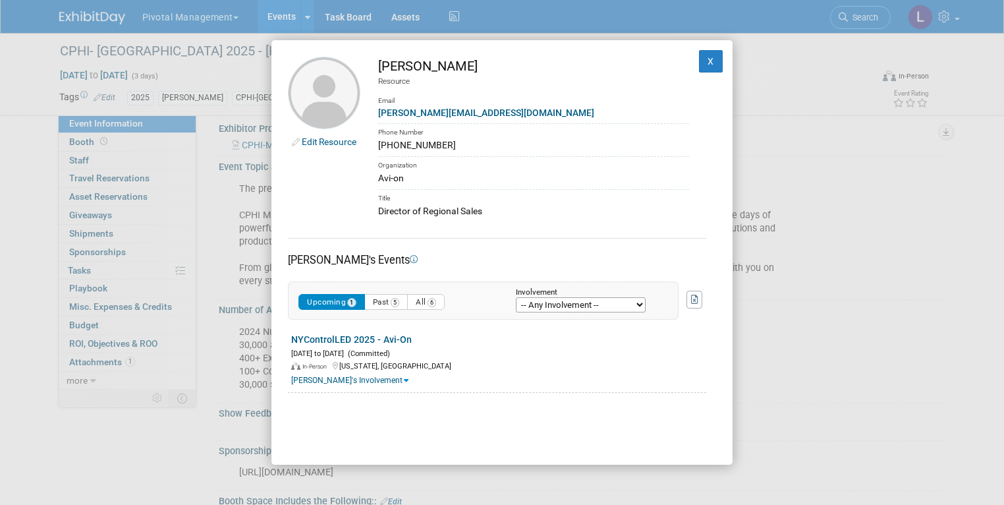
click at [423, 250] on div "Joe's Events" at bounding box center [497, 253] width 419 height 30
click at [710, 64] on button "X" at bounding box center [711, 61] width 24 height 22
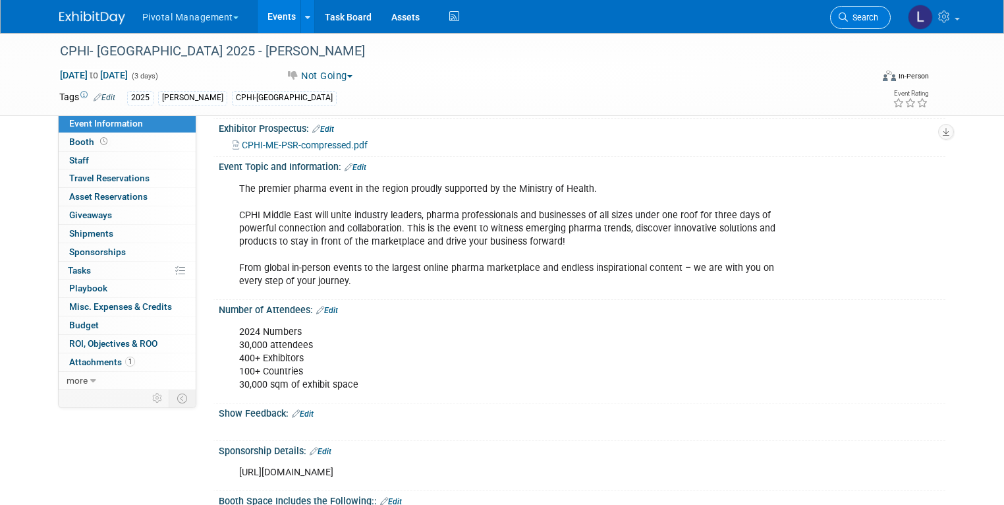
click at [848, 21] on icon at bounding box center [843, 17] width 9 height 9
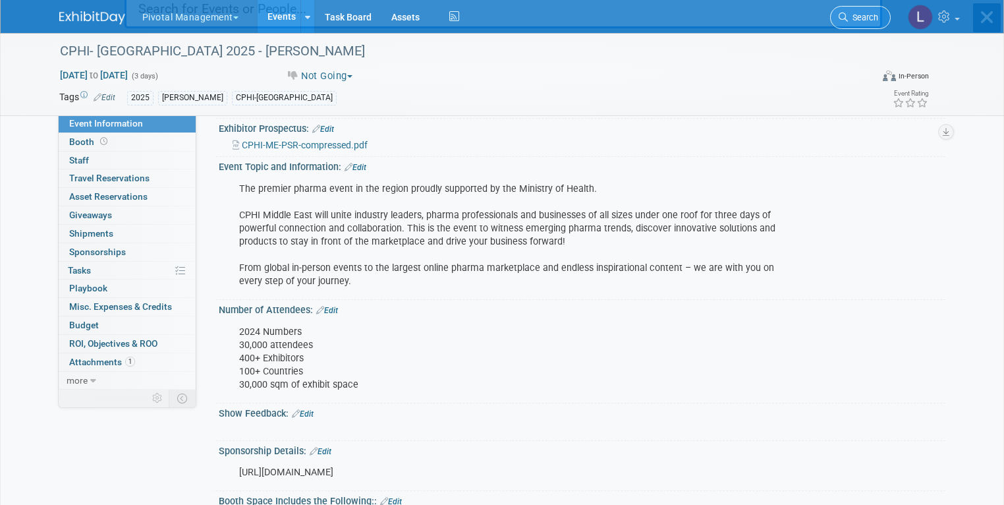
scroll to position [0, 0]
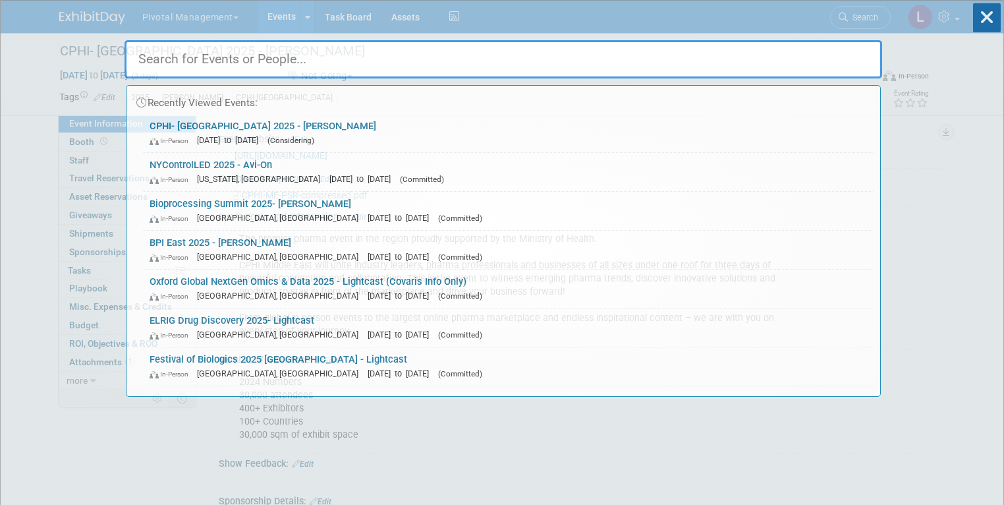
click at [857, 21] on div "Recently Viewed Events: CPHI- Middle East 2025 - Asimov In-Person Dec 8, 2025 t…" at bounding box center [504, 199] width 758 height 396
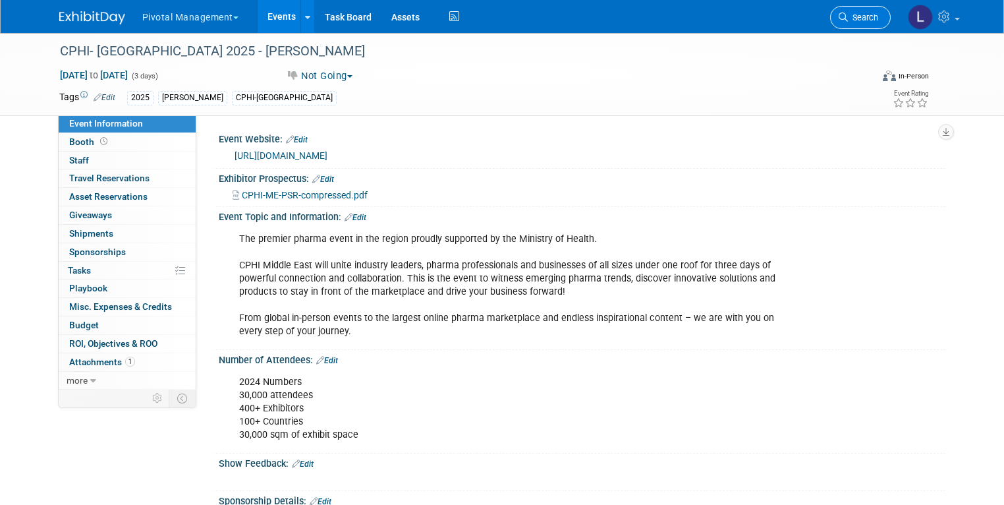
click at [846, 14] on link "Search" at bounding box center [860, 17] width 61 height 23
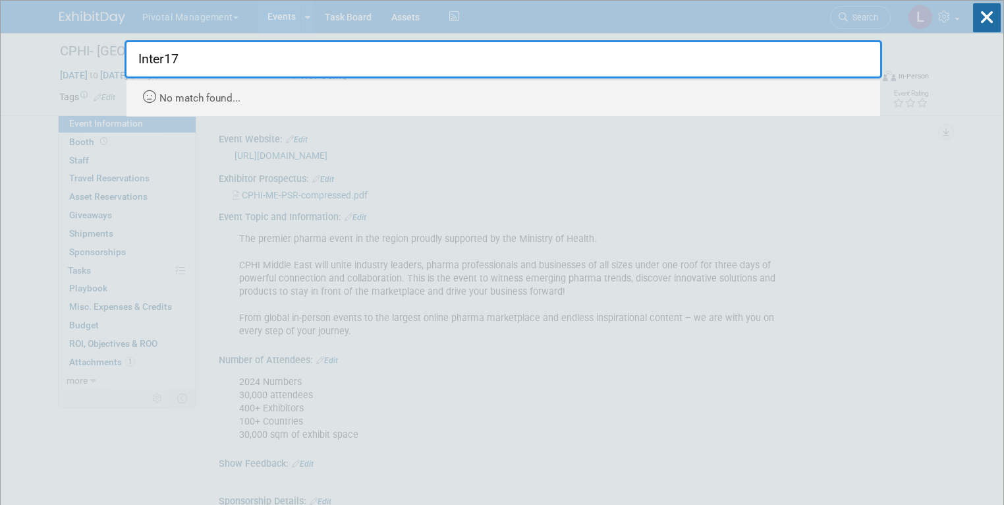
type input "Inter17"
